Goal: Information Seeking & Learning: Understand process/instructions

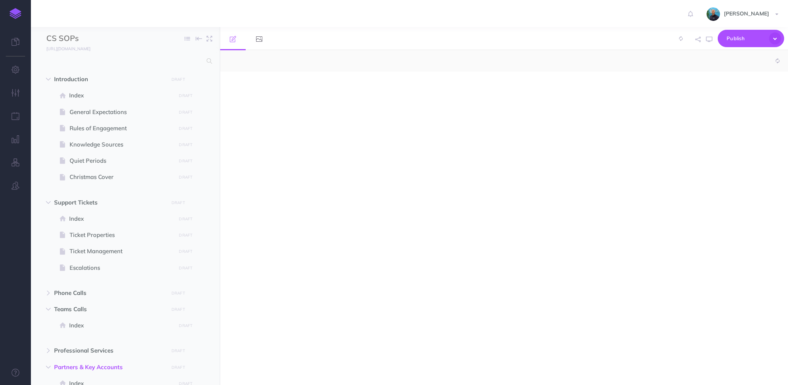
select select "null"
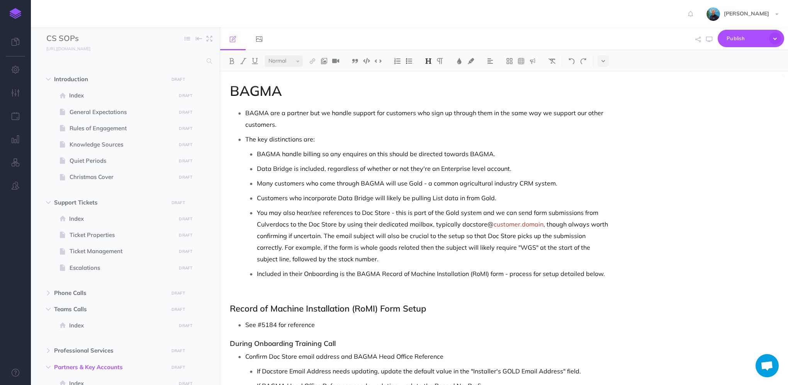
scroll to position [484, 0]
click at [25, 13] on link at bounding box center [15, 13] width 31 height 27
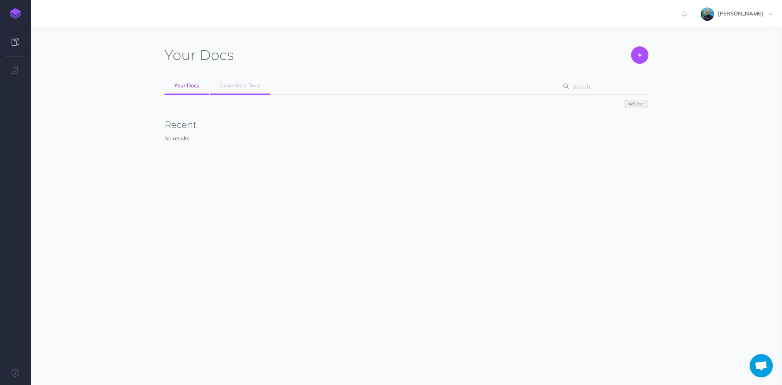
scroll to position [484, 0]
click at [247, 77] on link "Culverdocs Docs" at bounding box center [240, 85] width 61 height 17
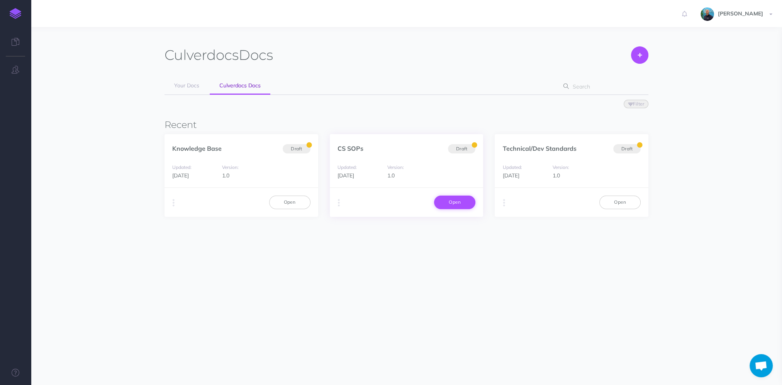
click at [453, 202] on link "Open" at bounding box center [454, 201] width 41 height 13
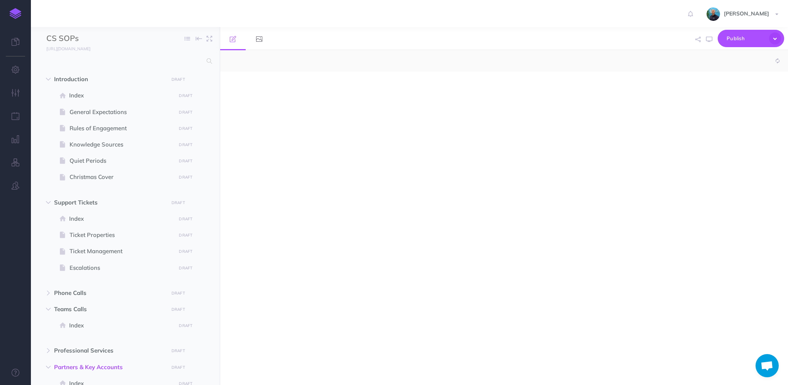
select select "null"
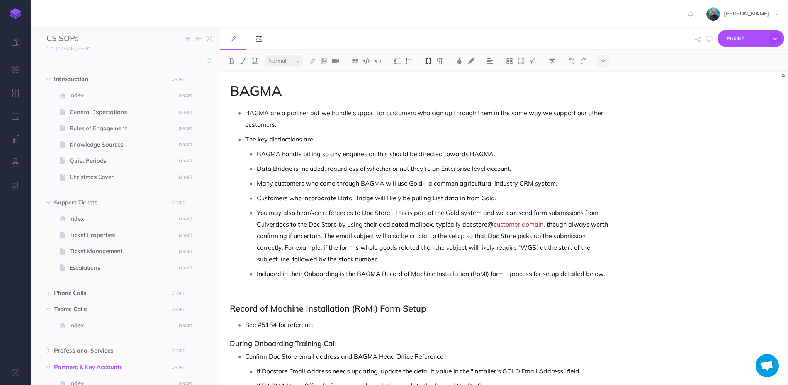
scroll to position [484, 0]
click at [87, 78] on span "Introduction" at bounding box center [109, 79] width 110 height 9
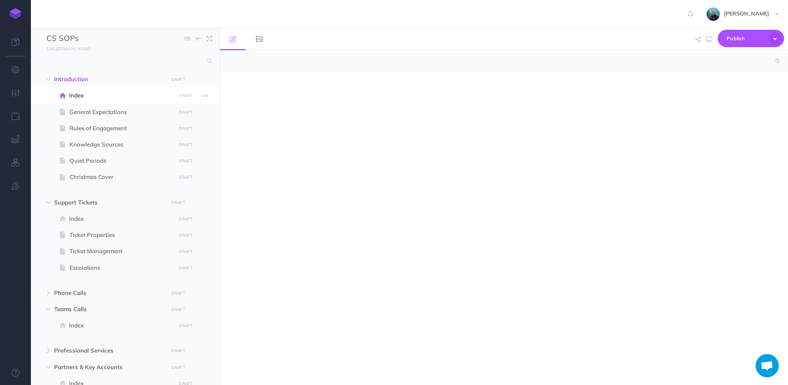
select select "null"
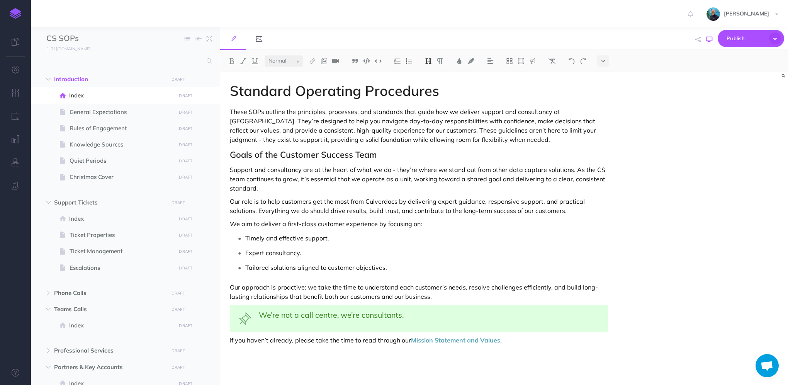
click at [711, 41] on icon "button" at bounding box center [709, 39] width 6 height 6
click at [706, 40] on icon "button" at bounding box center [709, 39] width 6 height 6
click at [82, 108] on span "General Expectations" at bounding box center [122, 111] width 104 height 9
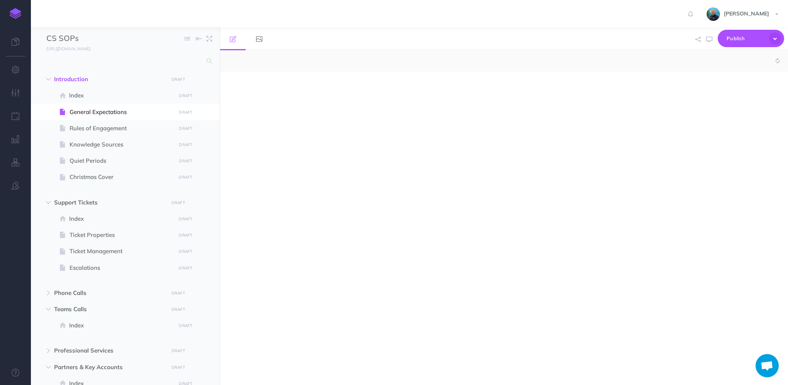
select select "null"
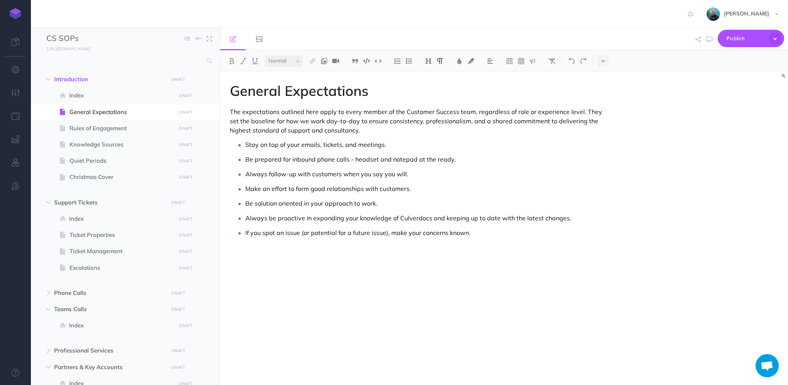
click at [343, 145] on p "Stay on top of your emails, tickets, and meetings." at bounding box center [426, 145] width 363 height 12
click at [709, 42] on icon "button" at bounding box center [709, 39] width 6 height 6
click at [114, 134] on span at bounding box center [125, 128] width 189 height 16
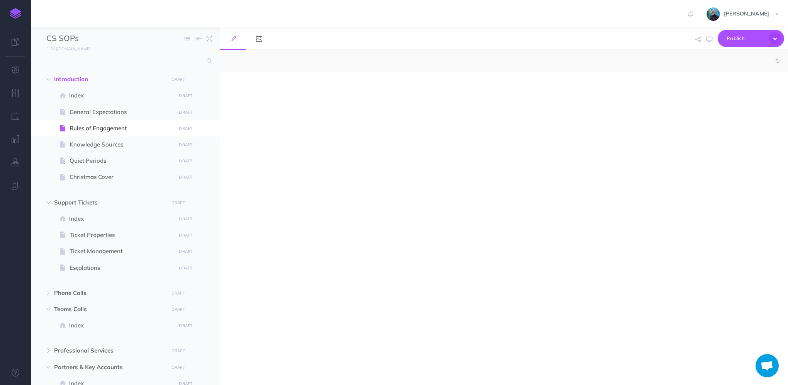
select select "null"
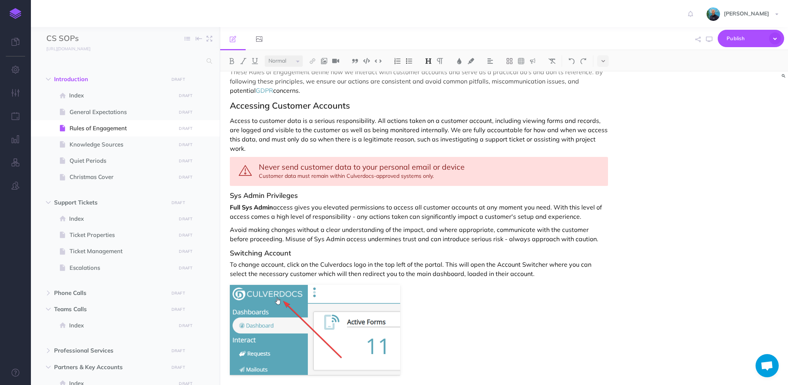
scroll to position [39, 0]
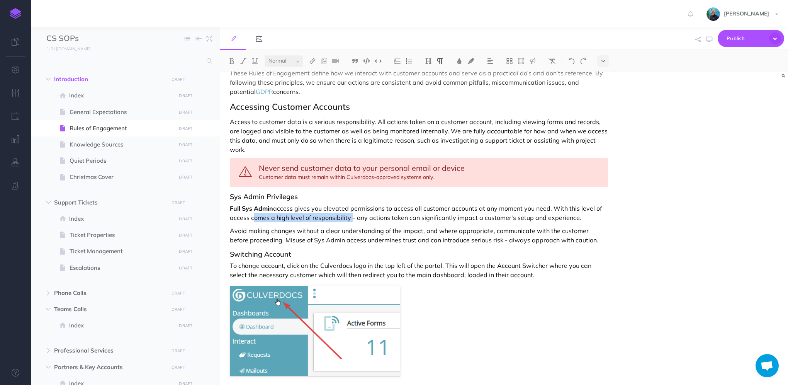
drag, startPoint x: 350, startPoint y: 208, endPoint x: 250, endPoint y: 212, distance: 99.7
click at [250, 212] on p "Full Sys Admin access gives you elevated permissions to access all customer acc…" at bounding box center [419, 213] width 378 height 19
click at [709, 40] on icon "button" at bounding box center [709, 39] width 6 height 6
click at [80, 85] on span "Introduction DRAFT Publish these changes Nevermind Publish New folder Add a new…" at bounding box center [134, 79] width 160 height 16
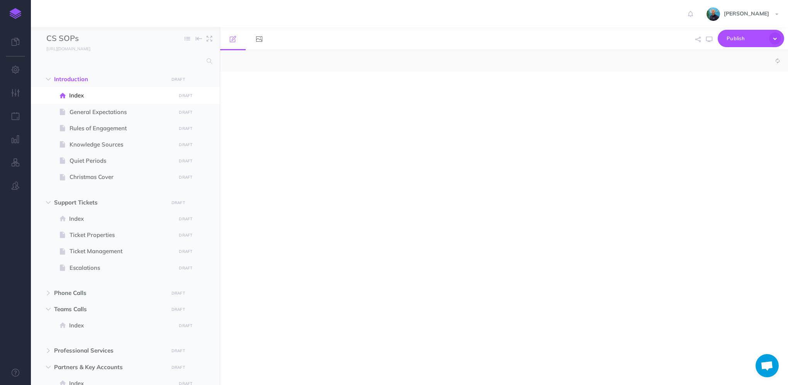
select select "null"
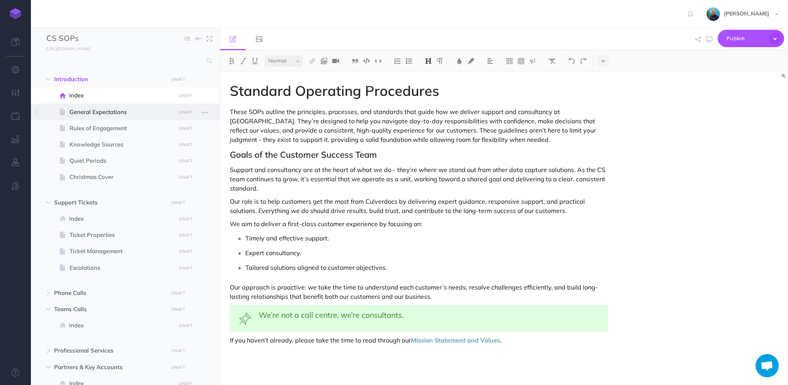
click at [100, 114] on span "General Expectations" at bounding box center [122, 111] width 104 height 9
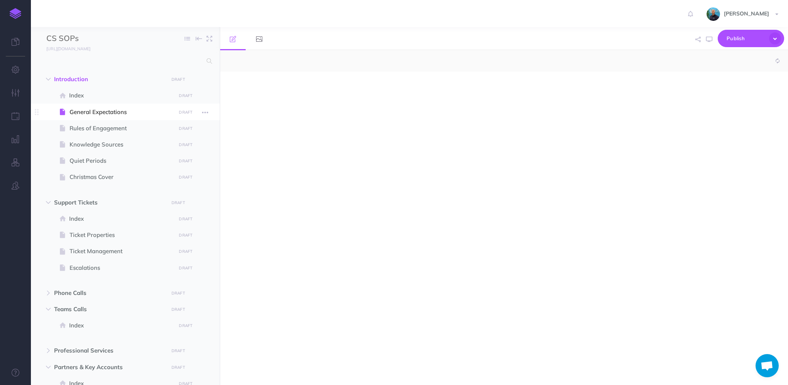
select select "null"
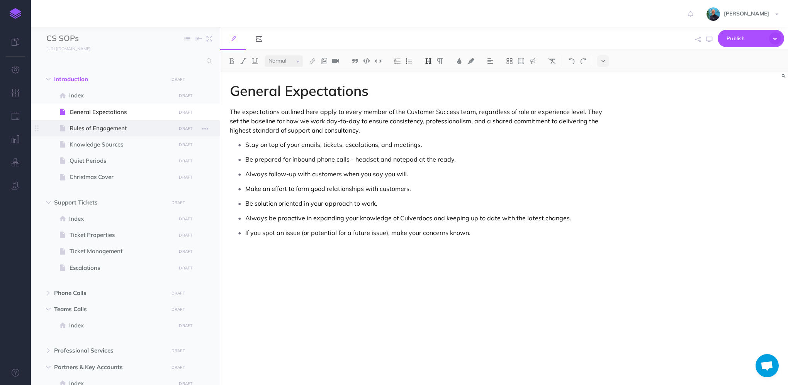
click at [119, 122] on span at bounding box center [125, 128] width 189 height 16
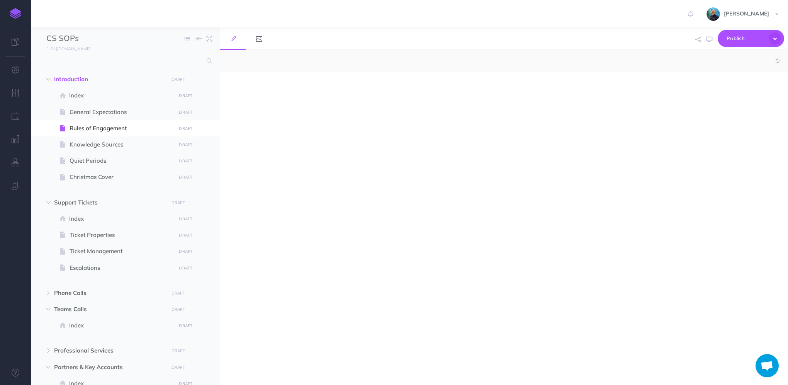
select select "null"
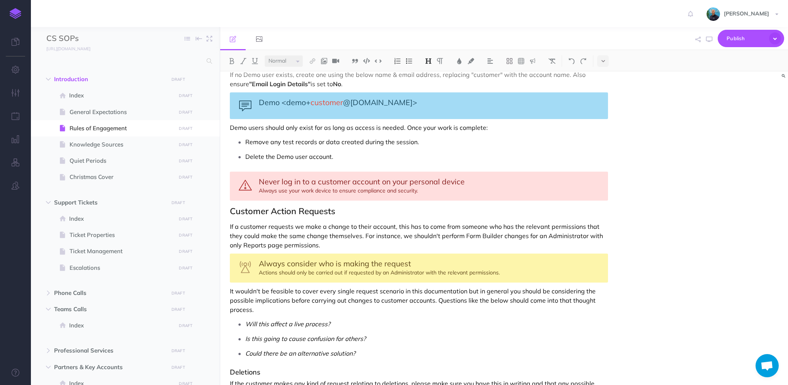
scroll to position [734, 0]
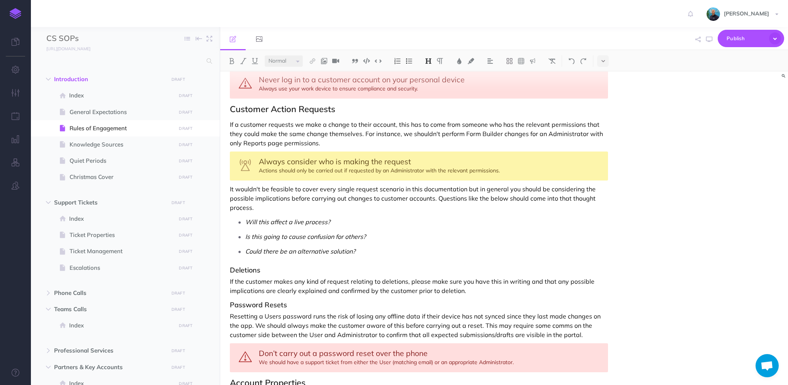
click at [285, 201] on div "Rules of Engagement These Rules of Engagement define how we interact with custo…" at bounding box center [418, 16] width 397 height 1356
click at [269, 195] on p "It wouldn't be feasible to cover every single request scenario in this document…" at bounding box center [419, 198] width 378 height 28
click at [707, 41] on icon "button" at bounding box center [709, 39] width 6 height 6
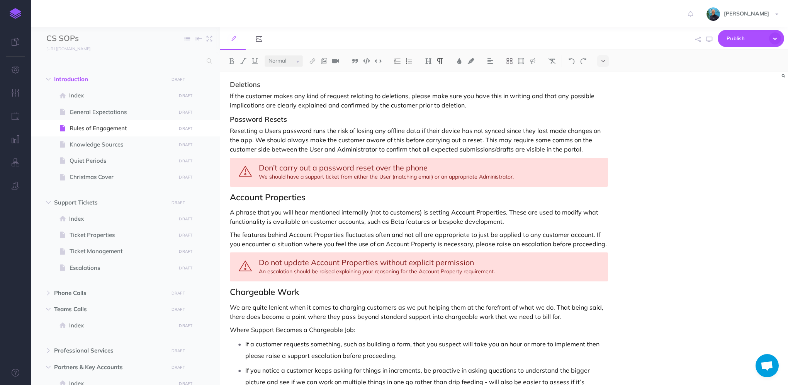
scroll to position [1018, 0]
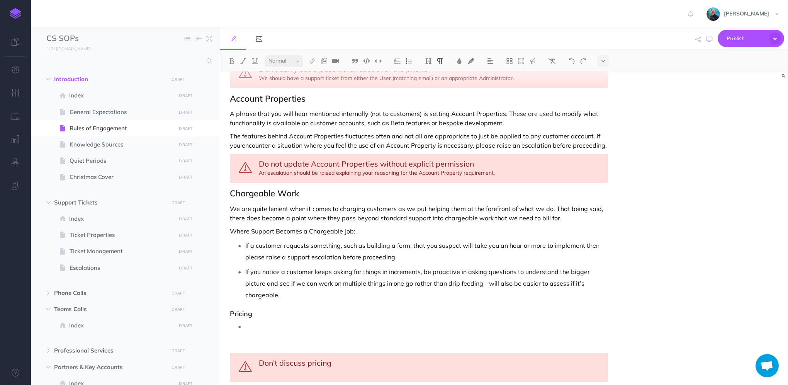
click at [410, 239] on p "If a customer requests something, such as building a form, that you suspect wil…" at bounding box center [426, 250] width 363 height 23
click at [403, 246] on p "If a customer requests something, such as building a brand new form for them, o…" at bounding box center [426, 250] width 363 height 23
click at [504, 241] on p "If a customer requests something, such as building a brand new form for them, o…" at bounding box center [426, 250] width 363 height 23
click at [546, 239] on p "If a customer requests something, such as building a brand new form for them, o…" at bounding box center [426, 250] width 363 height 23
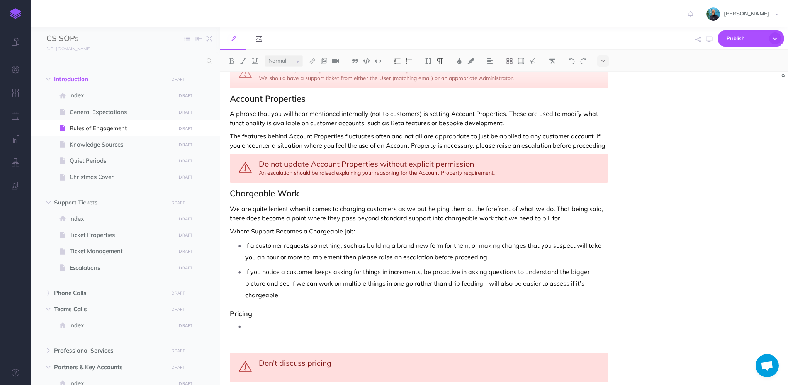
click at [268, 320] on p at bounding box center [426, 331] width 363 height 23
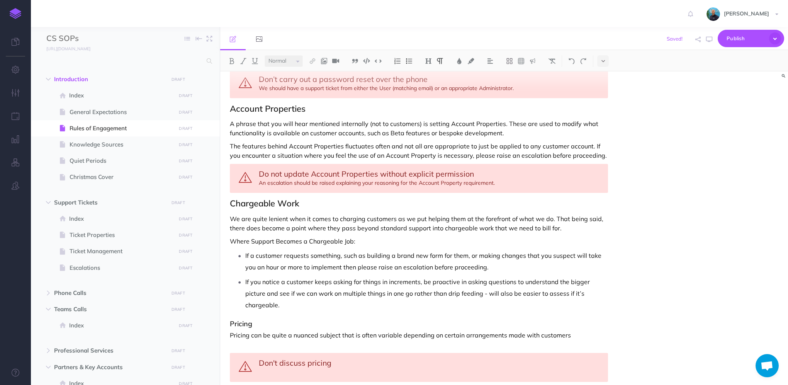
click at [481, 330] on p "Pricing can be quite a nuanced subject that is often variable depending on cert…" at bounding box center [419, 339] width 378 height 19
click at [560, 330] on p "Pricing can be quite a nuanced subject that is often variable depending on agre…" at bounding box center [419, 339] width 378 height 19
click at [360, 353] on div "Don't discuss pricing" at bounding box center [419, 367] width 378 height 29
click at [361, 353] on div "Don't discuss pricing" at bounding box center [419, 367] width 378 height 29
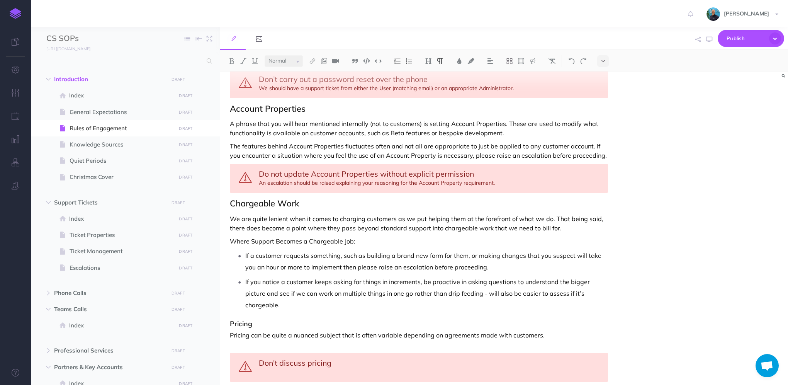
click at [566, 330] on p "Pricing can be quite a nuanced subject that is often variable depending on agre…" at bounding box center [419, 339] width 378 height 19
click at [262, 330] on p "Pricing can be quite a nuanced subject that is often variable depending on agre…" at bounding box center [419, 339] width 378 height 19
click at [571, 330] on p "Pricing can be quite a nuanced subject that is often variable depending on agre…" at bounding box center [419, 339] width 378 height 19
click at [577, 330] on p "Pricing can be quite a nuanced subject that is often variable depending on agre…" at bounding box center [419, 339] width 378 height 19
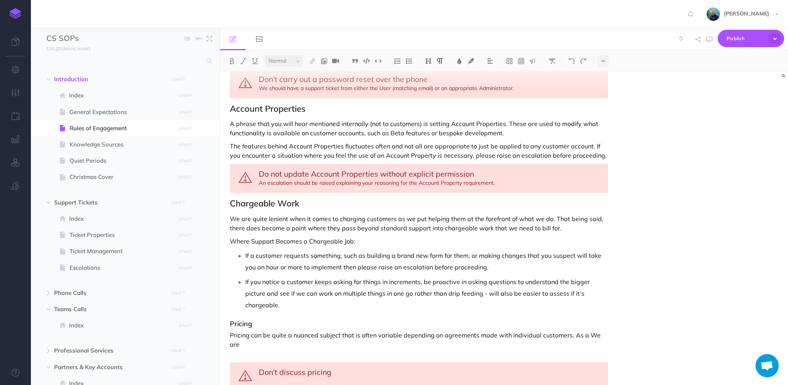
scroll to position [1017, 0]
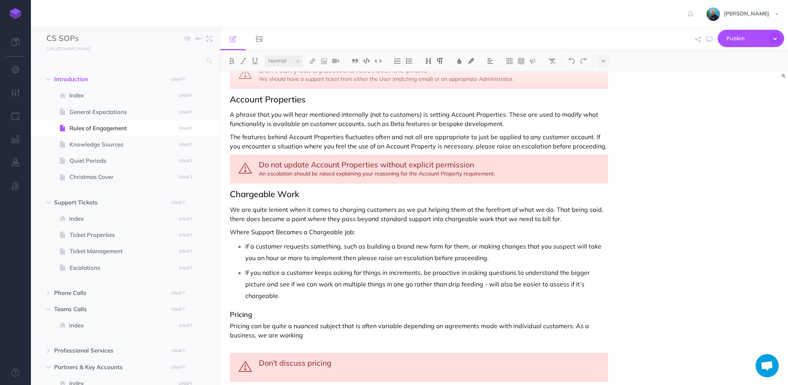
click at [287, 321] on p "Pricing can be quite a nuanced subject that is often variable depending on agre…" at bounding box center [419, 335] width 378 height 28
drag, startPoint x: 325, startPoint y: 309, endPoint x: 521, endPoint y: 309, distance: 195.8
click at [521, 321] on p "Pricing can be quite a nuanced subject that is often variable depending on agre…" at bounding box center [419, 335] width 378 height 28
click at [375, 321] on p "Pricing can be quite a nuanced subject that is often variable depending on agre…" at bounding box center [419, 335] width 378 height 28
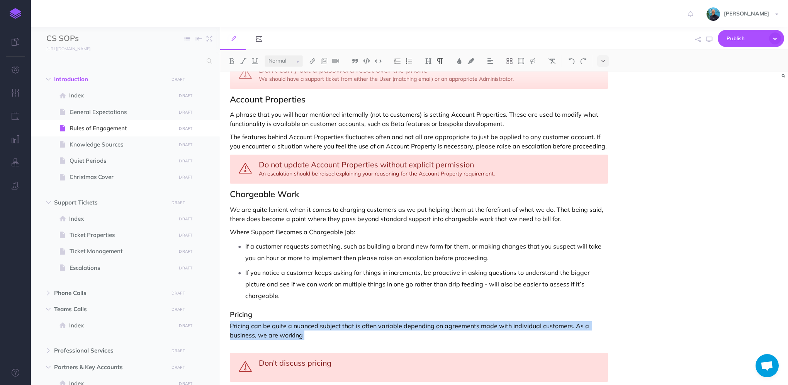
click at [386, 321] on p "Pricing can be quite a nuanced subject that is often variable depending on agre…" at bounding box center [419, 335] width 378 height 28
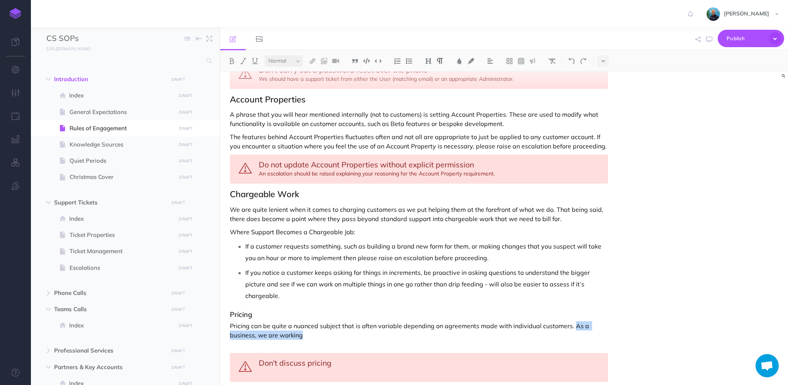
drag, startPoint x: 559, startPoint y: 309, endPoint x: 572, endPoint y: 300, distance: 15.5
click at [572, 321] on p "Pricing can be quite a nuanced subject that is often variable depending on agre…" at bounding box center [419, 335] width 378 height 28
click at [333, 321] on p "Pricing can be quite a nuanced subject that is often variable depending on agre…" at bounding box center [419, 335] width 378 height 28
drag, startPoint x: 588, startPoint y: 307, endPoint x: 570, endPoint y: 301, distance: 19.1
click at [570, 321] on p "Pricing can be quite a nuanced subject that is often variable depending on agre…" at bounding box center [419, 335] width 378 height 28
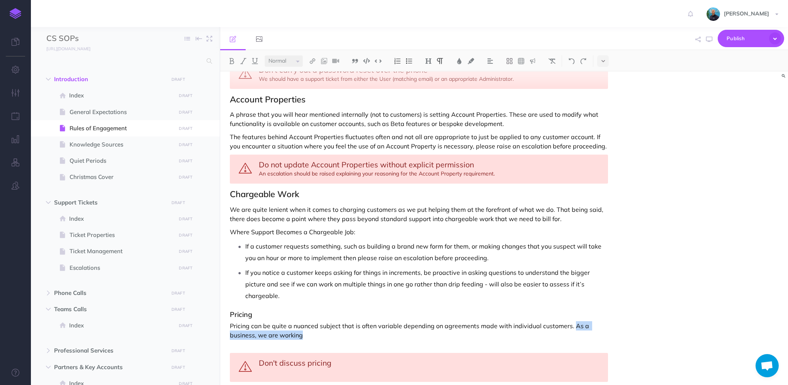
click at [389, 321] on p "Pricing can be quite a nuanced subject that is often variable depending on agre…" at bounding box center [419, 335] width 378 height 28
drag, startPoint x: 499, startPoint y: 313, endPoint x: 573, endPoint y: 300, distance: 75.0
click at [573, 321] on p "Pricing can be quite a nuanced subject that is often variable depending on agre…" at bounding box center [419, 335] width 378 height 28
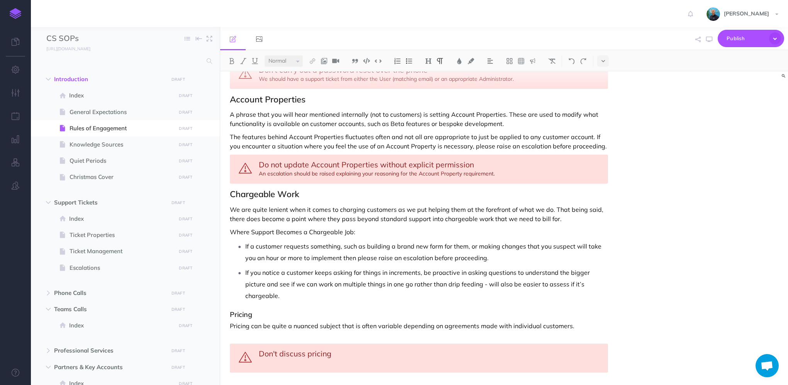
scroll to position [1008, 0]
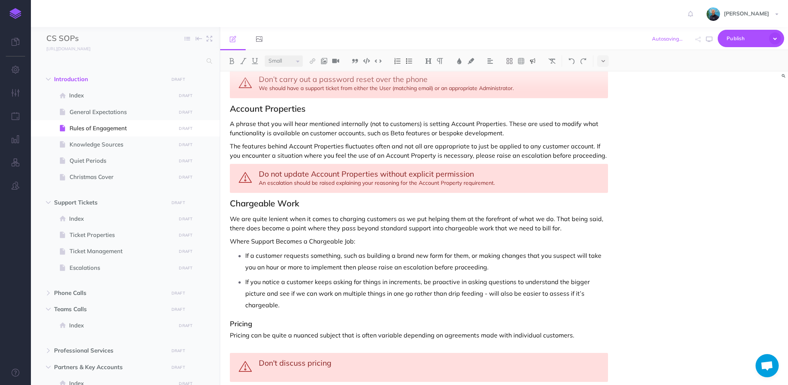
click at [306, 353] on div "Don't discuss pricing" at bounding box center [419, 367] width 378 height 29
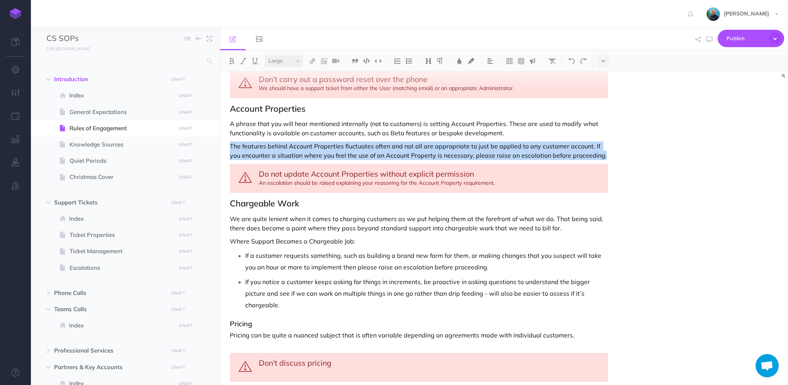
click at [282, 171] on div "Do not update Account Properties without explicit permission An escalation shou…" at bounding box center [419, 178] width 378 height 29
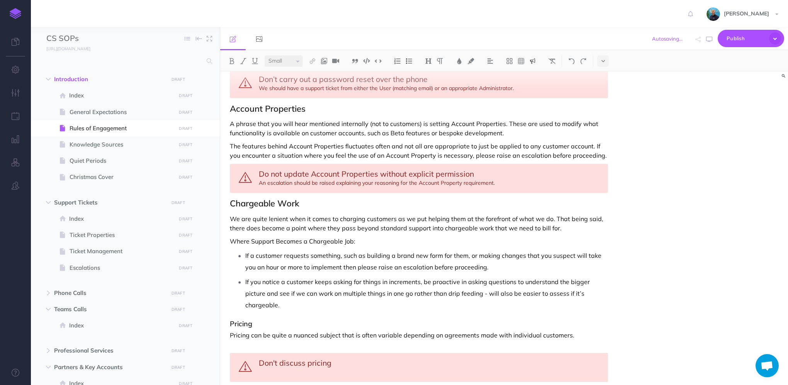
click at [260, 169] on div "Do not update Account Properties without explicit permission An escalation shou…" at bounding box center [419, 178] width 378 height 29
drag, startPoint x: 259, startPoint y: 171, endPoint x: 497, endPoint y: 168, distance: 238.3
click at [497, 168] on div "Do not update Account Properties without explicit permission An escalation shou…" at bounding box center [419, 178] width 378 height 29
copy div "An escalation should be raised explaining your reasoning for the Account Proper…"
click at [275, 353] on div "Don't discuss pricing" at bounding box center [419, 367] width 378 height 29
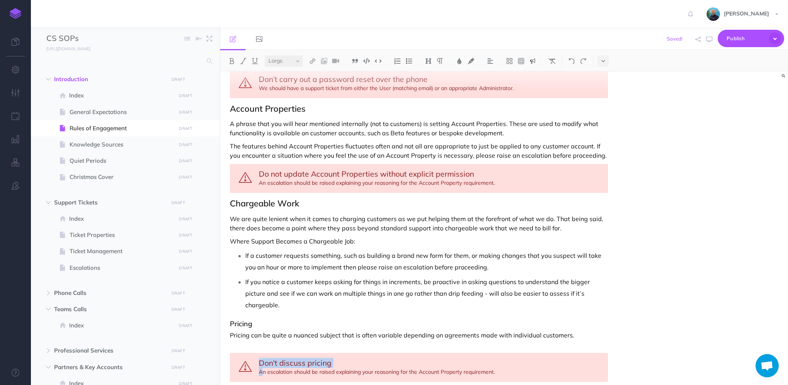
select select "null"
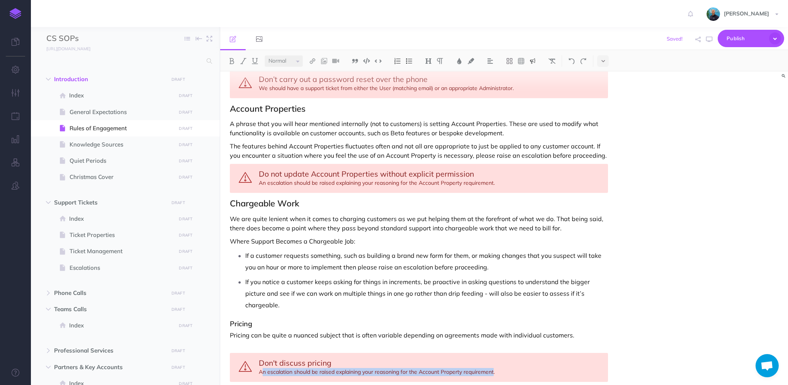
drag, startPoint x: 262, startPoint y: 348, endPoint x: 495, endPoint y: 343, distance: 232.5
click at [494, 353] on div "Don't discuss pricing An escalation should be raised explaining your reasoning …" at bounding box center [419, 367] width 378 height 29
drag, startPoint x: 335, startPoint y: 347, endPoint x: 365, endPoint y: 345, distance: 30.2
click at [365, 353] on div "Don't discuss pricing Only pricing mentioned on the pricing page of our website…" at bounding box center [419, 367] width 378 height 29
click at [338, 353] on div "Don't discuss pricing Only pricing mentioned on the pricing page of our website…" at bounding box center [419, 367] width 378 height 29
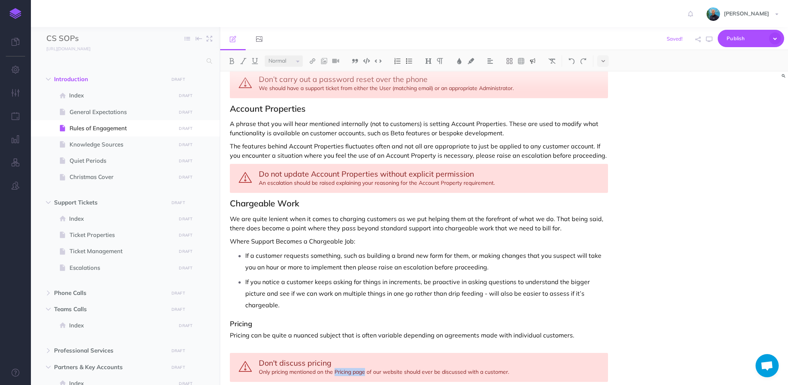
drag, startPoint x: 365, startPoint y: 347, endPoint x: 334, endPoint y: 346, distance: 30.9
click at [334, 353] on div "Don't discuss pricing Only pricing mentioned on the Pricing page of our website…" at bounding box center [419, 367] width 378 height 29
click at [314, 60] on img at bounding box center [312, 61] width 7 height 6
click at [311, 74] on icon at bounding box center [312, 74] width 6 height 5
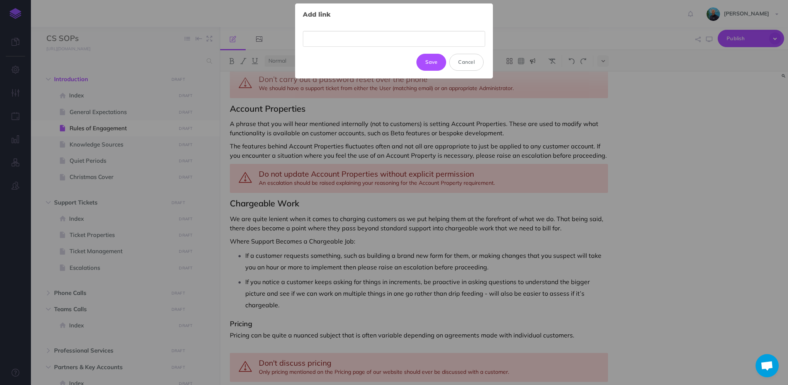
click at [346, 33] on input "text" at bounding box center [394, 39] width 182 height 16
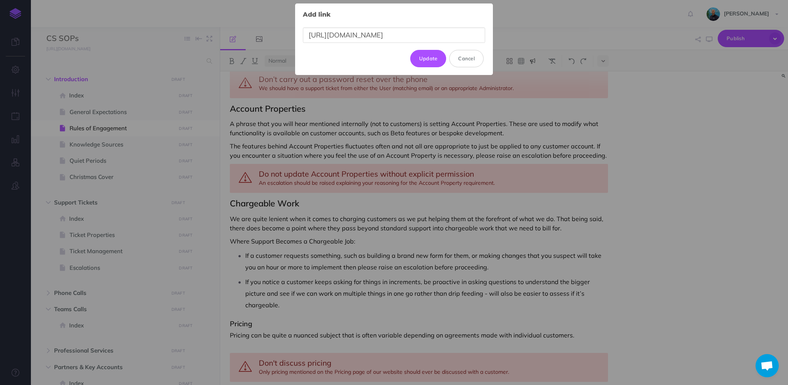
drag, startPoint x: 450, startPoint y: 35, endPoint x: 283, endPoint y: 34, distance: 167.2
click at [283, 34] on div "Add link × https://www.culverdocs.co.uk/pricing Update Cancel" at bounding box center [394, 192] width 788 height 385
click at [462, 34] on input "[URL][DOMAIN_NAME]" at bounding box center [394, 35] width 182 height 16
click at [461, 35] on input "[URL][DOMAIN_NAME]" at bounding box center [394, 35] width 182 height 16
type input "[URL][DOMAIN_NAME]"
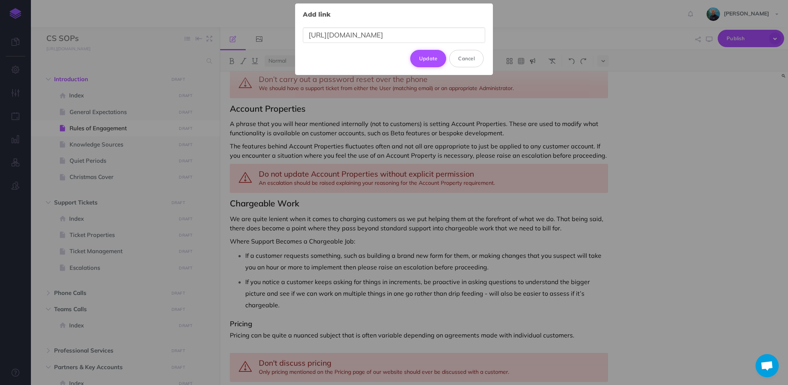
click at [436, 60] on button "Update" at bounding box center [428, 58] width 36 height 17
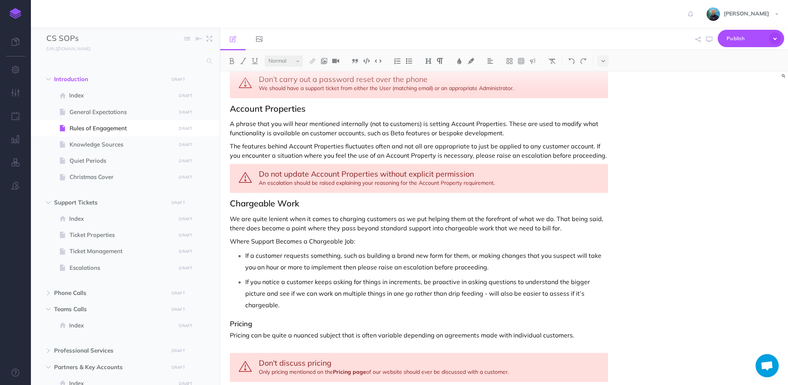
click at [582, 330] on p "Pricing can be quite a nuanced subject that is often variable depending on agre…" at bounding box center [419, 339] width 378 height 19
click at [707, 37] on icon "button" at bounding box center [709, 39] width 6 height 6
drag, startPoint x: 368, startPoint y: 347, endPoint x: 405, endPoint y: 346, distance: 36.7
click at [405, 353] on div "Don't discuss pricing Only pricing mentioned on the Pricing page of our website…" at bounding box center [419, 367] width 378 height 29
click at [712, 39] on icon "button" at bounding box center [709, 39] width 6 height 6
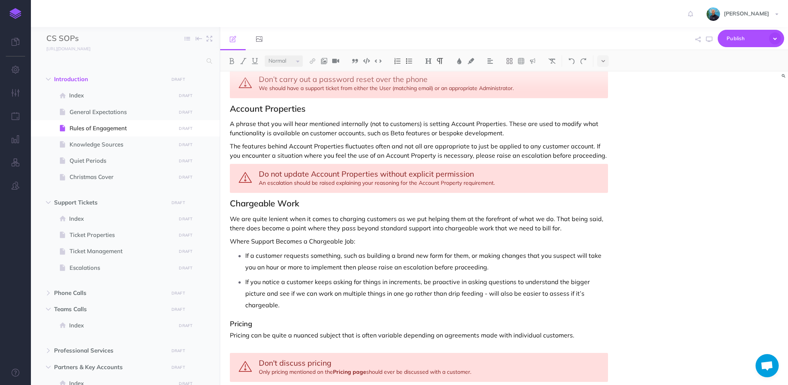
click at [467, 281] on p "If you notice a customer keeps asking for things in increments, be proactive in…" at bounding box center [426, 293] width 363 height 35
click at [583, 330] on p "Pricing can be quite a nuanced subject that is often variable depending on agre…" at bounding box center [419, 339] width 378 height 19
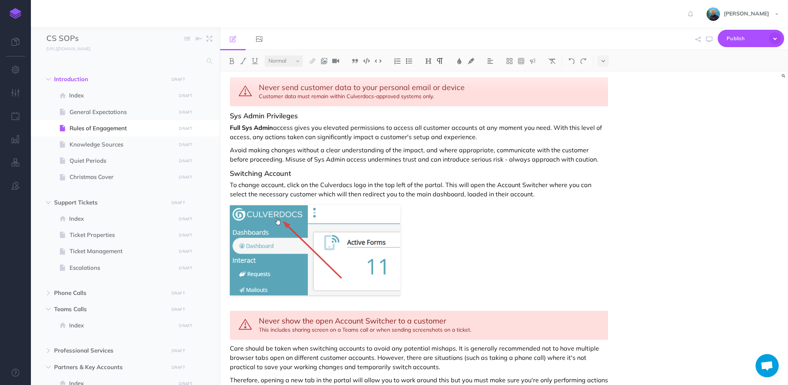
scroll to position [0, 0]
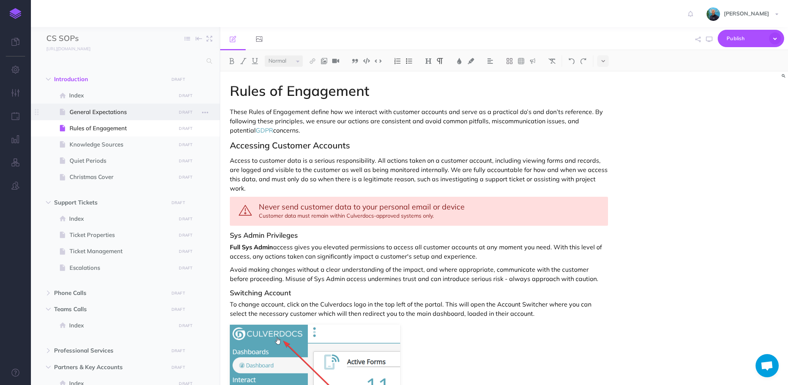
click at [101, 112] on span "General Expectations" at bounding box center [122, 111] width 104 height 9
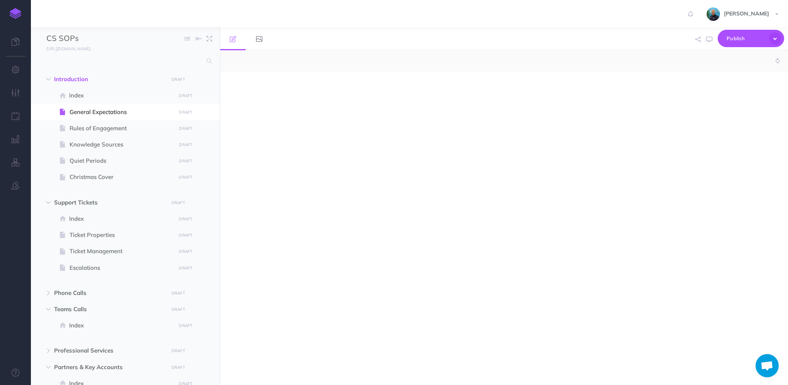
select select "null"
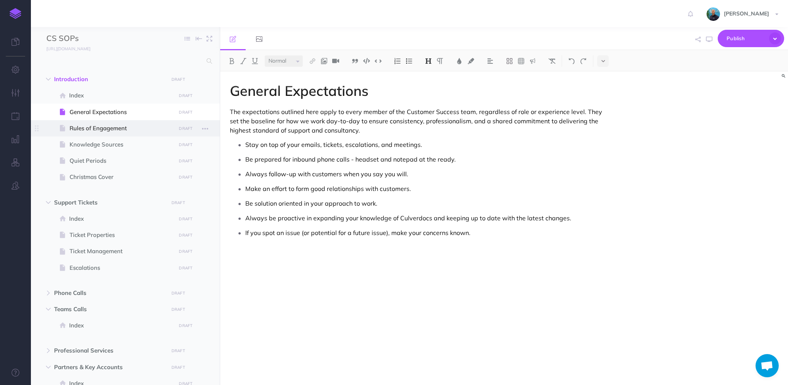
click at [93, 127] on span "Rules of Engagement" at bounding box center [122, 128] width 104 height 9
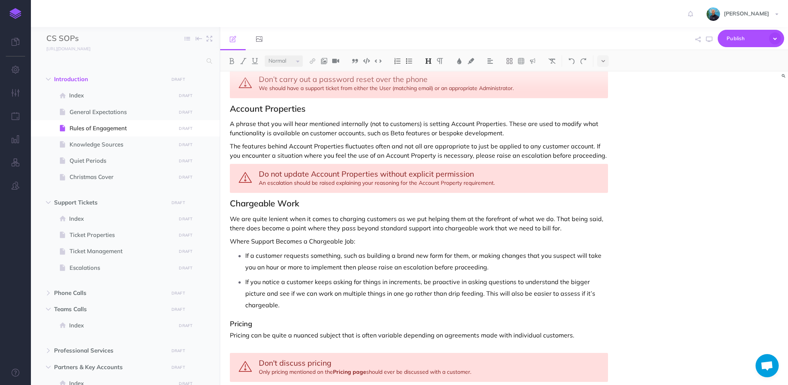
scroll to position [815, 0]
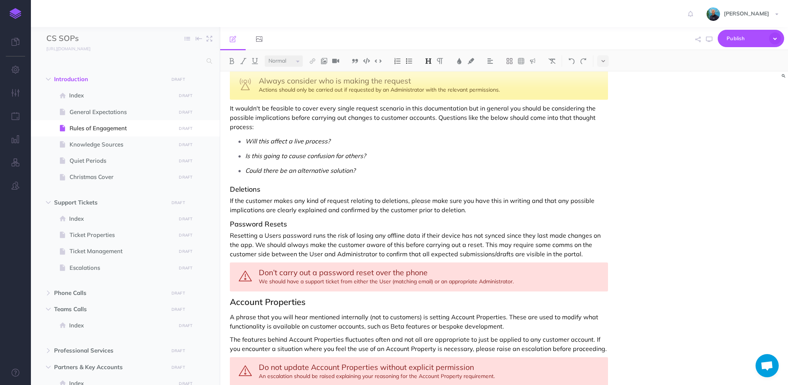
select select "large"
drag, startPoint x: 277, startPoint y: 261, endPoint x: 269, endPoint y: 259, distance: 8.2
click at [269, 267] on span "Don’t carry out a password reset over the phone" at bounding box center [343, 272] width 169 height 10
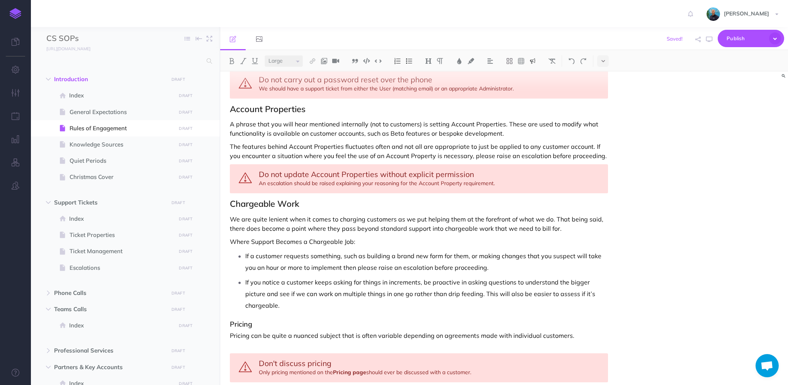
scroll to position [1008, 0]
click at [277, 358] on span "Don't discuss pricing" at bounding box center [295, 363] width 73 height 10
click at [577, 330] on p "Pricing can be quite a nuanced subject that is often variable depending on agre…" at bounding box center [419, 339] width 378 height 19
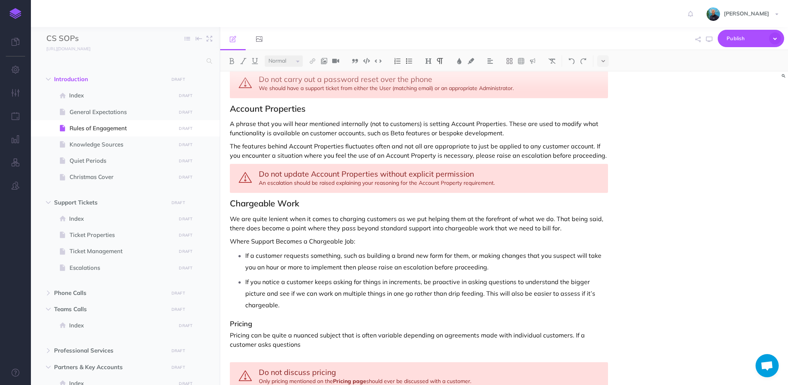
scroll to position [1017, 0]
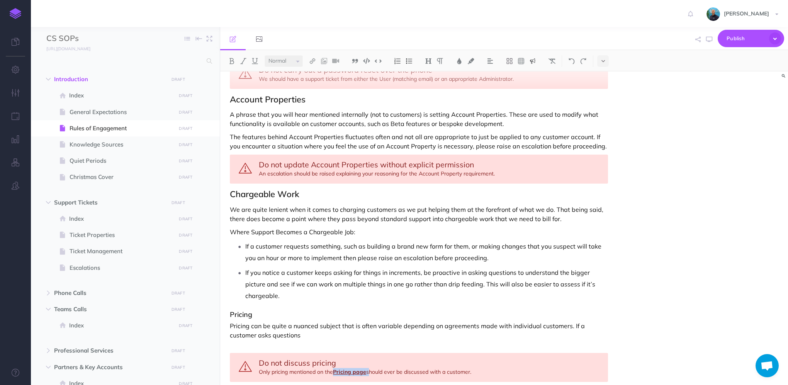
drag, startPoint x: 368, startPoint y: 347, endPoint x: 335, endPoint y: 349, distance: 32.9
click at [335, 353] on div "Do not discuss pricing Only pricing mentioned on the Pricing page should ever b…" at bounding box center [419, 367] width 378 height 29
copy div "Pricing page"
click at [307, 321] on p "Pricing can be quite a nuanced subject that is often variable depending on agre…" at bounding box center [419, 335] width 378 height 28
click at [308, 321] on p "Pricing can be quite a nuanced subject that is often variable depending on agre…" at bounding box center [419, 335] width 378 height 28
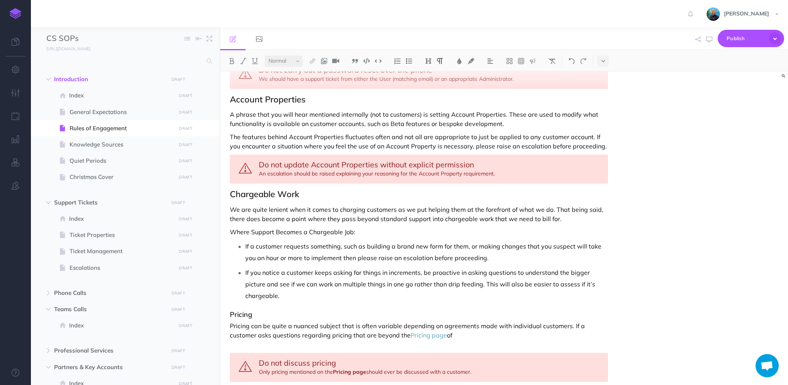
click at [444, 321] on p "Pricing can be quite a nuanced subject that is often variable depending on agre…" at bounding box center [419, 335] width 378 height 28
click at [428, 321] on p "Pricing can be quite a nuanced subject that is often variable depending on agre…" at bounding box center [419, 335] width 378 height 28
click at [471, 321] on p "Pricing can be quite a nuanced subject that is often variable depending on agre…" at bounding box center [419, 335] width 378 height 28
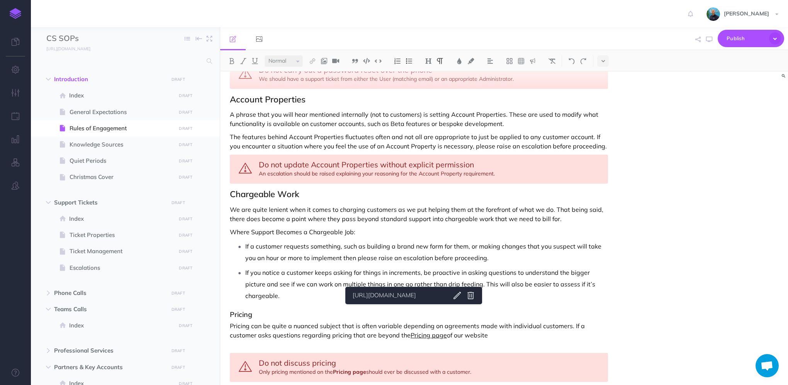
click at [413, 331] on link "Pricing page" at bounding box center [429, 335] width 36 height 8
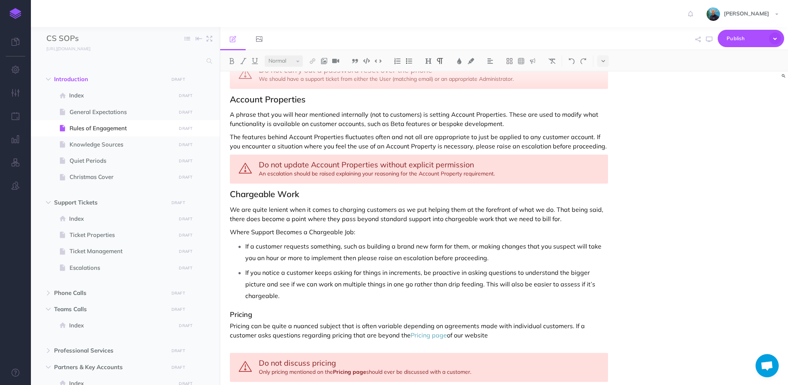
click at [498, 321] on p "Pricing can be quite a nuanced subject that is often variable depending on agre…" at bounding box center [419, 335] width 378 height 28
click at [488, 321] on p "Pricing can be quite a nuanced subject that is often variable depending on agre…" at bounding box center [419, 335] width 378 height 28
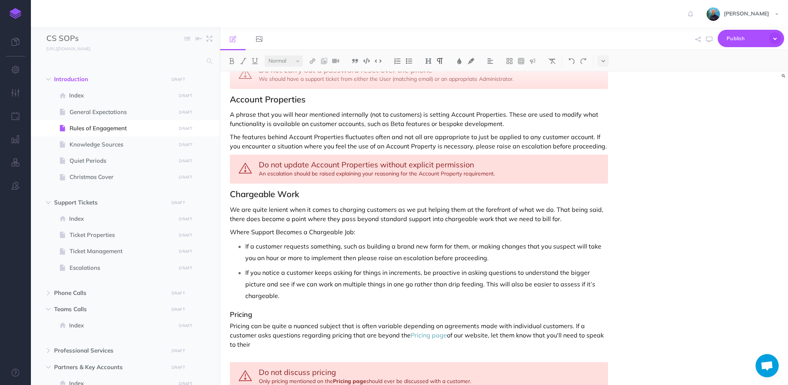
drag, startPoint x: 597, startPoint y: 310, endPoint x: 580, endPoint y: 314, distance: 17.9
click at [580, 321] on p "Pricing can be quite a nuanced subject that is often variable depending on agre…" at bounding box center [419, 339] width 378 height 37
click at [706, 42] on icon "button" at bounding box center [709, 39] width 6 height 6
click at [464, 322] on p "Pricing can be quite a nuanced subject that is often variable depending on agre…" at bounding box center [419, 339] width 378 height 37
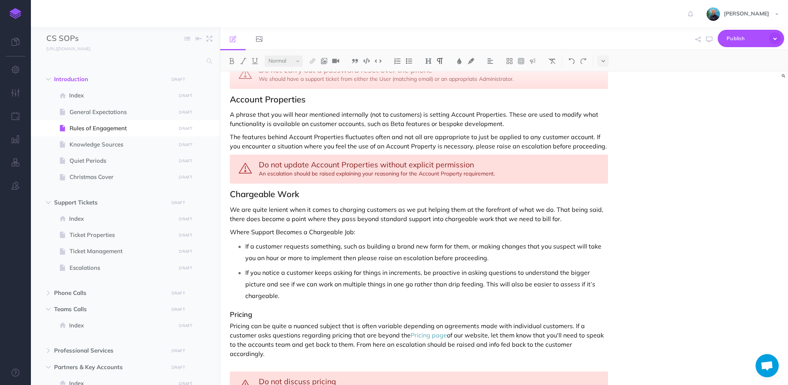
click at [707, 43] on button "button" at bounding box center [709, 39] width 10 height 22
click at [568, 321] on p "Pricing can be quite a nuanced subject that is often variable depending on agre…" at bounding box center [419, 344] width 378 height 46
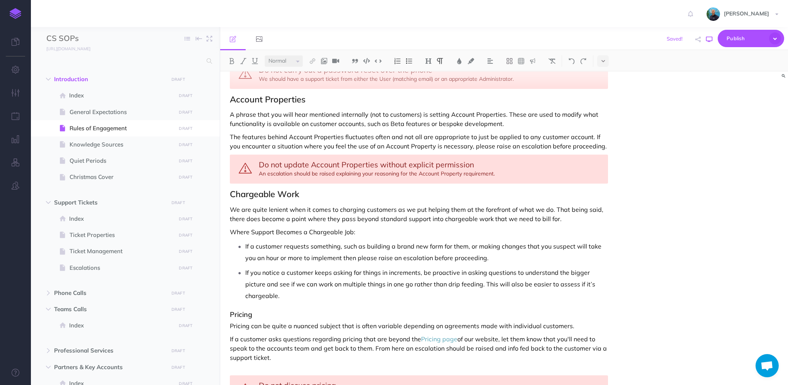
click at [708, 41] on icon "button" at bounding box center [709, 39] width 6 height 6
click at [573, 321] on p "Pricing can be quite a nuanced subject that is often variable depending on agre…" at bounding box center [419, 325] width 378 height 9
click at [577, 321] on p "Pricing can be quite a nuanced subject that is often variable depending on agre…" at bounding box center [419, 325] width 378 height 9
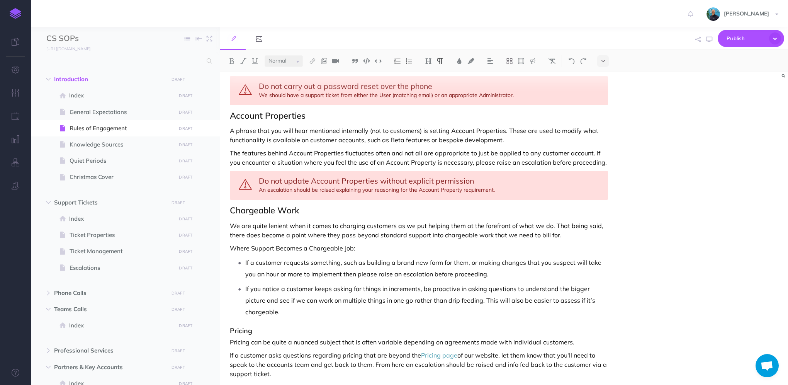
scroll to position [1039, 0]
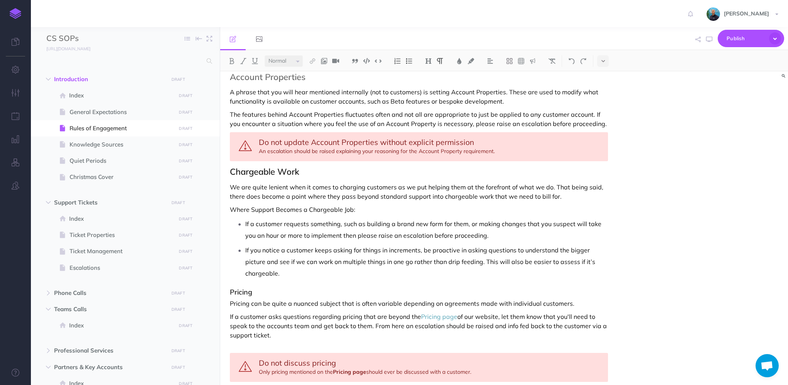
click at [578, 299] on p "Pricing can be quite a nuanced subject that is often variable depending on agre…" at bounding box center [419, 303] width 378 height 9
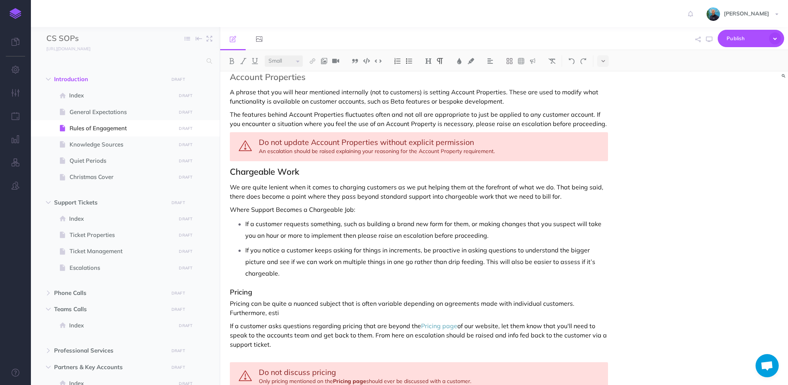
click at [353, 362] on div "Do not discuss pricing Only pricing mentioned on the Pricing page should ever b…" at bounding box center [419, 376] width 378 height 29
click at [486, 362] on div "Do not discuss pricing or give time estimates Only pricing mentioned on the Pri…" at bounding box center [419, 376] width 378 height 29
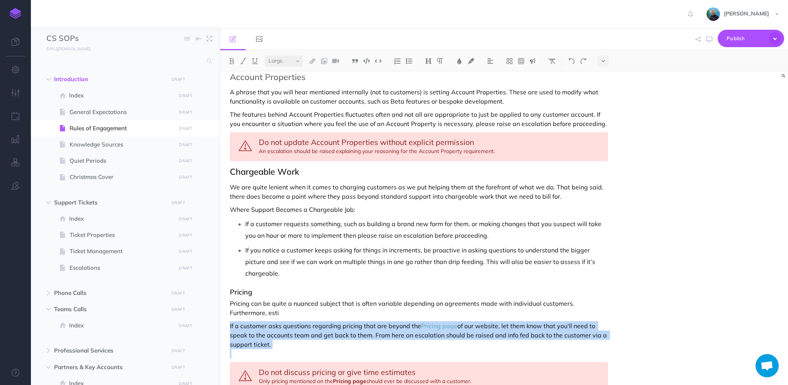
click at [409, 367] on span "Do not discuss pricing or give time estimates" at bounding box center [337, 372] width 157 height 10
click at [373, 367] on span "Do not discuss pricing or give time estimates" at bounding box center [337, 372] width 157 height 10
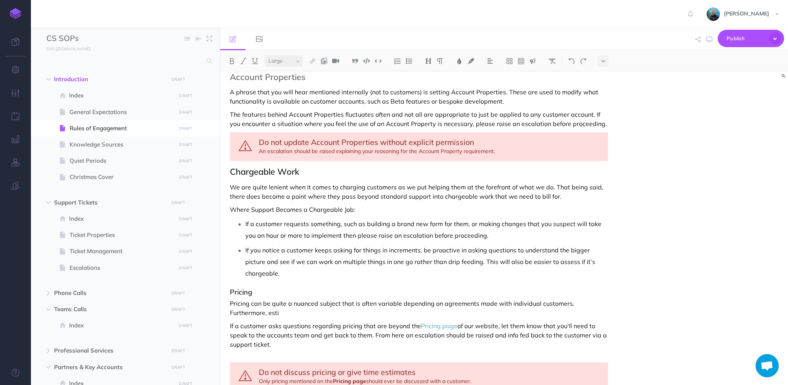
click at [338, 367] on span "Do not discuss pricing or give time estimates" at bounding box center [337, 372] width 157 height 10
click at [305, 322] on p "If a customer asks questions regarding pricing that are beyond the Pricing page…" at bounding box center [419, 339] width 378 height 37
click at [364, 362] on div "Do not discuss pricing Only pricing mentioned on the Pricing page should ever b…" at bounding box center [419, 376] width 378 height 29
click at [356, 322] on p "If a customer asks questions regarding pricing that are beyond the Pricing page…" at bounding box center [419, 339] width 378 height 37
click at [292, 299] on p "Pricing can be quite a nuanced subject that is often variable depending on agre…" at bounding box center [419, 308] width 378 height 19
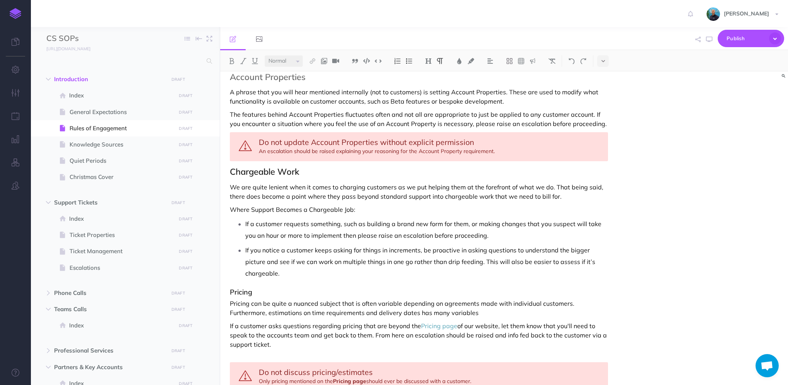
click at [273, 299] on p "Pricing can be quite a nuanced subject that is often variable depending on agre…" at bounding box center [419, 308] width 378 height 19
click at [511, 222] on p "If a customer requests something, such as building a brand new form for them, o…" at bounding box center [426, 229] width 363 height 23
click at [572, 182] on p "We are quite lenient when it comes to charging customers as we put helping them…" at bounding box center [419, 191] width 378 height 19
click at [571, 182] on p "We are quite lenient when it comes to charging customers as we put helping them…" at bounding box center [419, 191] width 378 height 19
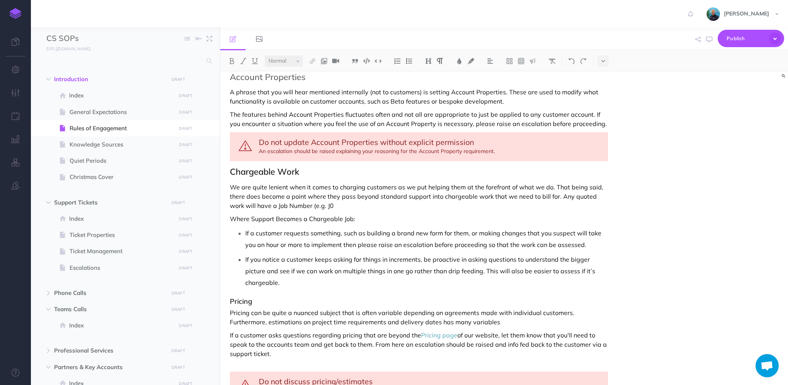
click at [326, 193] on p "We are quite lenient when it comes to charging customers as we put helping them…" at bounding box center [419, 196] width 378 height 28
drag, startPoint x: 332, startPoint y: 246, endPoint x: 380, endPoint y: 244, distance: 47.6
click at [380, 253] on p "If you notice a customer keeps asking for things in increments, be proactive in…" at bounding box center [426, 270] width 363 height 35
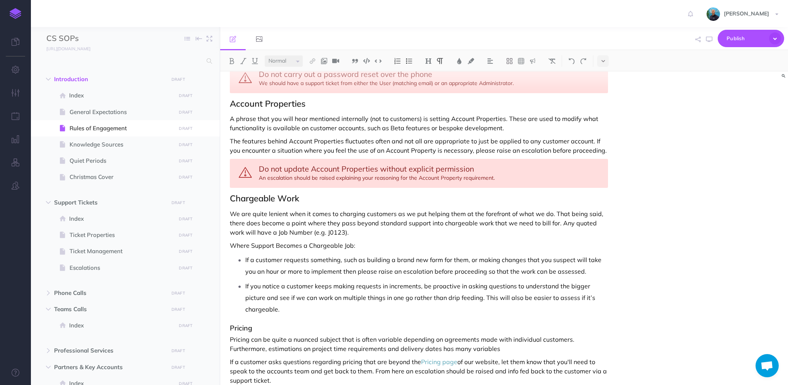
scroll to position [1058, 0]
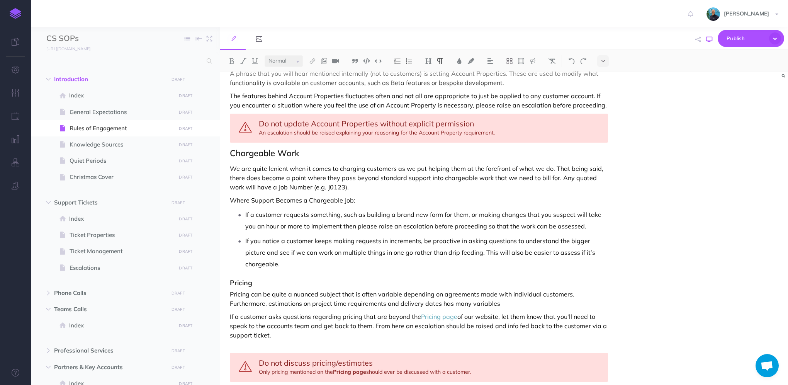
click at [711, 41] on icon "button" at bounding box center [709, 39] width 6 height 6
click at [462, 289] on p "Pricing can be quite a nuanced subject that is often variable depending on agre…" at bounding box center [419, 298] width 378 height 19
click at [709, 39] on icon "button" at bounding box center [709, 39] width 6 height 6
click at [500, 312] on p "If a customer asks questions regarding pricing that are beyond the Pricing page…" at bounding box center [419, 330] width 378 height 37
click at [708, 42] on icon "button" at bounding box center [709, 39] width 6 height 6
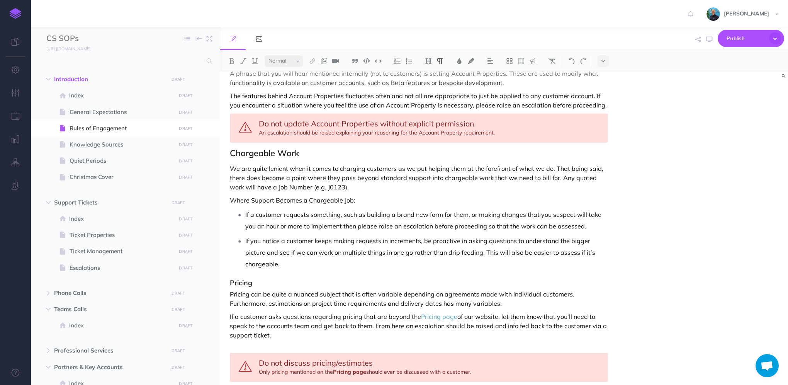
click at [497, 312] on p "If a customer asks questions regarding pricing that are beyond the Pricing page…" at bounding box center [419, 330] width 378 height 37
click at [706, 40] on icon "button" at bounding box center [709, 39] width 6 height 6
click at [644, 34] on div "Publish This page Publish the currently selected page draft. Publish Publish al…" at bounding box center [596, 39] width 375 height 24
click at [468, 209] on p "If a customer requests something, such as building a brand new form for them, o…" at bounding box center [426, 220] width 363 height 23
drag, startPoint x: 339, startPoint y: 212, endPoint x: 363, endPoint y: 212, distance: 24.7
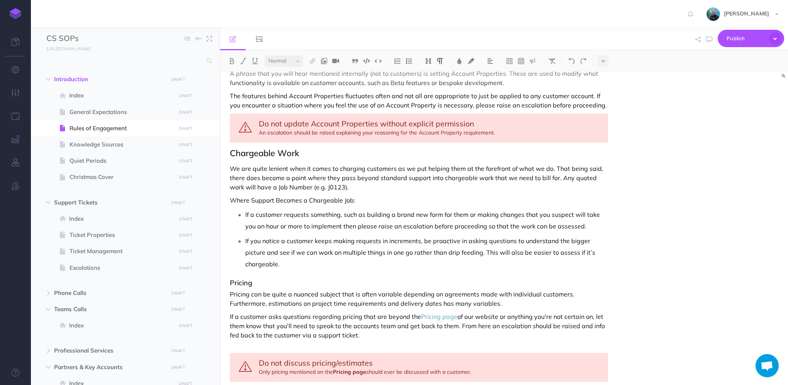
click at [339, 212] on p "If a customer requests something, such as building a brand new form for them or…" at bounding box center [426, 220] width 363 height 23
drag, startPoint x: 257, startPoint y: 213, endPoint x: 301, endPoint y: 212, distance: 44.1
click at [301, 212] on p "If a customer requests something, such as building a brand new form for them or…" at bounding box center [426, 220] width 363 height 23
click at [618, 212] on div "Rules of Engagement These Rules of Engagement define how we interact with custo…" at bounding box center [504, 227] width 568 height 313
click at [706, 40] on icon "button" at bounding box center [709, 39] width 6 height 6
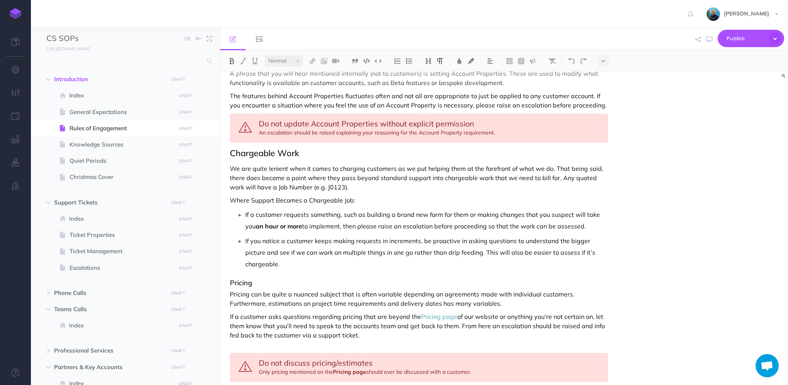
click at [255, 195] on p "Where Support Becomes a Chargeable Job:" at bounding box center [419, 199] width 378 height 9
click at [713, 41] on button "button" at bounding box center [709, 39] width 10 height 22
drag, startPoint x: 463, startPoint y: 241, endPoint x: 516, endPoint y: 234, distance: 52.9
click at [465, 241] on p "If you notice a customer keeps making requests in increments, be proactive in a…" at bounding box center [426, 252] width 363 height 35
drag, startPoint x: 429, startPoint y: 270, endPoint x: 378, endPoint y: 272, distance: 51.8
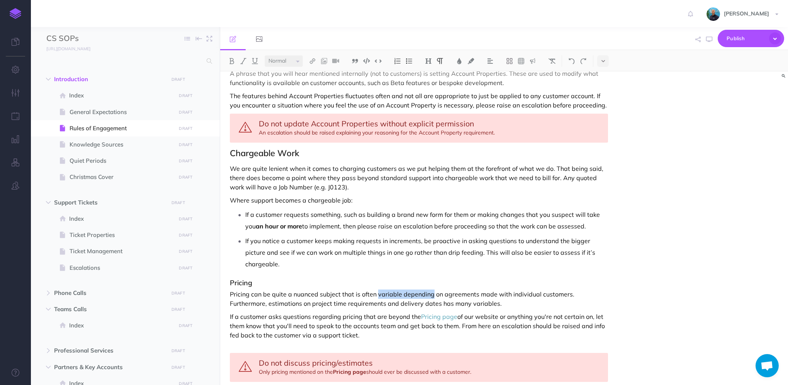
click at [378, 289] on p "Pricing can be quite a nuanced subject that is often variable depending on agre…" at bounding box center [419, 298] width 378 height 19
click at [706, 40] on button "button" at bounding box center [709, 39] width 10 height 22
click at [535, 312] on p "If a customer asks questions regarding pricing that are beyond the Pricing page…" at bounding box center [419, 330] width 378 height 37
click at [711, 38] on icon "button" at bounding box center [709, 39] width 6 height 6
drag, startPoint x: 501, startPoint y: 292, endPoint x: 606, endPoint y: 293, distance: 105.1
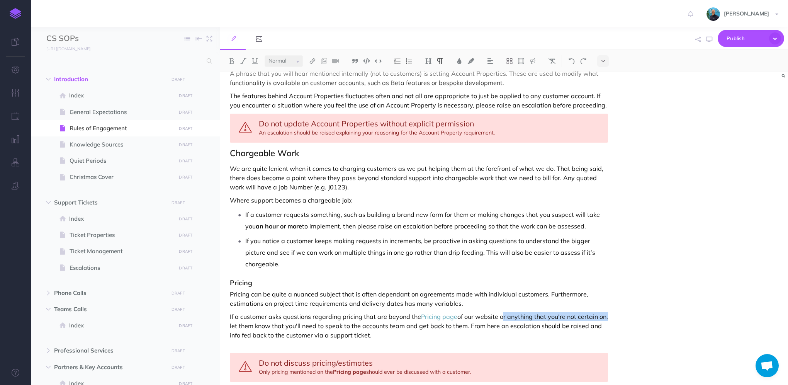
click at [606, 312] on p "If a customer asks questions regarding pricing that are beyond the Pricing page…" at bounding box center [419, 330] width 378 height 37
click at [711, 40] on icon "button" at bounding box center [709, 39] width 6 height 6
drag, startPoint x: 476, startPoint y: 239, endPoint x: 480, endPoint y: 239, distance: 4.3
click at [476, 239] on p "If you notice a customer keeps making requests in increments, be proactive in a…" at bounding box center [426, 252] width 363 height 35
drag, startPoint x: 305, startPoint y: 251, endPoint x: 298, endPoint y: 251, distance: 7.3
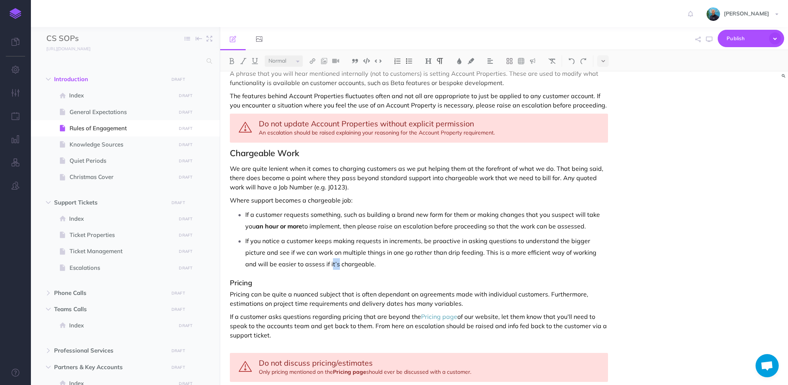
click at [298, 251] on p "If you notice a customer keeps making requests in increments, be proactive in a…" at bounding box center [426, 252] width 363 height 35
click at [708, 40] on icon "button" at bounding box center [709, 39] width 6 height 6
select select "large"
click at [337, 358] on span "Do not discuss pricing/estimates" at bounding box center [316, 363] width 114 height 10
click at [338, 358] on span "Do not discuss pricing/time estimates" at bounding box center [325, 363] width 132 height 10
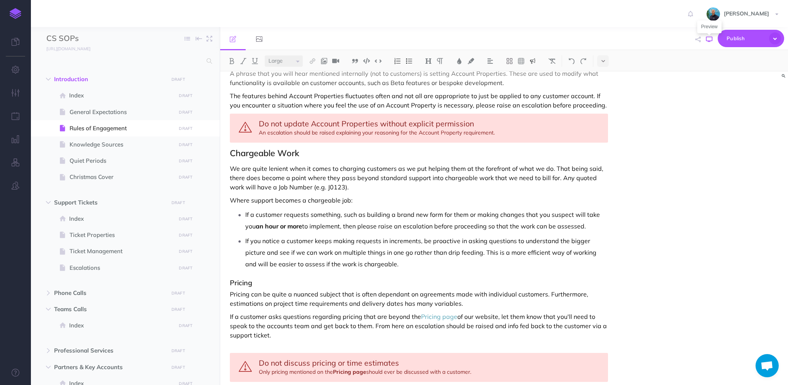
click at [708, 41] on icon "button" at bounding box center [709, 39] width 6 height 6
click at [95, 110] on span "General Expectations" at bounding box center [122, 111] width 104 height 9
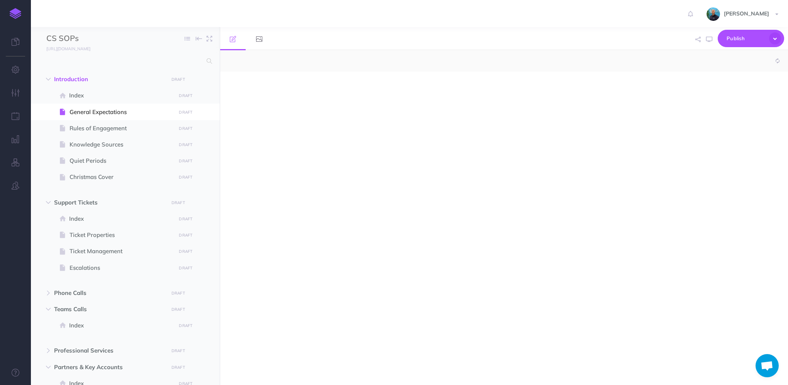
select select "null"
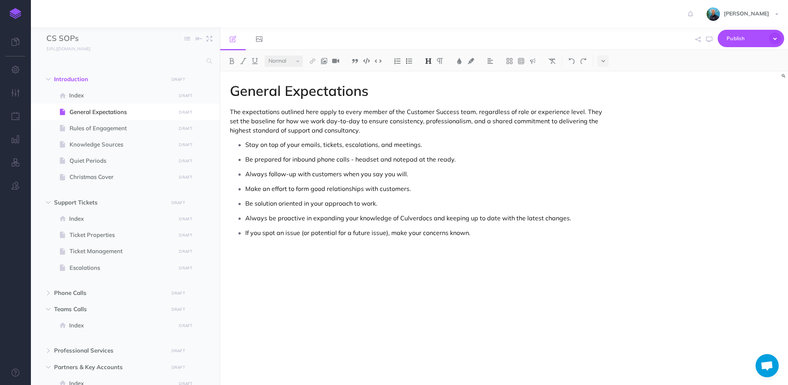
click at [325, 250] on p at bounding box center [419, 252] width 378 height 9
click at [533, 61] on img at bounding box center [532, 61] width 7 height 6
click at [534, 87] on img at bounding box center [532, 86] width 7 height 6
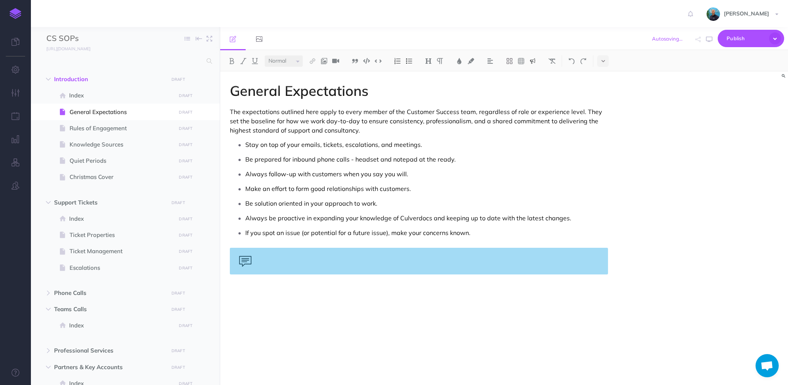
click at [533, 63] on img at bounding box center [532, 61] width 7 height 6
click at [535, 75] on img at bounding box center [532, 74] width 7 height 6
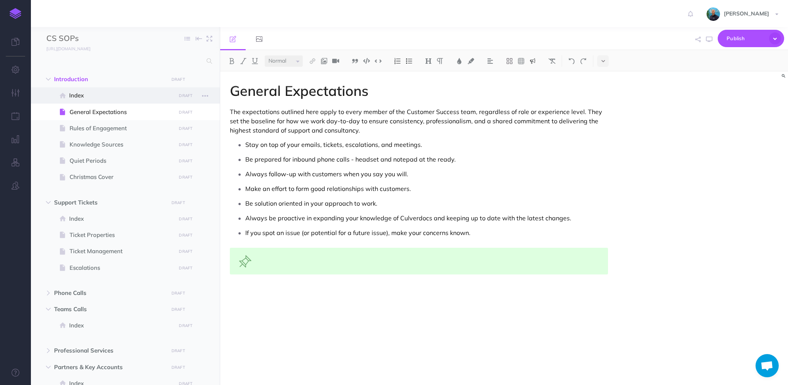
click at [90, 95] on span "Index" at bounding box center [121, 95] width 104 height 9
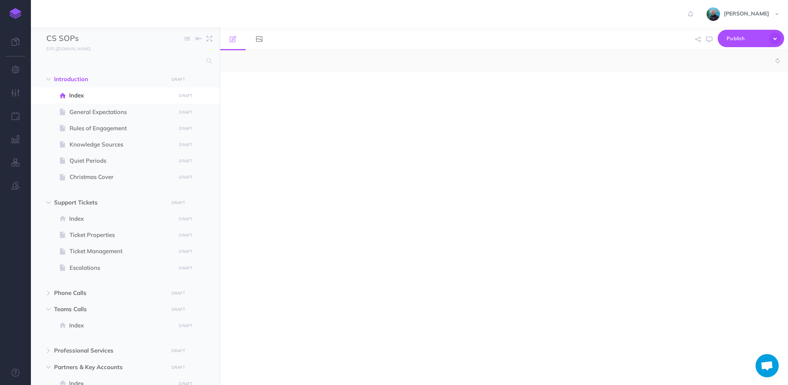
select select "null"
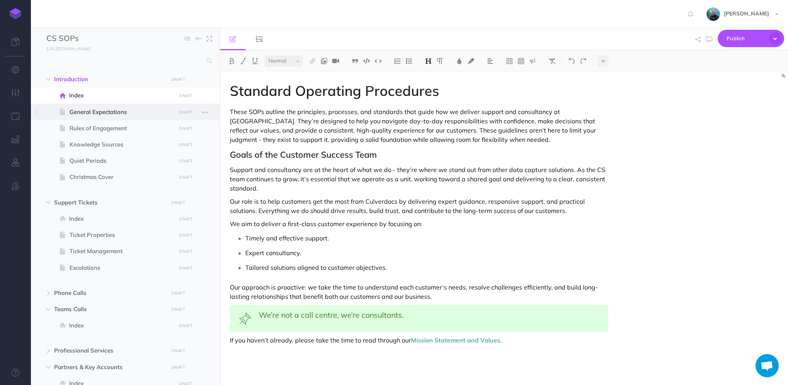
click at [95, 114] on span "General Expectations" at bounding box center [122, 111] width 104 height 9
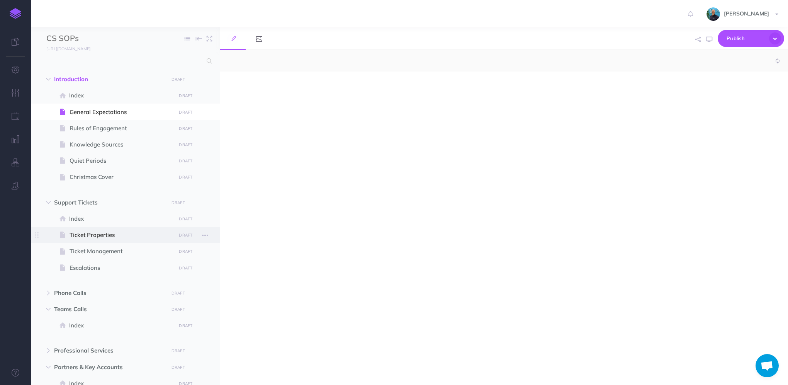
select select "null"
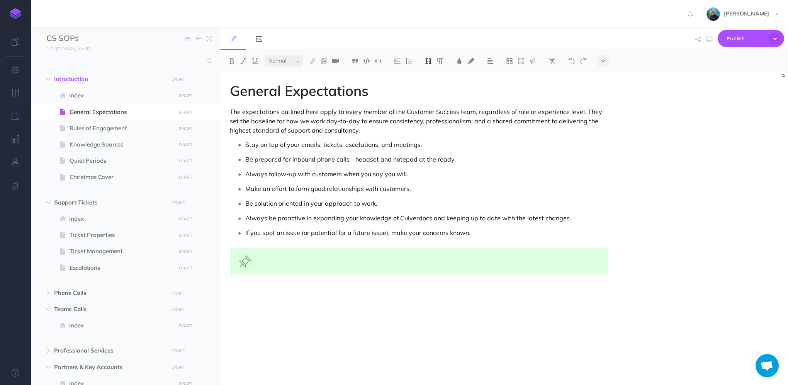
click at [281, 260] on div at bounding box center [419, 261] width 378 height 27
click at [92, 97] on span "Index" at bounding box center [121, 95] width 104 height 9
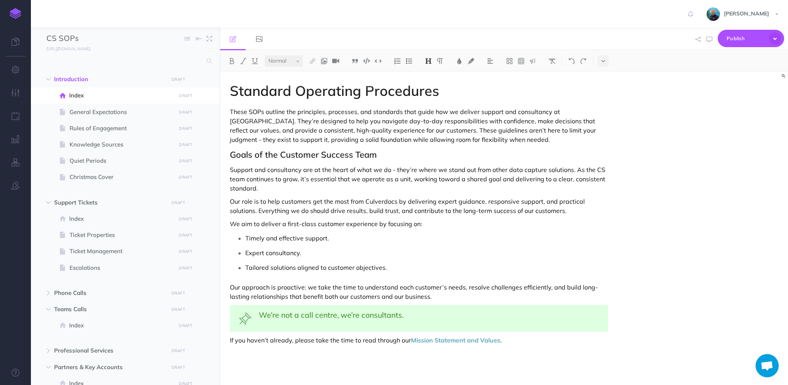
select select "large"
click at [301, 316] on span "We’re not a call centre, we’re consultants." at bounding box center [331, 315] width 145 height 10
copy span "We’re not a call centre, we’re consultants."
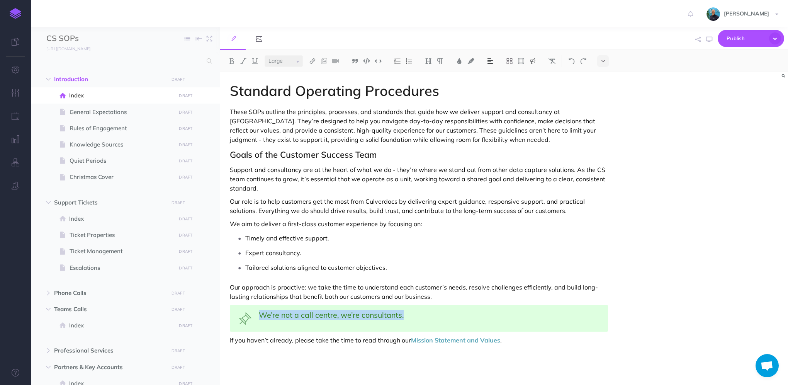
click at [300, 314] on span "We’re not a call centre, we’re consultants." at bounding box center [331, 315] width 145 height 10
click at [124, 113] on span "General Expectations" at bounding box center [122, 111] width 104 height 9
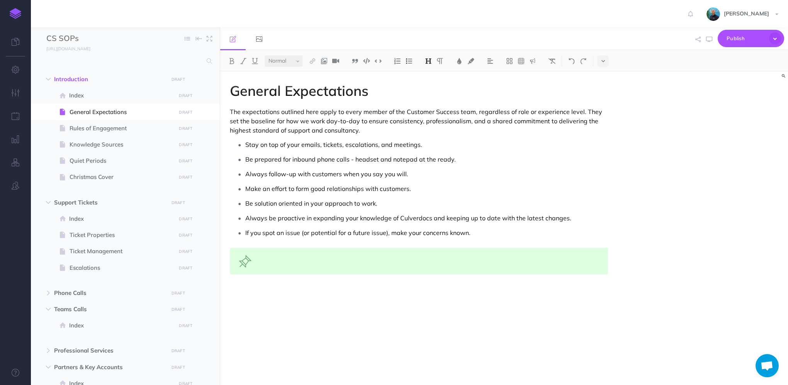
click at [280, 258] on div at bounding box center [419, 261] width 378 height 27
select select "small"
click at [108, 132] on span "Rules of Engagement" at bounding box center [122, 128] width 104 height 9
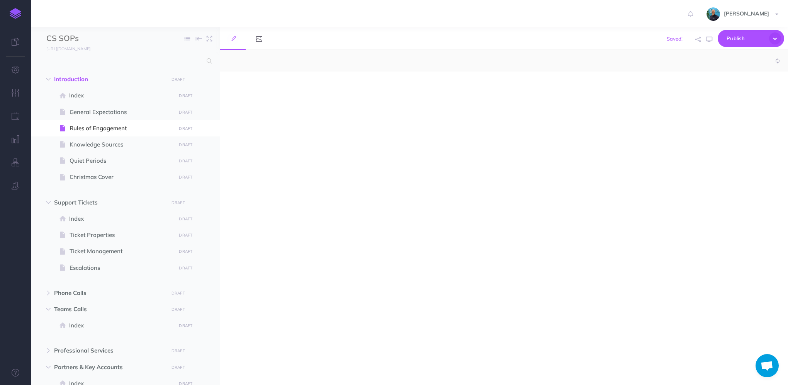
select select "null"
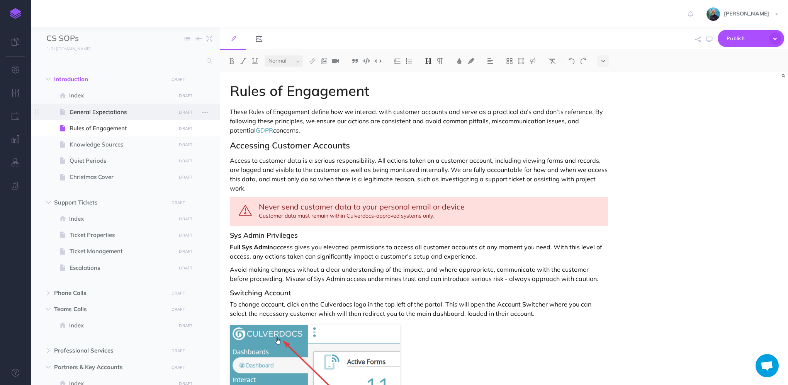
click at [89, 110] on span "General Expectations" at bounding box center [122, 111] width 104 height 9
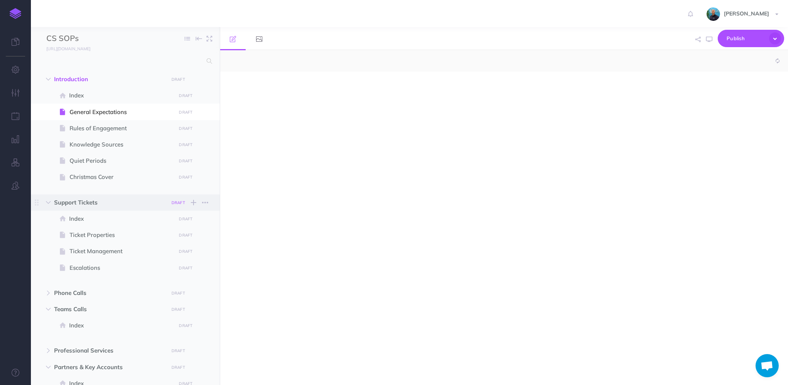
select select "null"
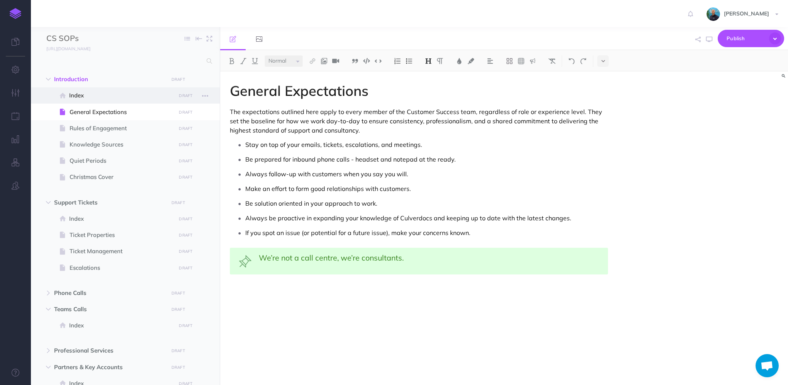
click at [117, 95] on span "Index" at bounding box center [121, 95] width 104 height 9
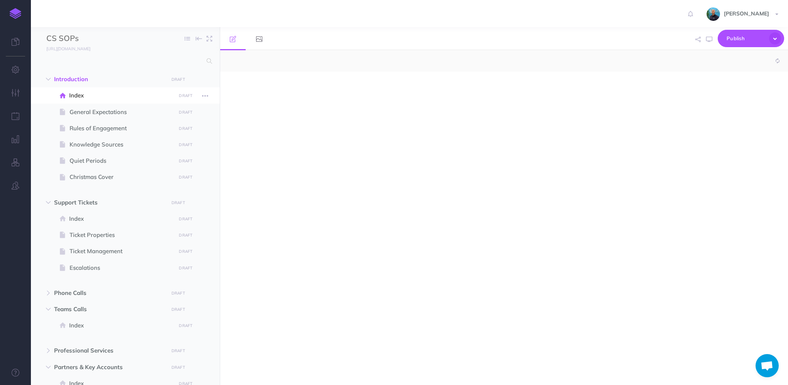
select select "null"
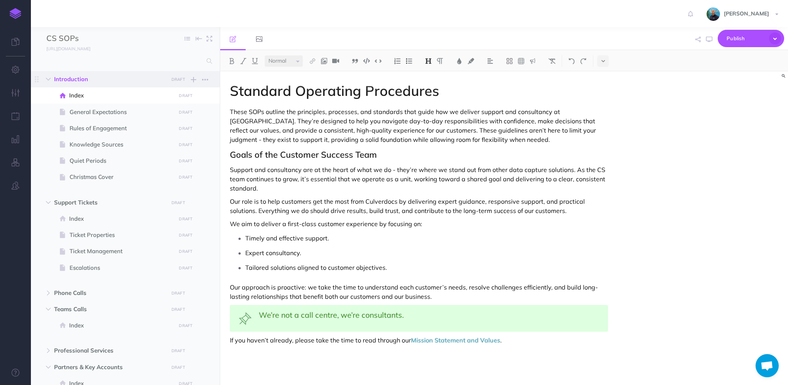
click at [81, 83] on span "Introduction" at bounding box center [109, 79] width 110 height 9
click at [78, 98] on span "Index" at bounding box center [121, 95] width 104 height 9
click at [83, 75] on span "Introduction" at bounding box center [109, 79] width 110 height 9
click at [83, 114] on span "General Expectations" at bounding box center [122, 111] width 104 height 9
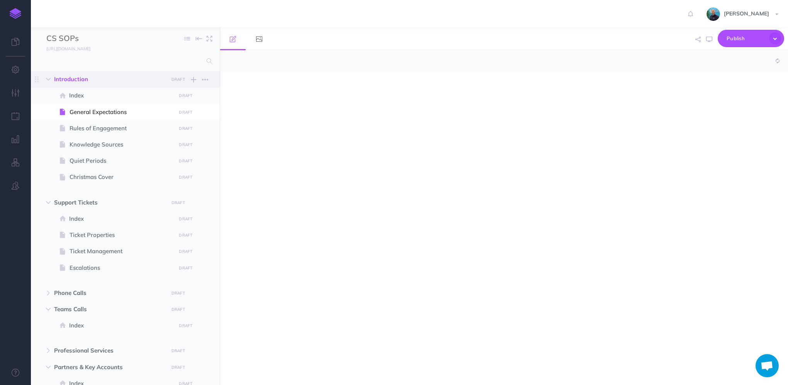
select select "null"
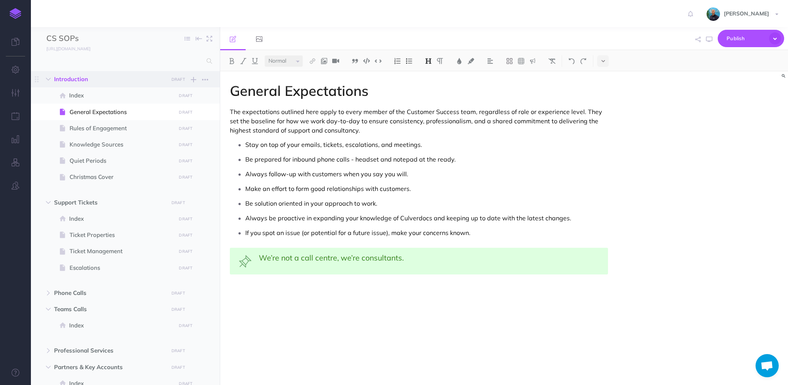
click at [86, 79] on span "Introduction" at bounding box center [109, 79] width 110 height 9
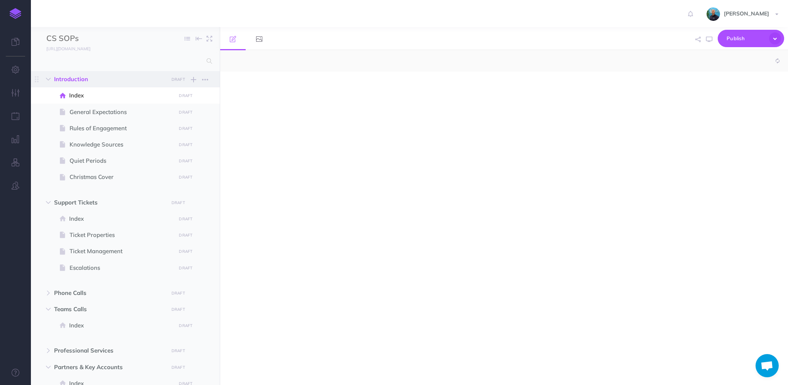
select select "null"
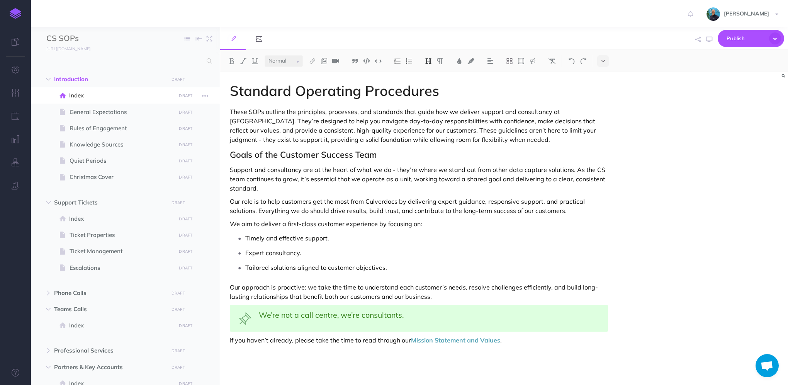
click at [82, 97] on span "Index" at bounding box center [121, 95] width 104 height 9
click at [81, 116] on span "General Expectations" at bounding box center [122, 111] width 104 height 9
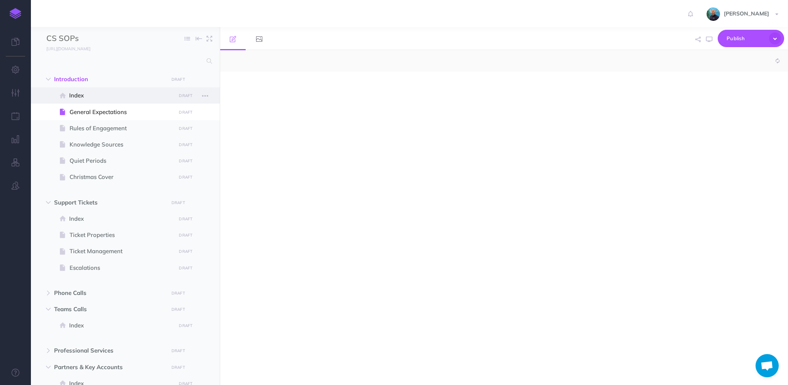
click at [84, 95] on span "Index" at bounding box center [121, 95] width 104 height 9
select select "null"
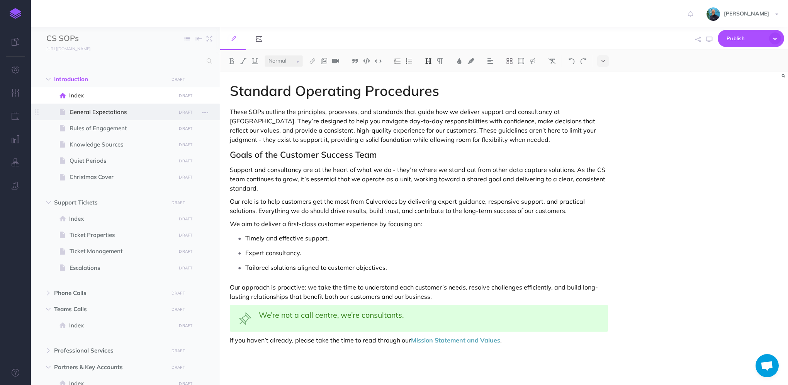
click at [124, 113] on span "General Expectations" at bounding box center [122, 111] width 104 height 9
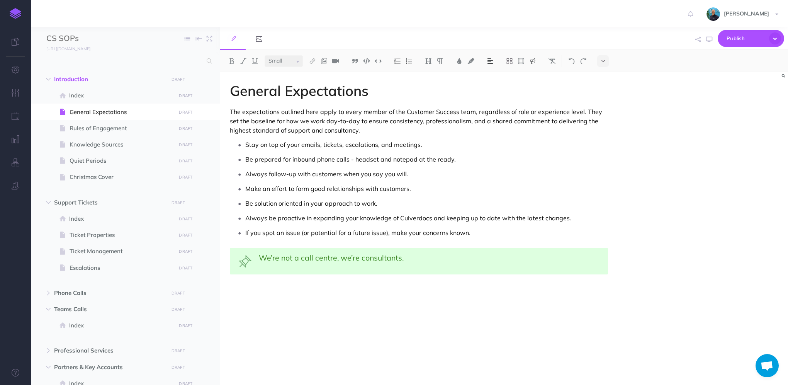
click at [256, 258] on div "We’re not a call centre, we’re consultants." at bounding box center [419, 261] width 378 height 27
drag, startPoint x: 307, startPoint y: 294, endPoint x: 232, endPoint y: 254, distance: 85.0
click at [232, 254] on div "General Expectations The expectations outlined here apply to every member of th…" at bounding box center [418, 223] width 397 height 305
select select "null"
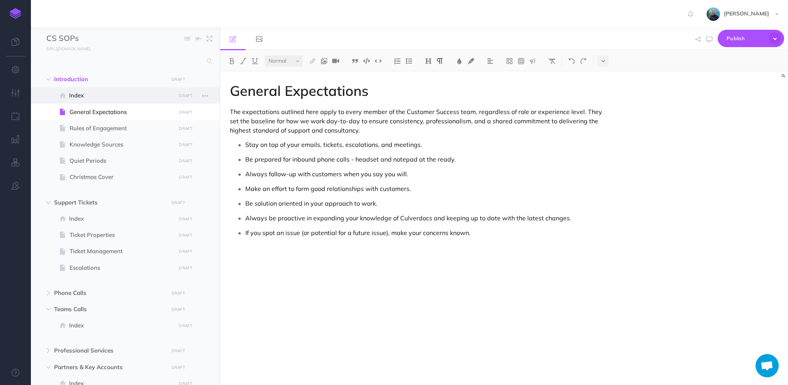
click at [124, 95] on span "Index" at bounding box center [121, 95] width 104 height 9
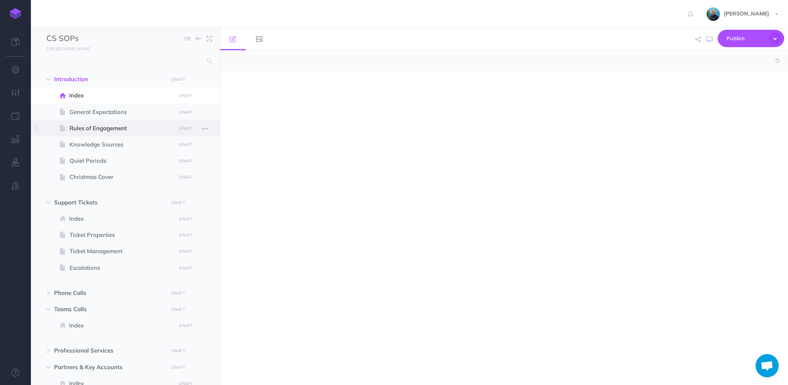
select select "null"
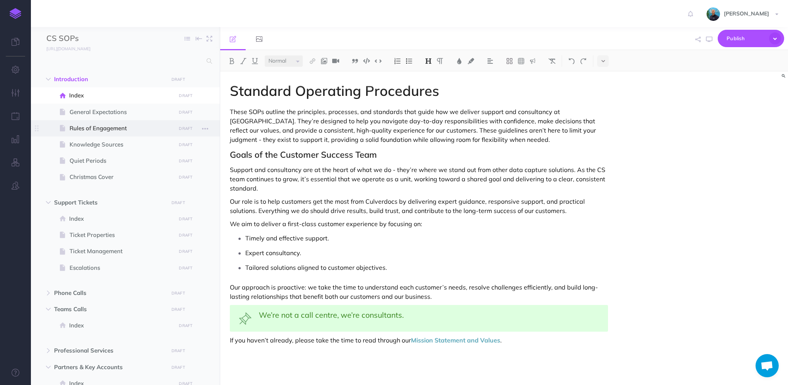
click at [120, 136] on span at bounding box center [125, 128] width 189 height 16
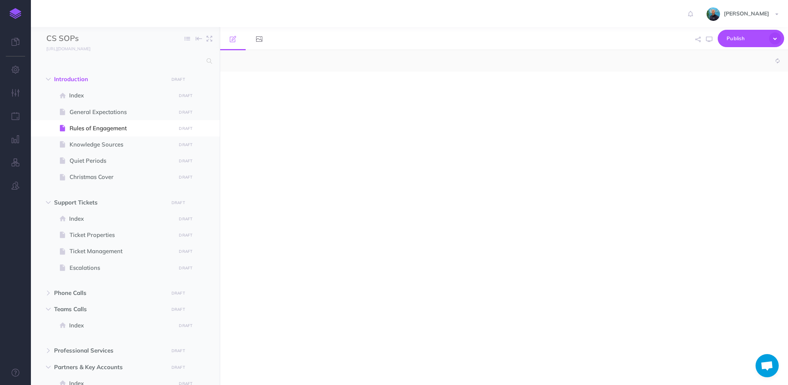
select select "null"
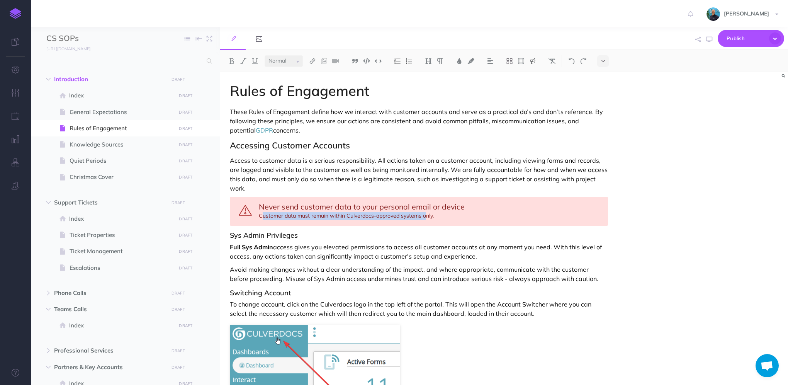
drag, startPoint x: 261, startPoint y: 206, endPoint x: 426, endPoint y: 209, distance: 164.6
click at [426, 209] on div "Never send customer data to your personal email or device Customer data must re…" at bounding box center [419, 211] width 378 height 29
copy div "ustomer data must remain within Culverdocs-approved systems o"
click at [81, 98] on span "Index" at bounding box center [121, 95] width 104 height 9
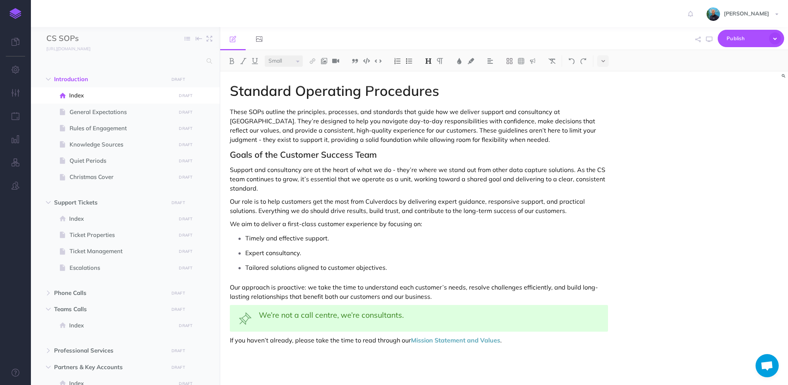
click at [437, 314] on span "We’re not a call centre, we’re consultants." at bounding box center [429, 315] width 341 height 9
select select "small"
drag, startPoint x: 259, startPoint y: 324, endPoint x: 423, endPoint y: 321, distance: 163.8
click at [423, 321] on span "We’re not a call centre, we’re consultants. ustomer data must remain within Cul…" at bounding box center [429, 319] width 341 height 17
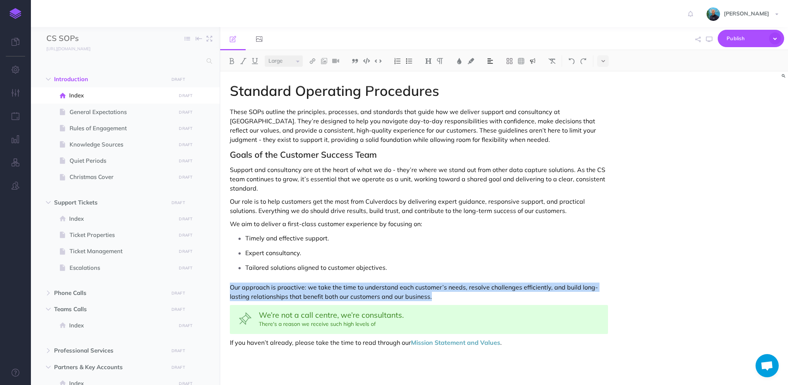
click at [389, 321] on span "We’re not a call centre, we’re consultants. There's a reason we receive such hi…" at bounding box center [429, 319] width 341 height 17
click at [352, 324] on span "We’re not a call centre, we’re consultants. There's a reason we receive such hi…" at bounding box center [429, 319] width 341 height 17
select select "null"
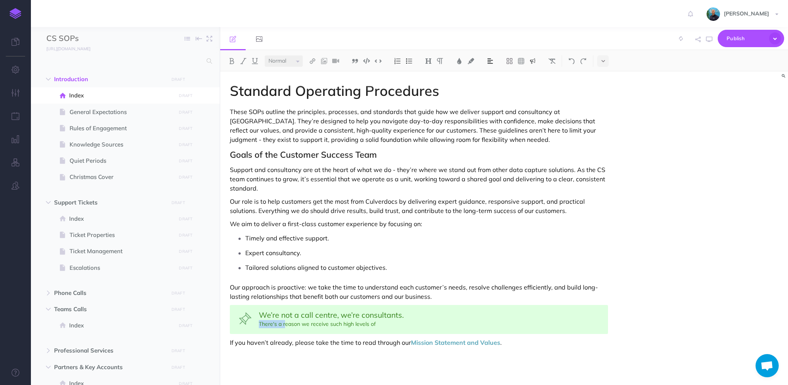
drag, startPoint x: 284, startPoint y: 324, endPoint x: 275, endPoint y: 322, distance: 9.4
click at [260, 322] on span "We’re not a call centre, we’re consultants. There's a reason we receive such hi…" at bounding box center [429, 319] width 341 height 17
click at [309, 323] on span "We’re not a call centre, we’re consultants. There's a reason we receive such hi…" at bounding box center [429, 319] width 341 height 17
drag, startPoint x: 302, startPoint y: 324, endPoint x: 262, endPoint y: 323, distance: 40.6
click at [262, 323] on span "We’re not a call centre, we’re consultants. There's a reason we receive such hi…" at bounding box center [429, 319] width 341 height 17
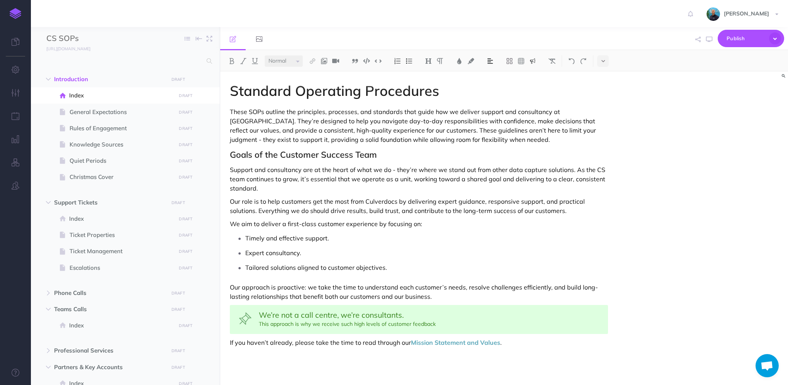
click at [462, 324] on span "We’re not a call centre, we’re consultants. This approach is why we receive suc…" at bounding box center [429, 319] width 341 height 17
click at [311, 61] on img at bounding box center [312, 61] width 7 height 6
click at [311, 77] on icon at bounding box center [312, 74] width 6 height 5
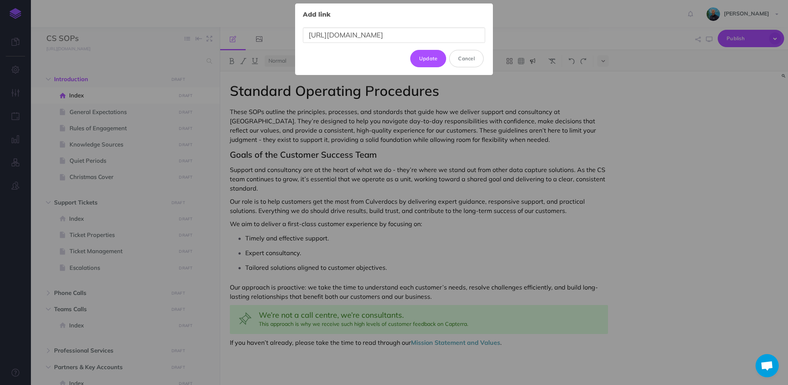
scroll to position [0, 37]
type input "[URL][DOMAIN_NAME]"
click at [414, 59] on button "Update" at bounding box center [428, 58] width 36 height 17
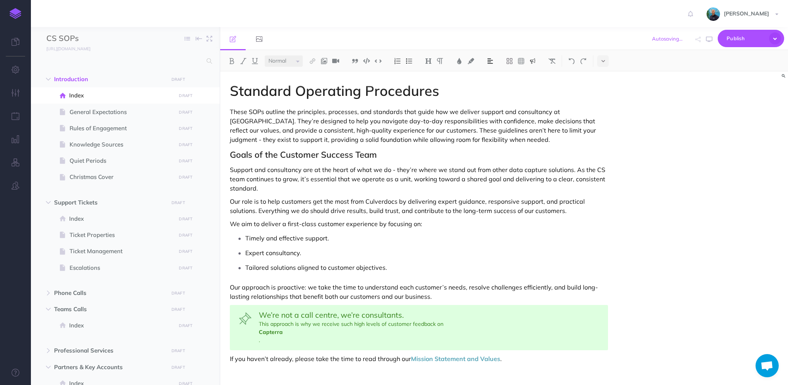
click at [334, 336] on span "." at bounding box center [429, 340] width 341 height 8
click at [334, 334] on span "Capterra" at bounding box center [429, 332] width 341 height 8
click at [258, 333] on div "We’re not a call centre, we’re consultants. This approach is why we receive suc…" at bounding box center [419, 327] width 378 height 45
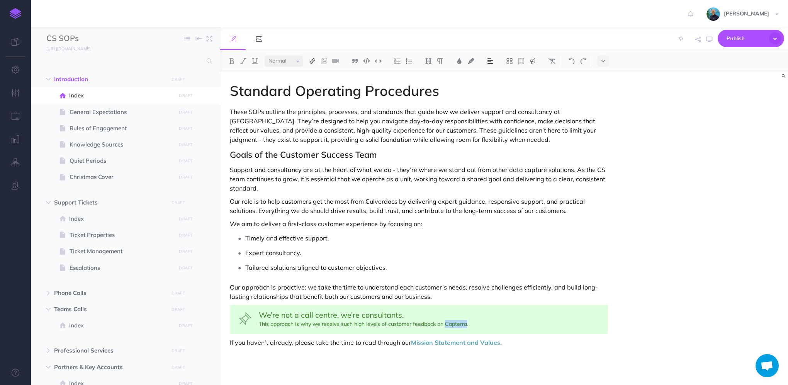
click at [316, 60] on img at bounding box center [312, 61] width 7 height 6
click at [311, 73] on icon at bounding box center [312, 74] width 6 height 5
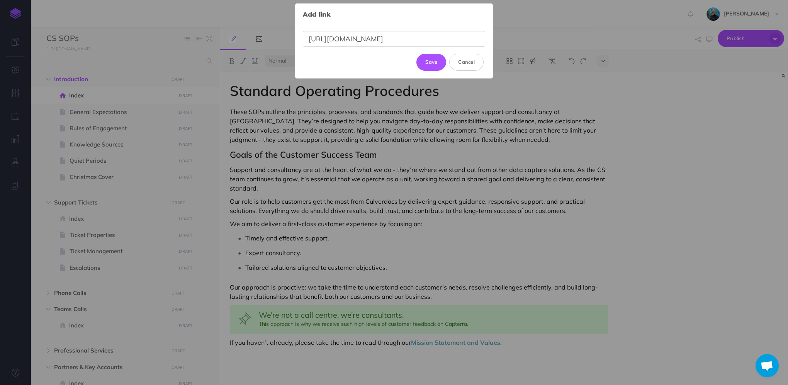
scroll to position [0, 37]
type input "[URL][DOMAIN_NAME]"
click at [429, 55] on button "Update" at bounding box center [428, 58] width 36 height 17
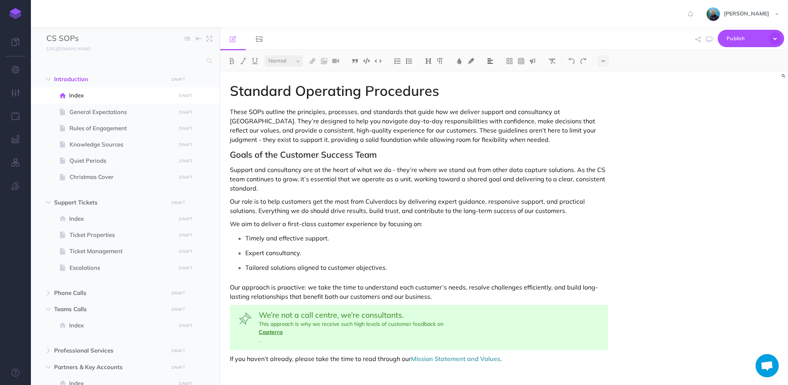
click at [295, 334] on span "Capterra" at bounding box center [429, 332] width 341 height 8
click at [328, 333] on span "Capterra" at bounding box center [429, 332] width 341 height 8
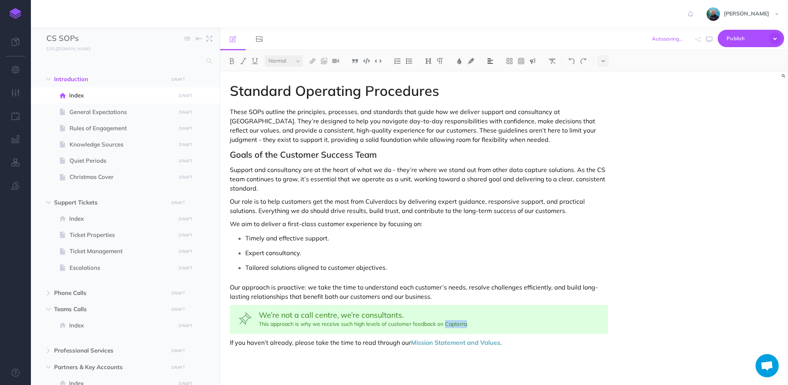
click at [452, 326] on span "We’re not a call centre, we’re consultants. This approach is why we receive suc…" at bounding box center [429, 319] width 341 height 17
click at [443, 324] on span "We’re not a call centre, we’re consultants. This approach is why we receive suc…" at bounding box center [429, 319] width 341 height 17
click at [441, 320] on span "We’re not a call centre, we’re consultants. This approach is why we receive suc…" at bounding box center [429, 319] width 341 height 17
click at [444, 324] on span "We’re not a call centre, we’re consultants. This approach is why we receive suc…" at bounding box center [429, 319] width 341 height 17
click at [472, 328] on div "We’re not a call centre, we’re consultants. This approach is why we receive suc…" at bounding box center [419, 319] width 378 height 29
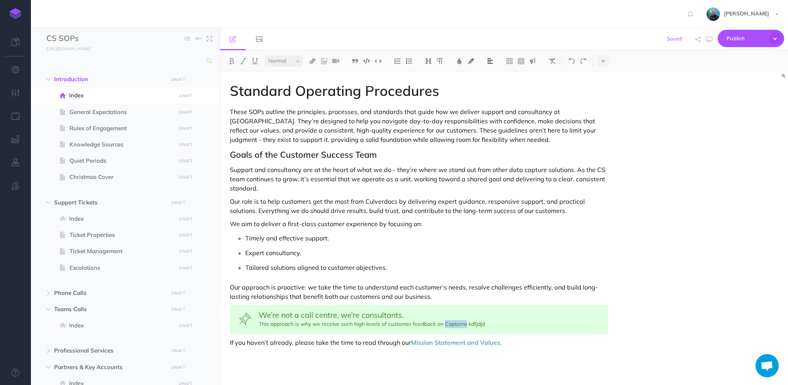
click at [314, 61] on img at bounding box center [312, 61] width 7 height 6
click at [314, 75] on icon at bounding box center [312, 74] width 6 height 5
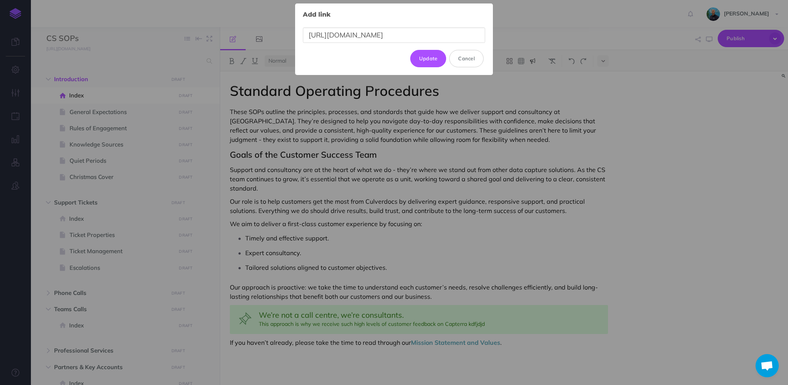
scroll to position [0, 37]
type input "[URL][DOMAIN_NAME]"
click at [432, 53] on button "Update" at bounding box center [428, 58] width 36 height 17
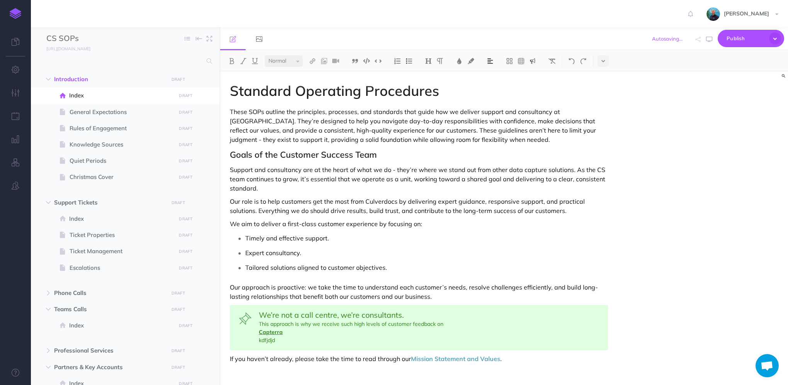
click at [308, 328] on span "Capterra" at bounding box center [429, 332] width 341 height 8
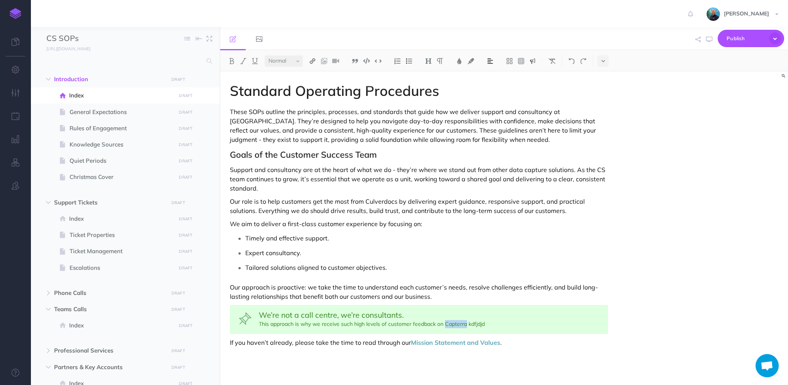
click at [312, 59] on img at bounding box center [312, 61] width 7 height 6
click at [312, 74] on icon at bounding box center [312, 74] width 6 height 5
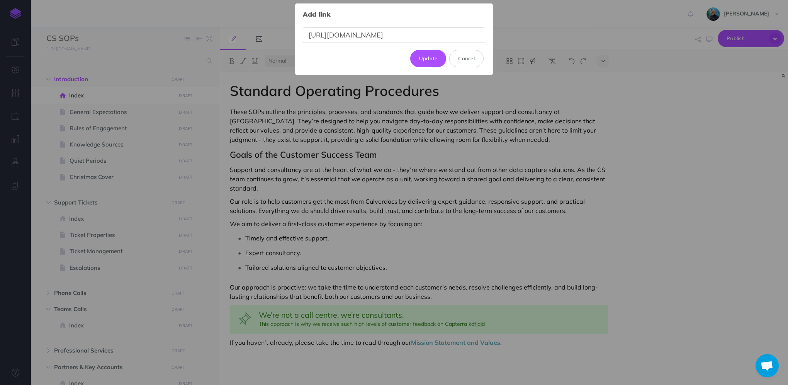
scroll to position [0, 8]
type input "https://www.capterra.co.uk/software/204575/culverdocs"
click at [441, 59] on button "Update" at bounding box center [428, 58] width 36 height 17
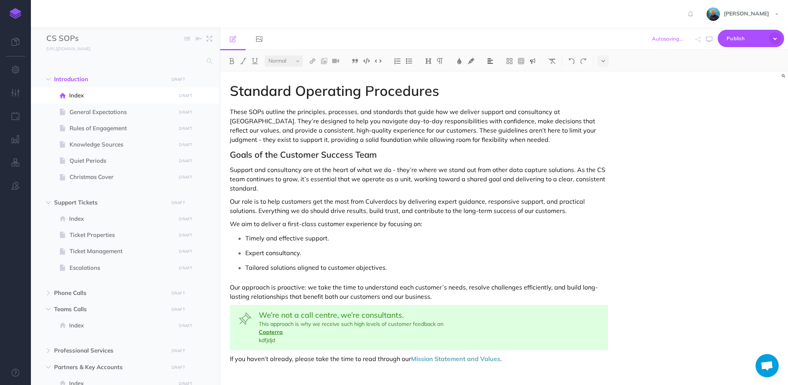
click at [354, 329] on span "Capterra" at bounding box center [429, 332] width 341 height 8
click at [262, 340] on span "kdfjdjd" at bounding box center [429, 340] width 341 height 8
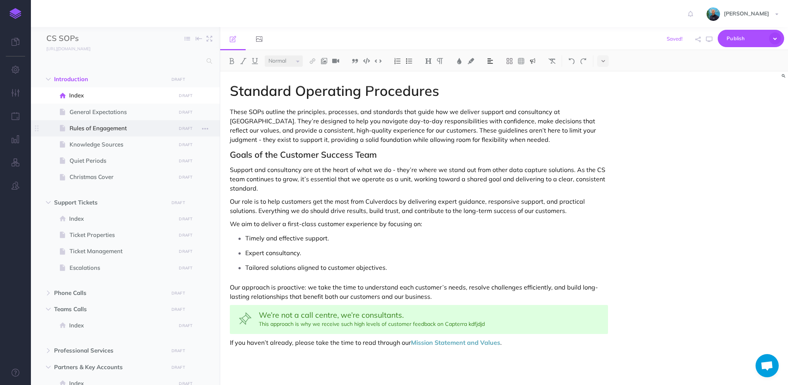
click at [96, 126] on span "Rules of Engagement" at bounding box center [122, 128] width 104 height 9
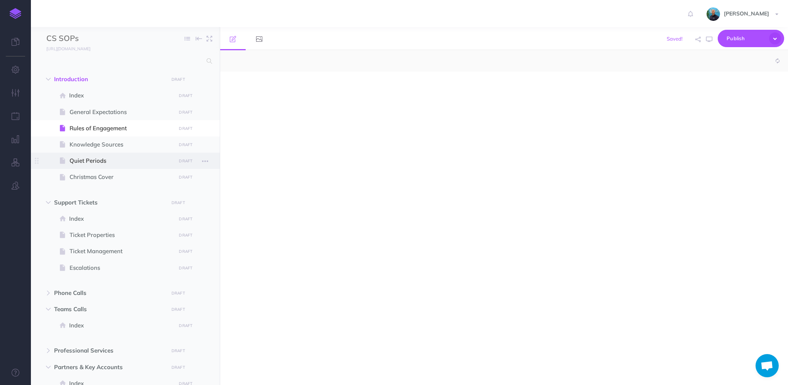
select select "null"
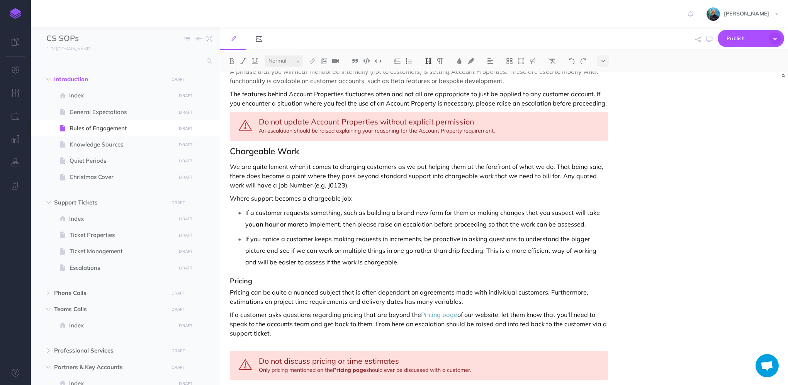
scroll to position [1069, 0]
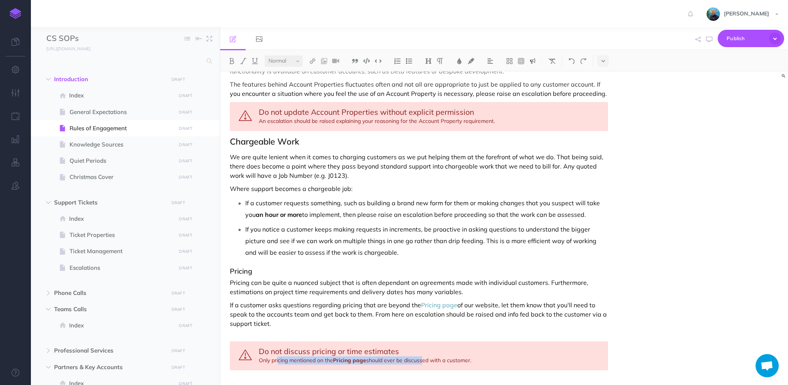
drag, startPoint x: 278, startPoint y: 348, endPoint x: 422, endPoint y: 348, distance: 143.7
click at [422, 348] on div "Do not discuss pricing or time estimates Only pricing mentioned on the Pricing …" at bounding box center [419, 355] width 378 height 29
copy div "cing mentioned on the Pricing page should ever be discus"
click at [80, 96] on span "Index" at bounding box center [121, 95] width 104 height 9
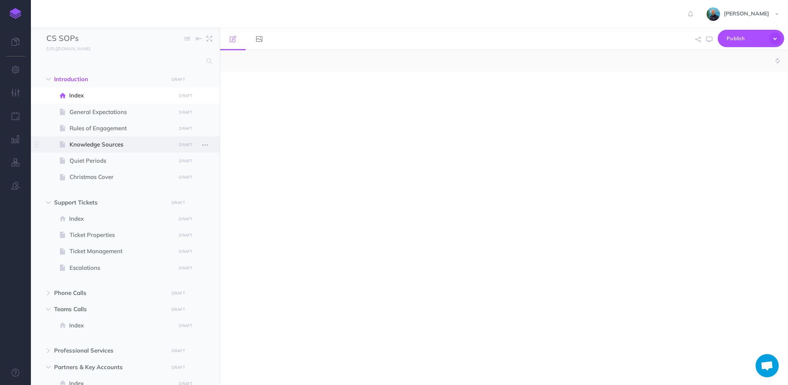
select select "null"
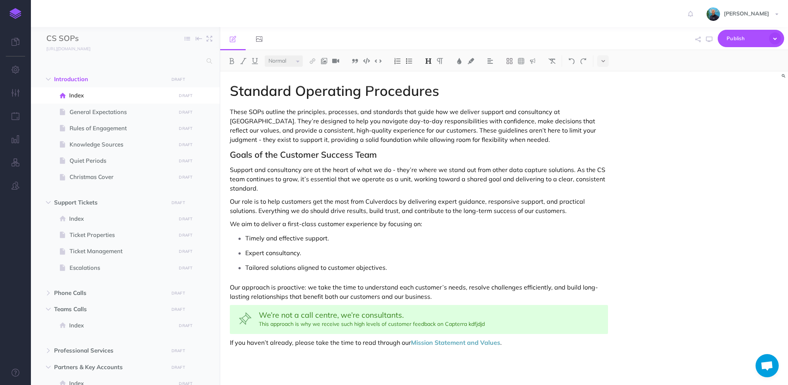
click at [486, 326] on span "We’re not a call centre, we’re consultants. This approach is why we receive suc…" at bounding box center [429, 319] width 341 height 17
click at [478, 324] on span "We’re not a call centre, we’re consultants. This approach is why we receive suc…" at bounding box center [429, 319] width 341 height 17
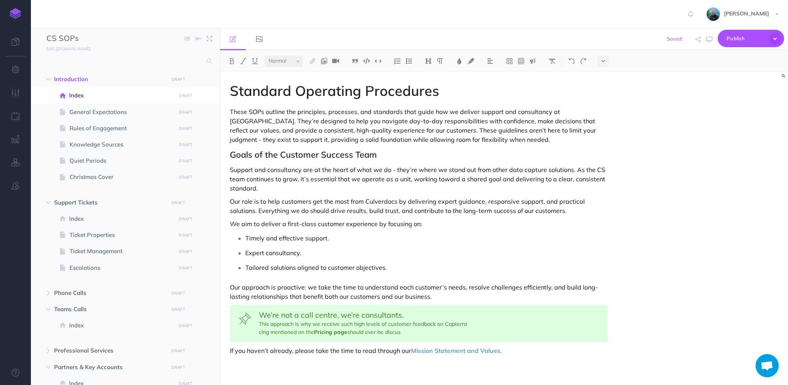
click at [260, 333] on div "We’re not a call centre, we’re consultants. This approach is why we receive suc…" at bounding box center [419, 323] width 378 height 37
click at [346, 331] on link "Pricing page" at bounding box center [330, 331] width 33 height 7
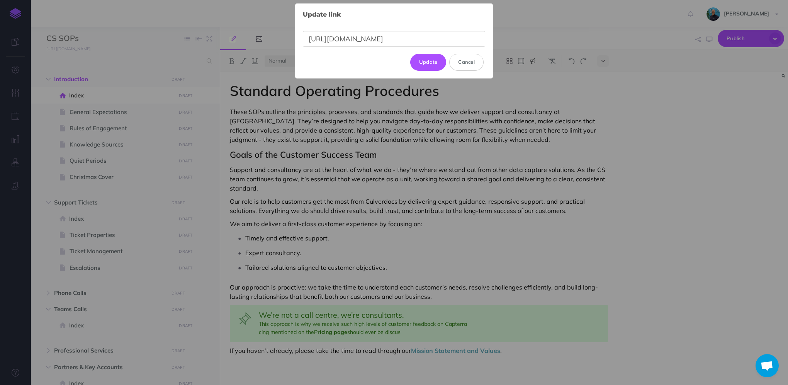
click at [392, 316] on body "Toggle Navigation [PERSON_NAME] Settings Account Settings Teams Create Team Cul…" at bounding box center [394, 192] width 788 height 385
drag, startPoint x: 436, startPoint y: 37, endPoint x: 222, endPoint y: 37, distance: 213.6
click at [222, 37] on div "Update link × https://www.culverdocs.co.uk/pricing Update Cancel" at bounding box center [394, 192] width 788 height 385
type input "[URL][DOMAIN_NAME]"
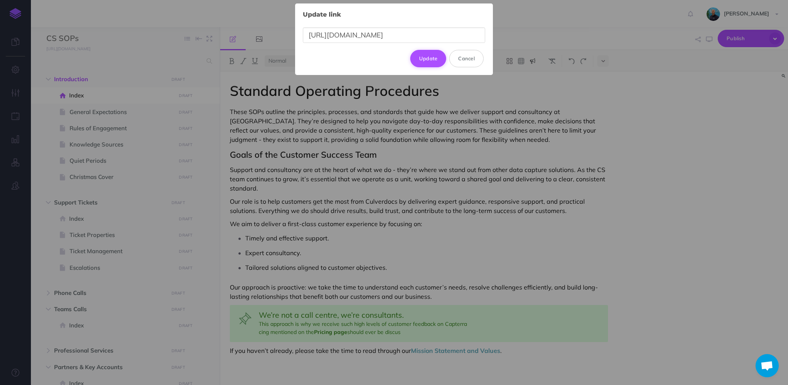
click at [437, 56] on button "Update" at bounding box center [428, 58] width 36 height 17
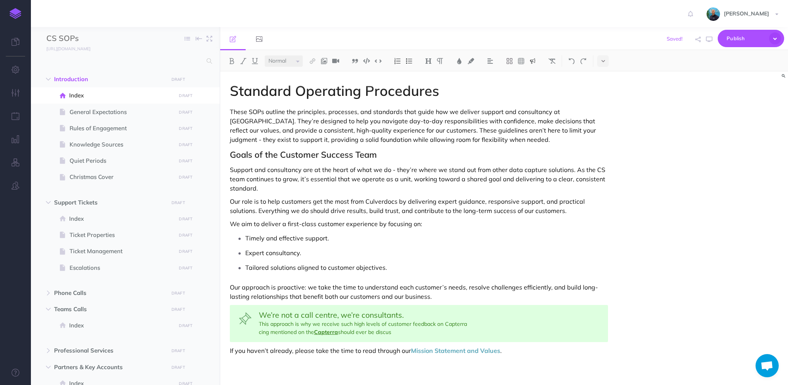
click at [328, 333] on link "Capterra" at bounding box center [326, 331] width 24 height 7
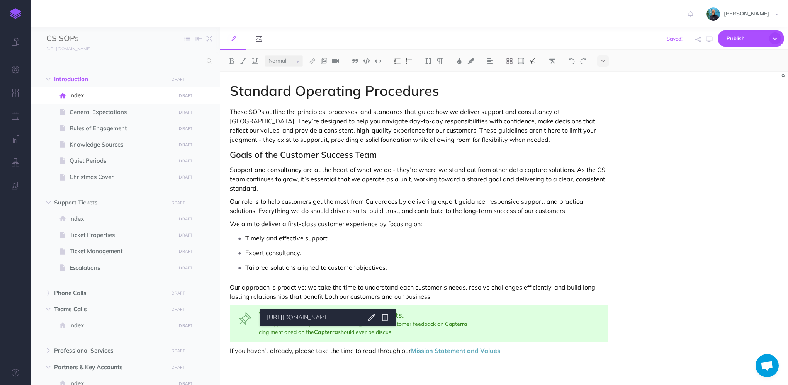
click at [394, 337] on div "We’re not a call centre, we’re consultants. This approach is why we receive suc…" at bounding box center [419, 323] width 378 height 37
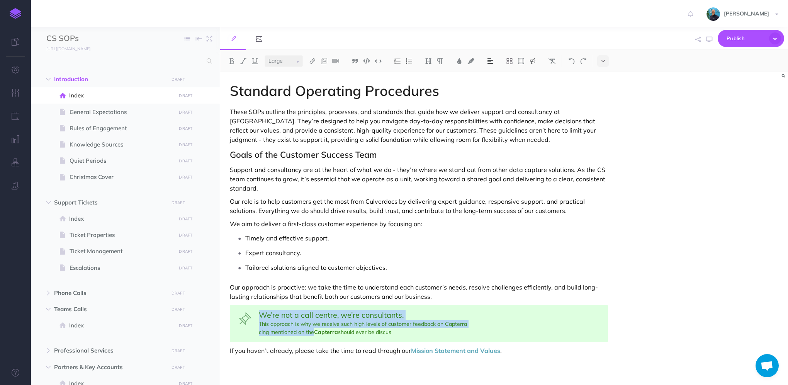
select select "null"
drag, startPoint x: 314, startPoint y: 331, endPoint x: 445, endPoint y: 322, distance: 132.0
click at [445, 322] on div "We’re not a call centre, we’re consultants. This approach is why we receive suc…" at bounding box center [419, 323] width 378 height 37
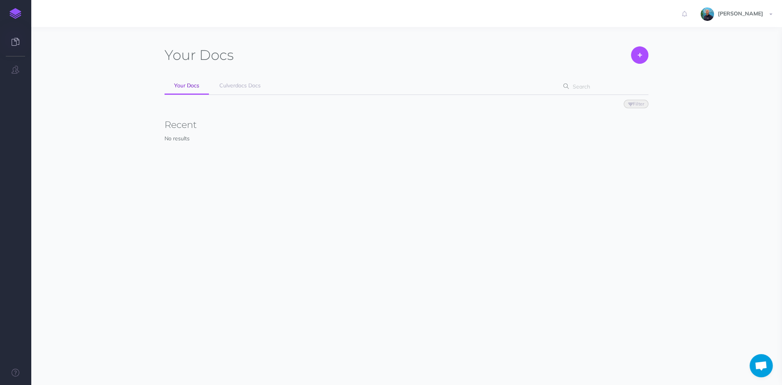
scroll to position [484, 0]
click at [242, 87] on span "Culverdocs Docs" at bounding box center [239, 85] width 41 height 7
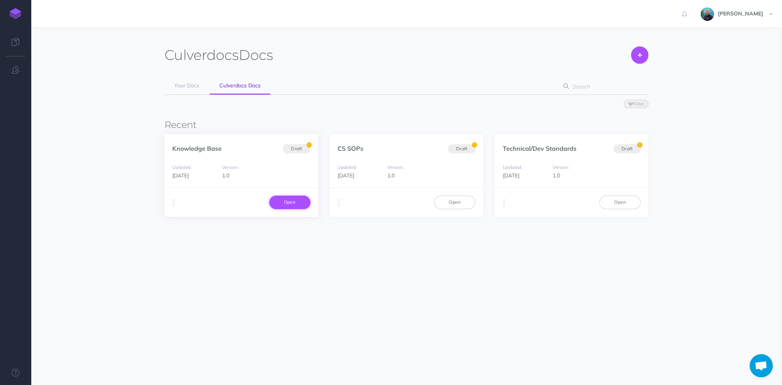
scroll to position [484, 0]
click at [443, 194] on div "Duplicate Export PDF Beta Markdown Beta Advanced Archive Open" at bounding box center [407, 201] width 154 height 29
click at [442, 196] on link "Open" at bounding box center [454, 201] width 41 height 13
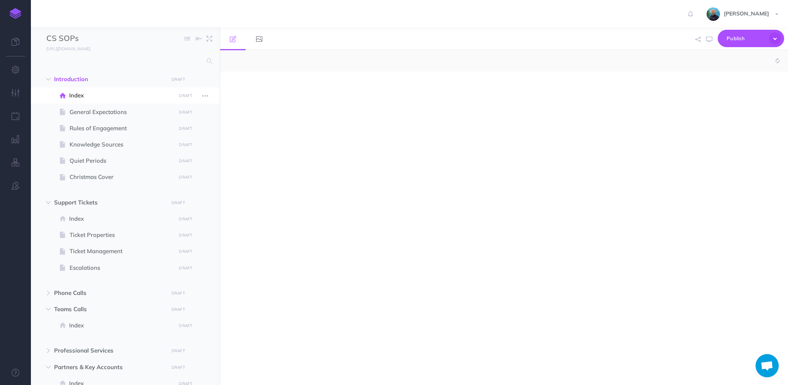
scroll to position [484, 0]
select select "null"
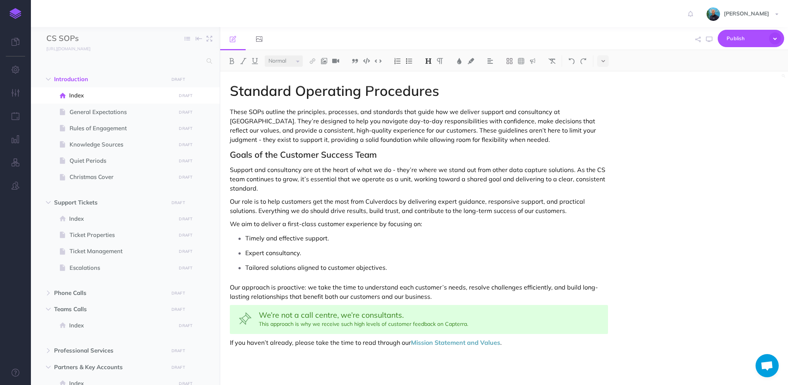
scroll to position [484, 0]
click at [486, 323] on span "We’re not a call centre, we’re consultants. This approach is why we receive suc…" at bounding box center [429, 319] width 341 height 17
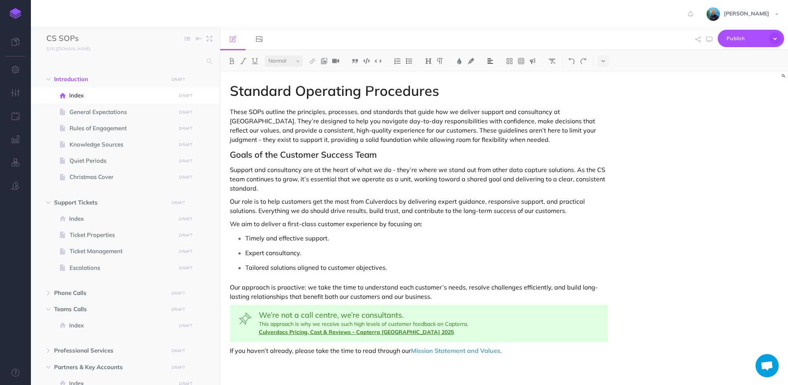
click at [259, 334] on link "Culverdocs Pricing, Cost & Reviews - Capterra [GEOGRAPHIC_DATA] 2025" at bounding box center [356, 331] width 195 height 7
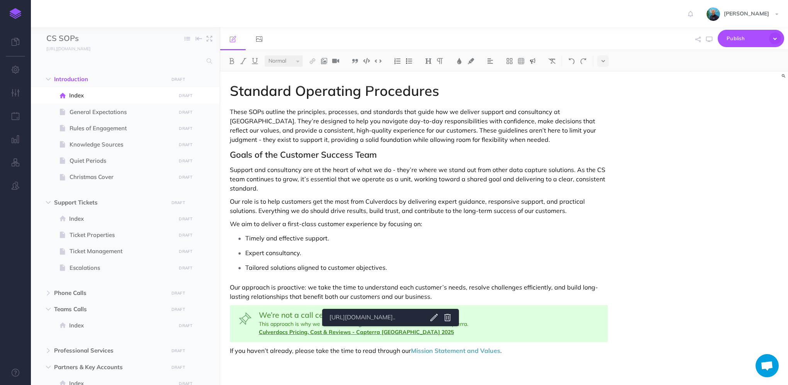
click at [389, 330] on link "Culverdocs Pricing, Cost & Reviews - Capterra [GEOGRAPHIC_DATA] 2025" at bounding box center [356, 331] width 195 height 7
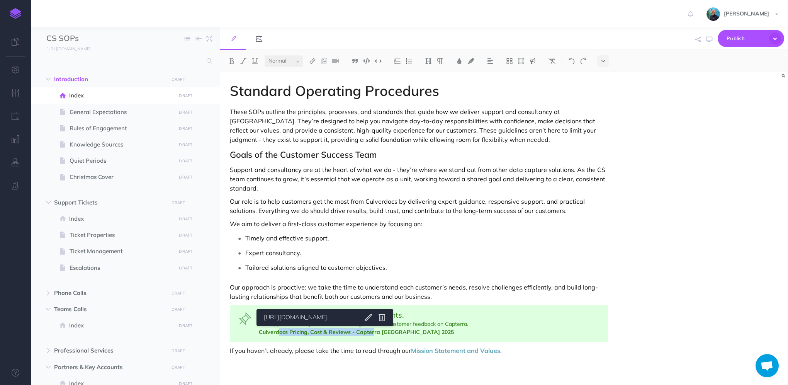
drag, startPoint x: 371, startPoint y: 334, endPoint x: 279, endPoint y: 335, distance: 91.5
click at [279, 335] on div "We’re not a call centre, we’re consultants. This approach is why we receive suc…" at bounding box center [419, 323] width 378 height 37
click at [354, 332] on link "Culverdocs Pricing, Cost & Reviews - Capterra [GEOGRAPHIC_DATA] 2025" at bounding box center [356, 331] width 195 height 7
drag, startPoint x: 348, startPoint y: 331, endPoint x: 262, endPoint y: 331, distance: 85.7
click at [262, 331] on link "Culverdocs Pricing, Cost & Reviews - Capterra [GEOGRAPHIC_DATA] 2025" at bounding box center [356, 331] width 195 height 7
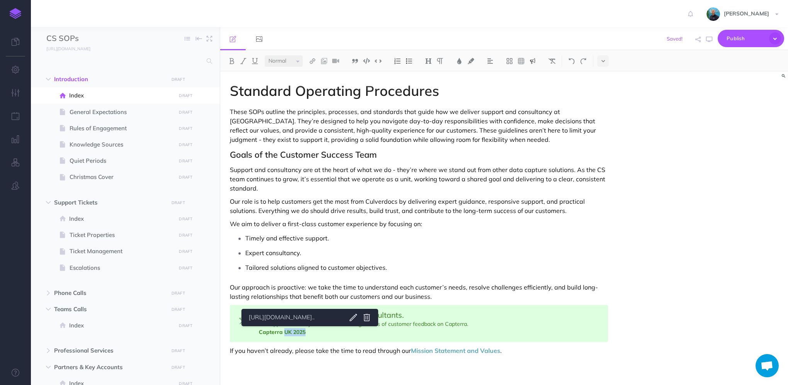
drag, startPoint x: 284, startPoint y: 332, endPoint x: 305, endPoint y: 330, distance: 20.9
click at [305, 330] on div "We’re not a call centre, we’re consultants. This approach is why we receive suc…" at bounding box center [419, 323] width 378 height 37
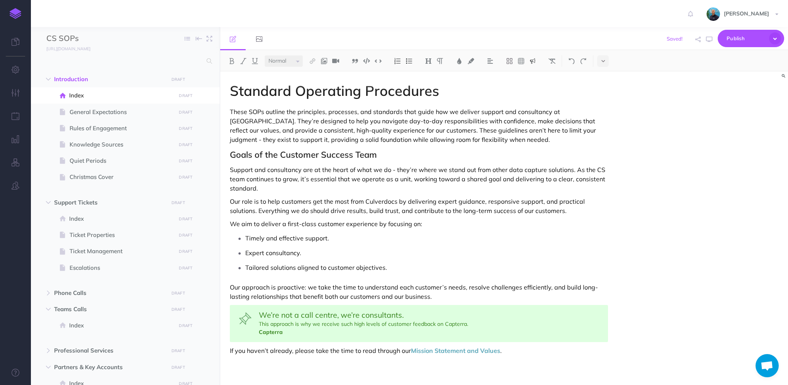
click at [505, 321] on span "We’re not a call centre, we’re consultants. This approach is why we receive suc…" at bounding box center [429, 319] width 341 height 17
click at [488, 324] on span "We’re not a call centre, we’re consultants. This approach is why we receive suc…" at bounding box center [429, 319] width 341 height 17
click at [492, 324] on span "We’re not a call centre, we’re consultants. This approach is why we receive suc…" at bounding box center [429, 319] width 341 height 17
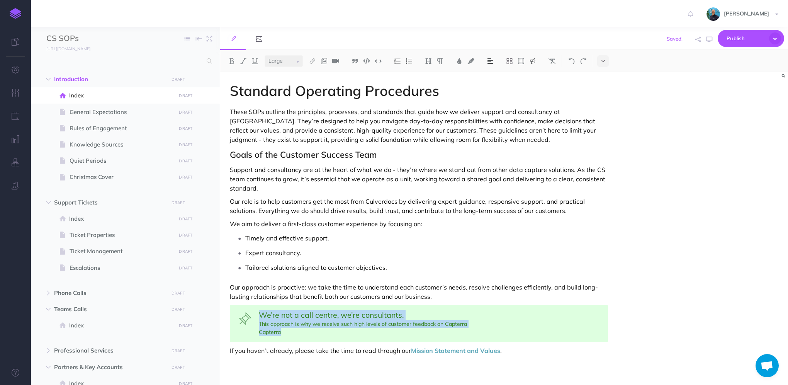
select select "null"
click at [599, 61] on button at bounding box center [603, 61] width 12 height 12
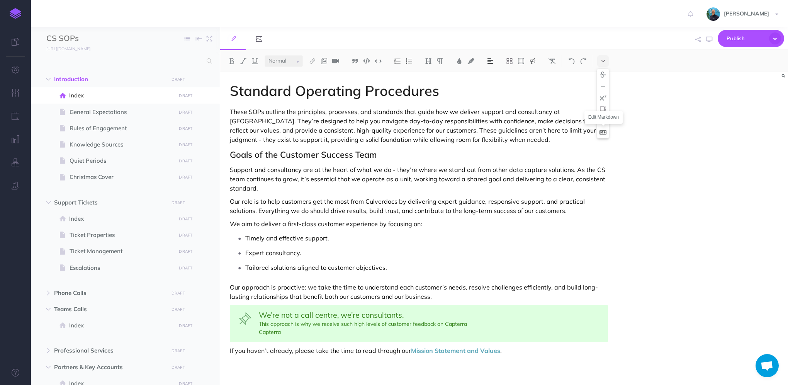
click at [602, 131] on img at bounding box center [602, 132] width 7 height 4
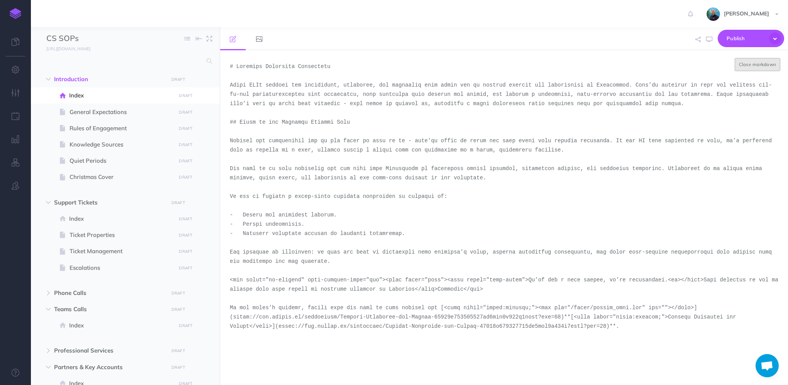
click at [743, 65] on button "Close markdown" at bounding box center [758, 64] width 46 height 13
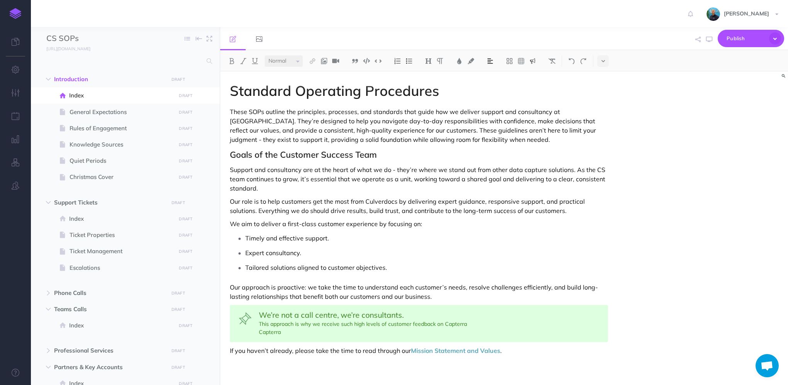
click at [491, 322] on span "We’re not a call centre, we’re consultants. This approach is why we receive suc…" at bounding box center [429, 319] width 341 height 17
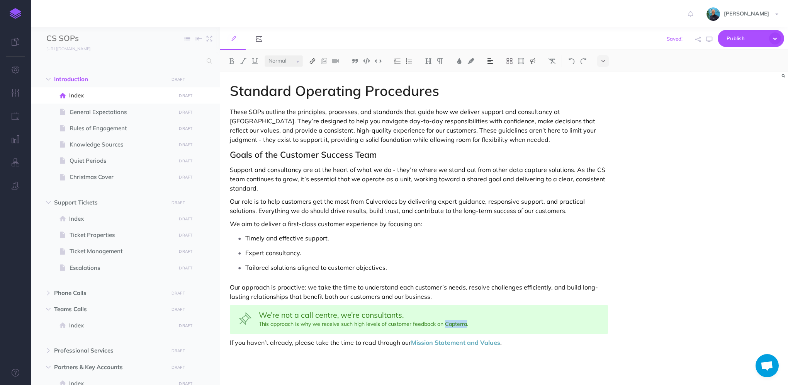
click at [309, 61] on button at bounding box center [313, 61] width 12 height 12
click at [314, 74] on icon at bounding box center [312, 74] width 6 height 5
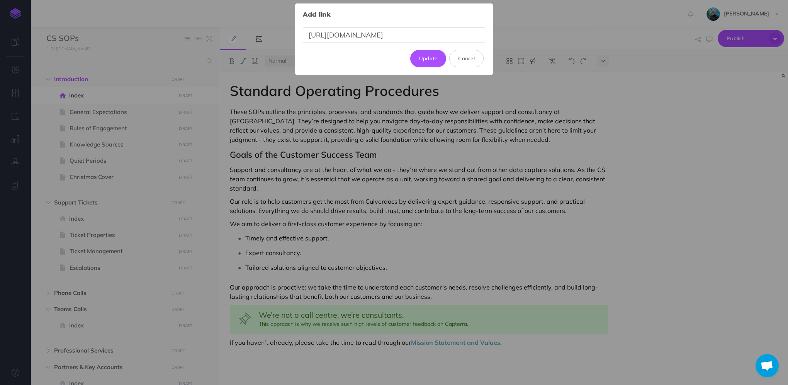
scroll to position [0, 37]
type input "[URL][DOMAIN_NAME]"
click at [424, 53] on button "Update" at bounding box center [428, 58] width 36 height 17
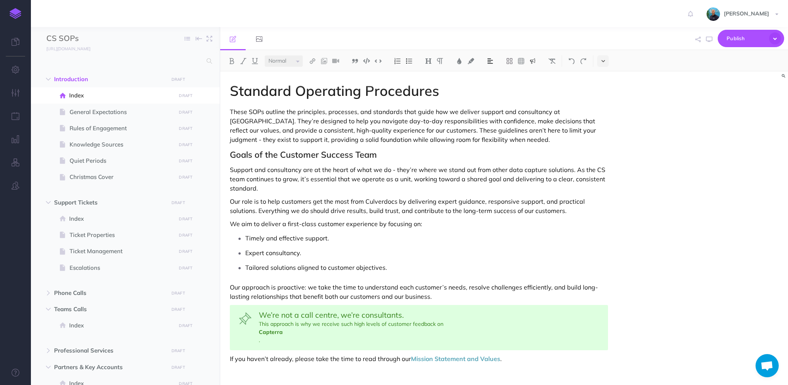
click at [604, 58] on icon at bounding box center [602, 60] width 3 height 5
click at [604, 134] on img at bounding box center [602, 132] width 7 height 4
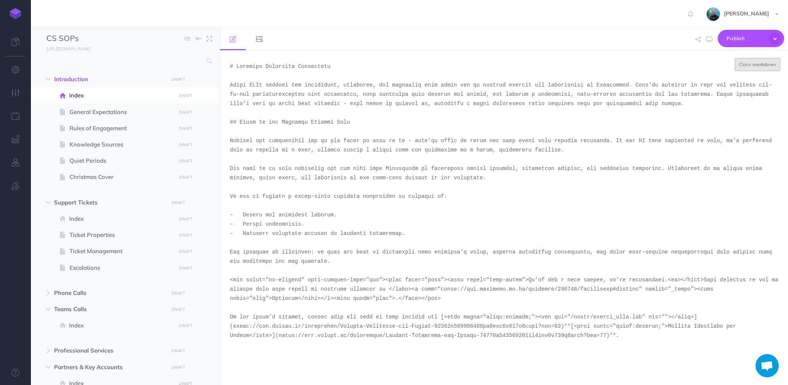
click at [772, 65] on button "Close markdown" at bounding box center [758, 64] width 46 height 13
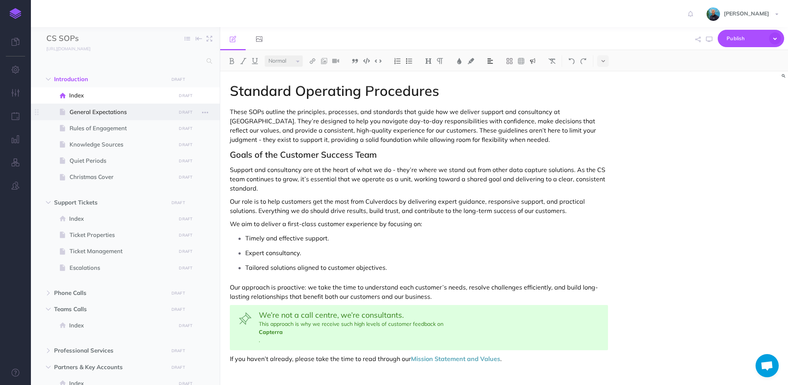
click at [129, 115] on span "General Expectations" at bounding box center [122, 111] width 104 height 9
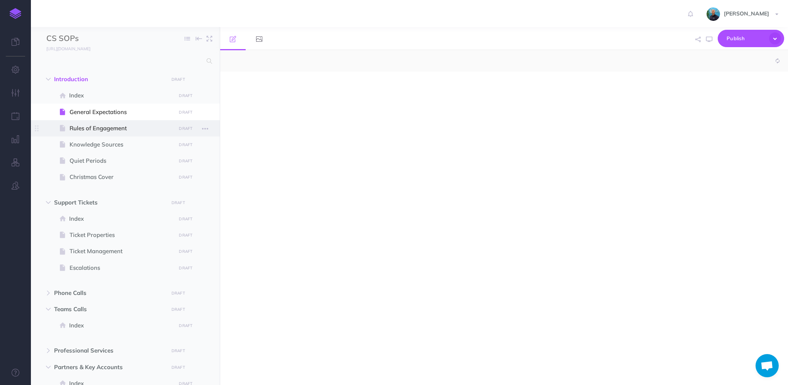
click at [131, 133] on span at bounding box center [125, 128] width 189 height 16
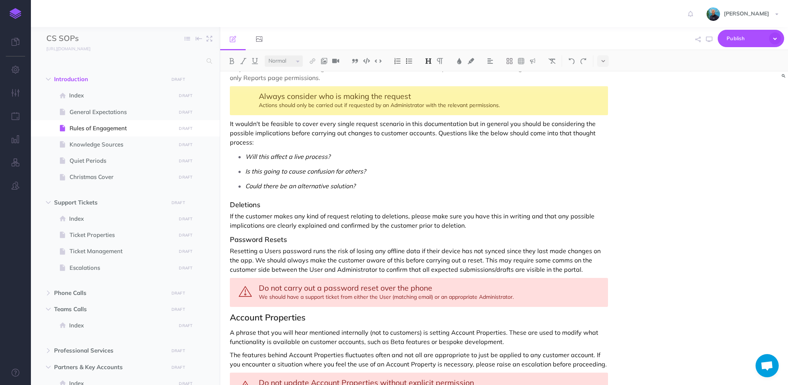
scroll to position [1069, 0]
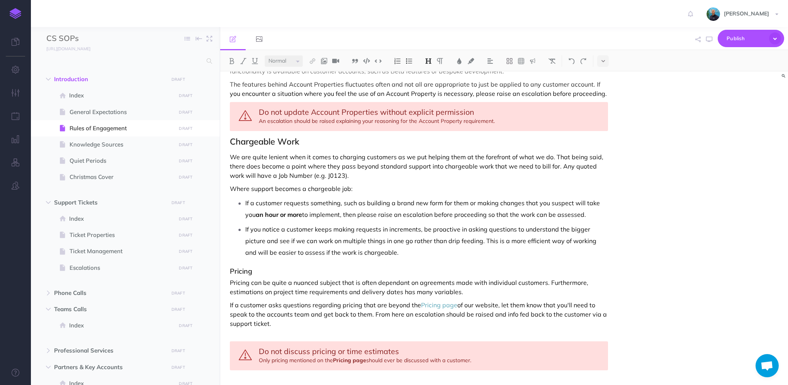
click at [372, 347] on div "Do not discuss pricing or time estimates Only pricing mentioned on the Pricing …" at bounding box center [419, 355] width 378 height 29
click at [601, 62] on button at bounding box center [603, 61] width 12 height 12
click at [599, 132] on img at bounding box center [602, 132] width 7 height 4
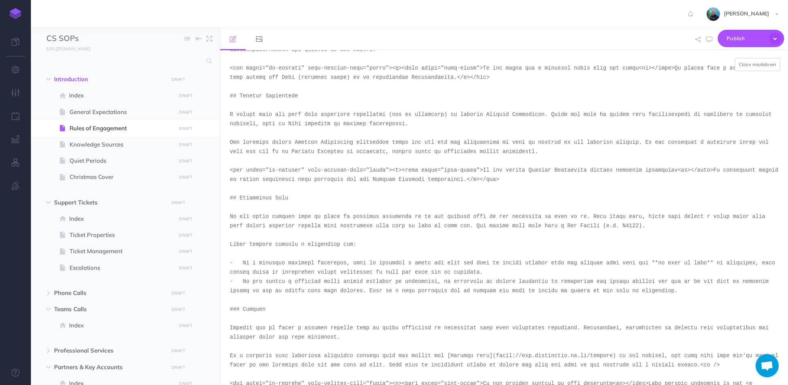
scroll to position [921, 0]
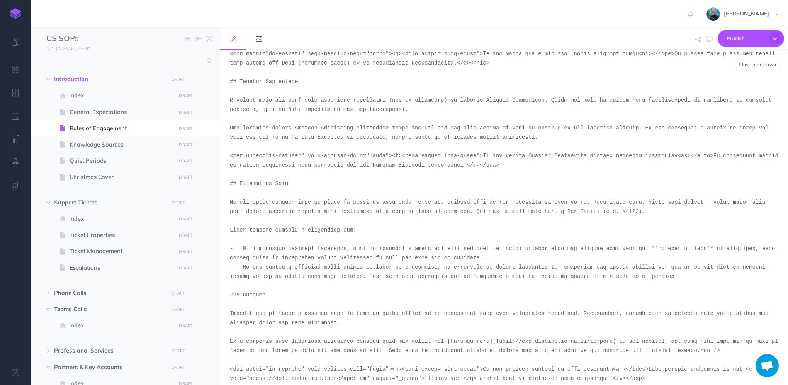
drag, startPoint x: 699, startPoint y: 341, endPoint x: 460, endPoint y: 349, distance: 239.6
click at [460, 349] on textarea at bounding box center [504, 217] width 568 height 334
click at [478, 222] on textarea at bounding box center [504, 217] width 568 height 334
click at [750, 66] on button "Close markdown" at bounding box center [758, 64] width 46 height 13
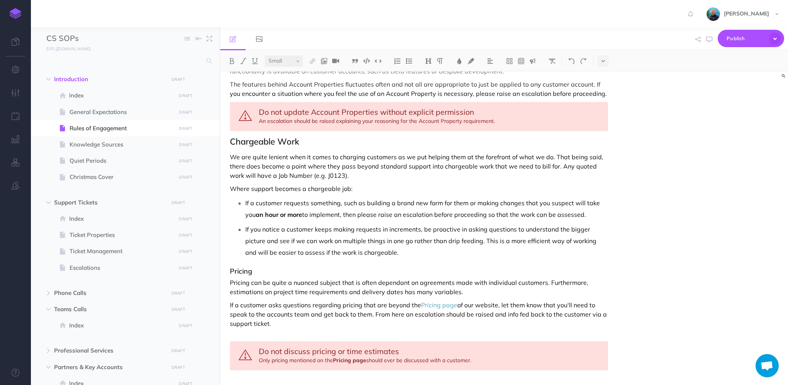
click at [241, 341] on div "Do not discuss pricing or time estimates Only pricing mentioned on the Pricing …" at bounding box center [419, 355] width 378 height 29
select select "large"
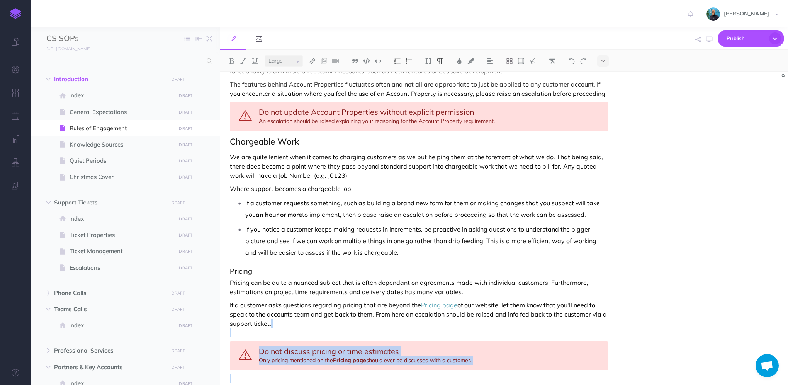
drag, startPoint x: 471, startPoint y: 367, endPoint x: 236, endPoint y: 316, distance: 239.9
copy div "Do not discuss pricing or time estimates Only pricing mentioned on the Pricing …"
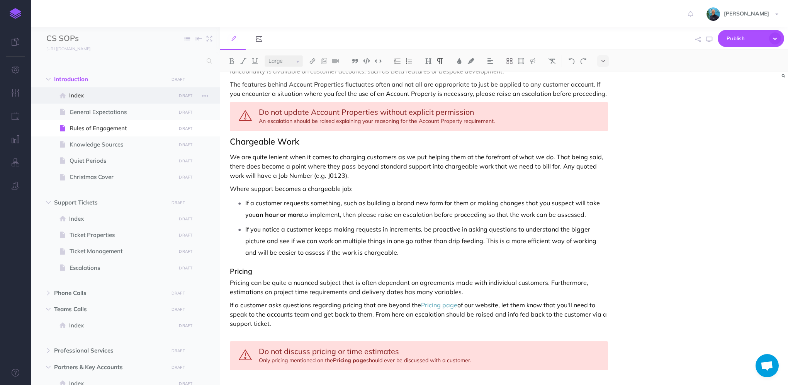
click at [108, 98] on span "Index" at bounding box center [121, 95] width 104 height 9
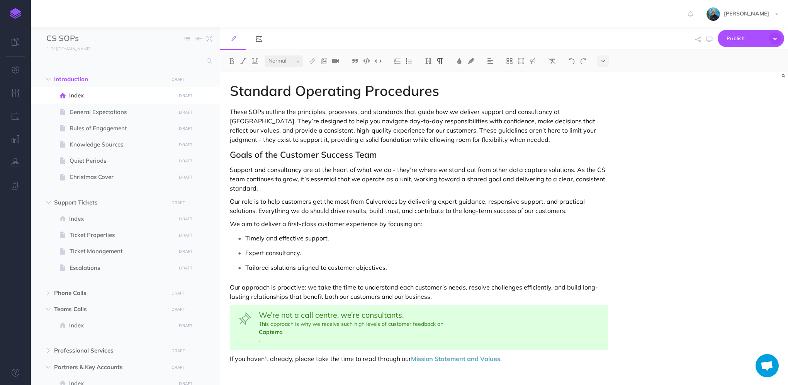
drag, startPoint x: 232, startPoint y: 360, endPoint x: 243, endPoint y: 361, distance: 10.5
click at [232, 360] on p "If you haven’t already, please take the time to read through our Mission Statem…" at bounding box center [419, 358] width 378 height 9
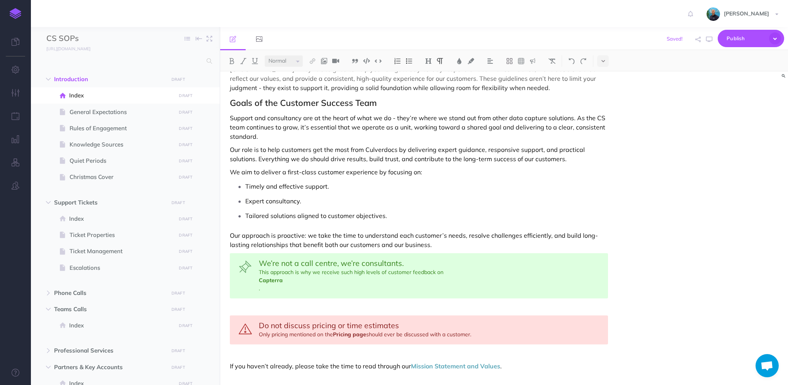
scroll to position [39, 0]
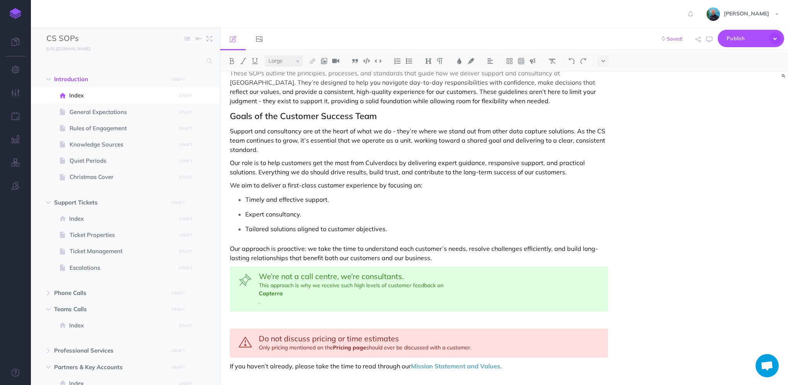
click at [281, 341] on span "Do not discuss pricing or time estimates" at bounding box center [329, 338] width 140 height 10
select select "null"
click at [337, 348] on link "Pricing page" at bounding box center [349, 347] width 33 height 7
click at [346, 347] on link "Pricing page" at bounding box center [349, 347] width 33 height 7
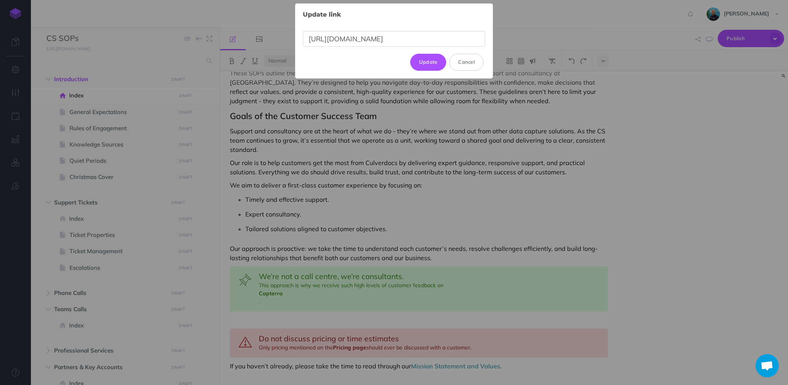
click at [387, 334] on body "Toggle Navigation [PERSON_NAME] Settings Account Settings Teams Create Team Cul…" at bounding box center [394, 192] width 788 height 385
click at [403, 32] on input "[URL][DOMAIN_NAME]" at bounding box center [394, 39] width 182 height 16
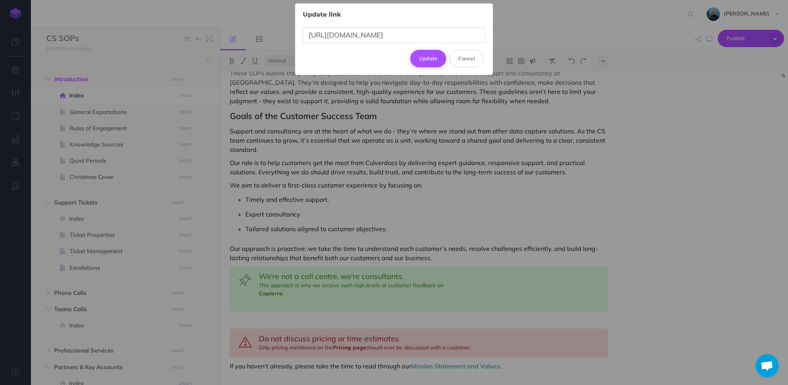
type input "[URL][DOMAIN_NAME]"
click at [435, 54] on button "Update" at bounding box center [428, 58] width 36 height 17
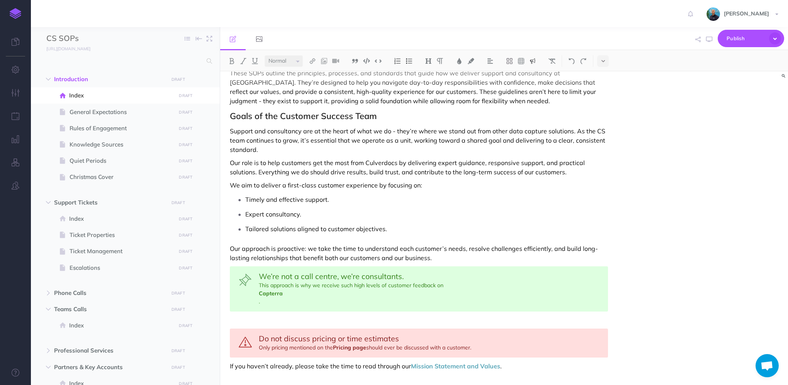
click at [535, 62] on img at bounding box center [532, 61] width 7 height 6
click at [535, 74] on img at bounding box center [532, 74] width 7 height 6
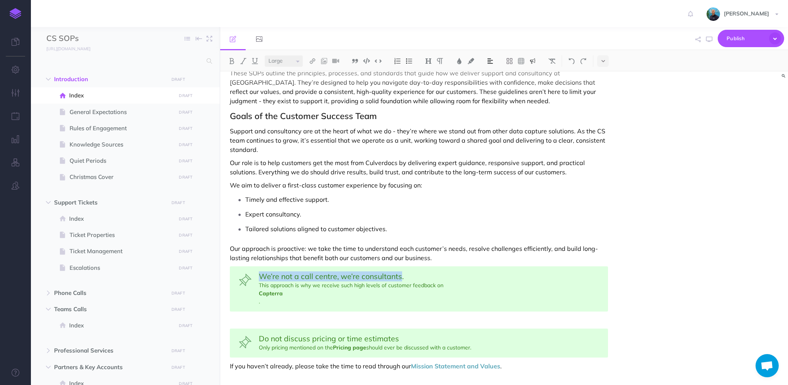
drag, startPoint x: 260, startPoint y: 277, endPoint x: 402, endPoint y: 273, distance: 142.2
click at [402, 273] on span "We’re not a call centre, we’re consultants." at bounding box center [331, 276] width 145 height 10
copy span "We’re not a call centre, we’re consultants"
click at [318, 343] on div "Do not discuss pricing or time estimates Only pricing mentioned on the Pricing …" at bounding box center [419, 342] width 378 height 29
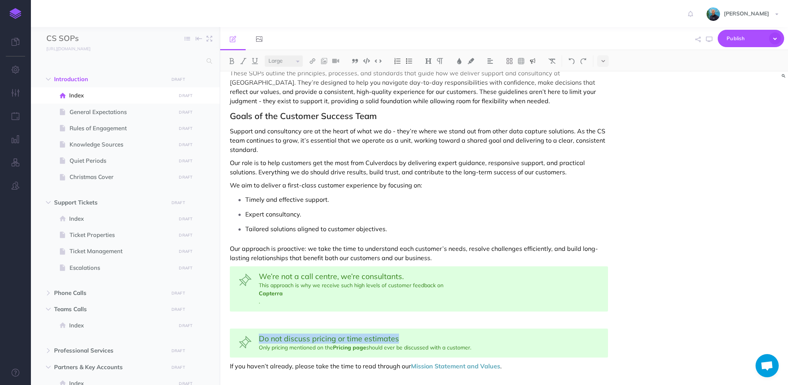
drag, startPoint x: 260, startPoint y: 338, endPoint x: 397, endPoint y: 337, distance: 136.7
click at [397, 337] on span "Do not discuss pricing or time estimates" at bounding box center [329, 338] width 140 height 10
paste div
select select "small"
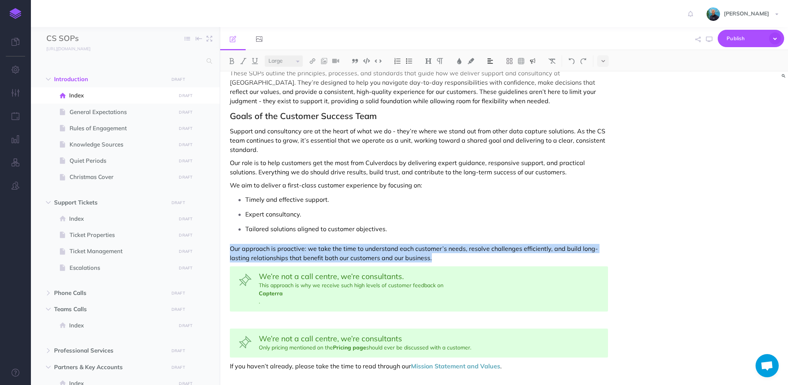
click at [281, 287] on span "We’re not a call centre, we’re consultants. This approach is why we receive suc…" at bounding box center [429, 280] width 341 height 17
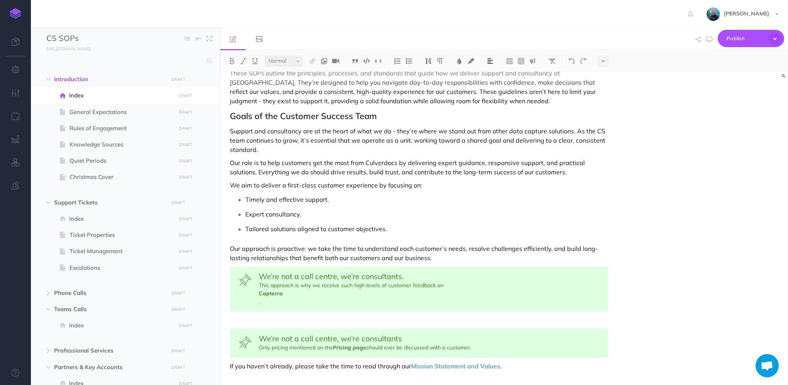
click at [261, 285] on span "We’re not a call centre, we’re consultants. This approach is why we receive suc…" at bounding box center [429, 280] width 341 height 17
drag, startPoint x: 260, startPoint y: 283, endPoint x: 442, endPoint y: 286, distance: 182.3
click at [442, 286] on span "We’re not a call centre, we’re consultants. This approach is why we receive suc…" at bounding box center [429, 280] width 341 height 17
copy span "This approach is why we receive such high levels of customer feedback on"
drag, startPoint x: 333, startPoint y: 346, endPoint x: 258, endPoint y: 344, distance: 75.7
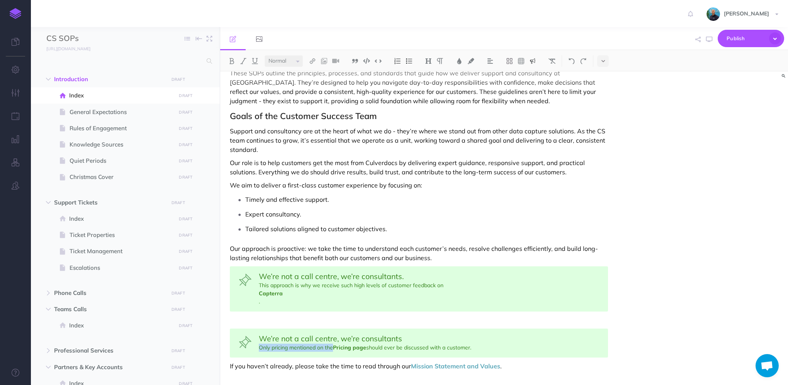
click at [258, 344] on div "We’re not a call centre, we’re consultants Only pricing mentioned on the Pricin…" at bounding box center [419, 342] width 378 height 29
drag, startPoint x: 468, startPoint y: 348, endPoint x: 499, endPoint y: 343, distance: 30.9
click at [468, 348] on div "We’re not a call centre, we’re consultants This approach is why we receive such…" at bounding box center [419, 342] width 378 height 29
click at [267, 277] on span "We’re not a call centre, we’re consultants." at bounding box center [331, 276] width 145 height 10
click at [268, 319] on p at bounding box center [419, 319] width 378 height 9
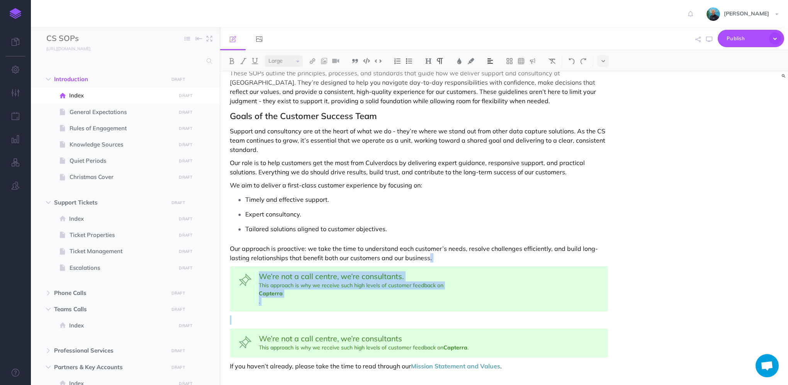
drag, startPoint x: 265, startPoint y: 320, endPoint x: 428, endPoint y: 257, distance: 174.6
click at [428, 257] on div "Standard Operating Procedures These SOPs outline the principles, processes, and…" at bounding box center [418, 209] width 397 height 353
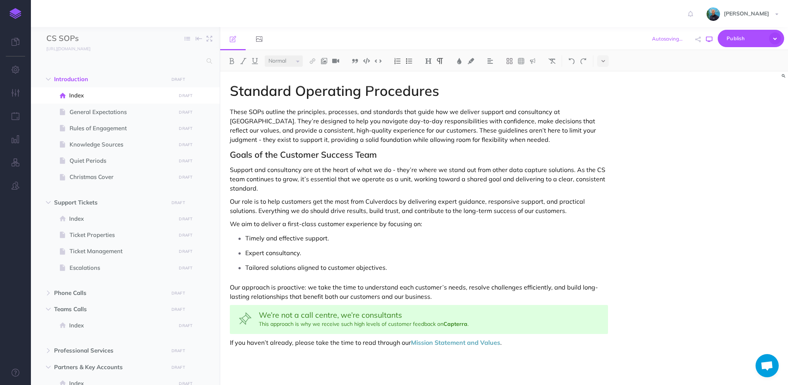
click at [708, 42] on button "button" at bounding box center [709, 39] width 10 height 22
click at [278, 311] on span "We’re not a call centre, we’re consultants" at bounding box center [330, 315] width 143 height 10
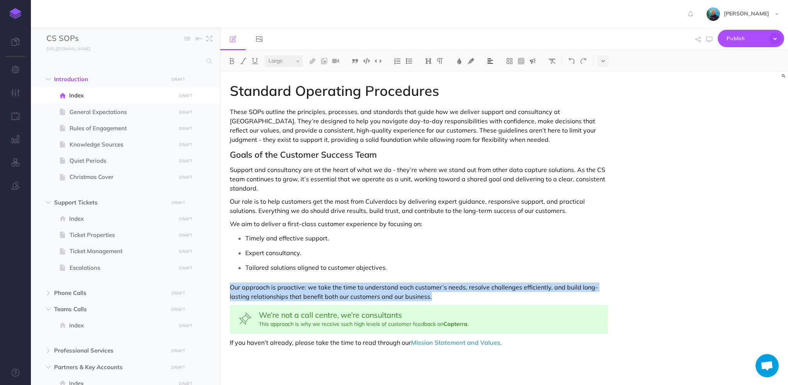
click at [479, 315] on span "We’re not a call centre, we’re consultants" at bounding box center [429, 315] width 341 height 9
click at [392, 316] on span "We’re not a call centre, we’re consultants" at bounding box center [330, 315] width 143 height 10
click at [462, 321] on link "Capterra" at bounding box center [455, 323] width 24 height 7
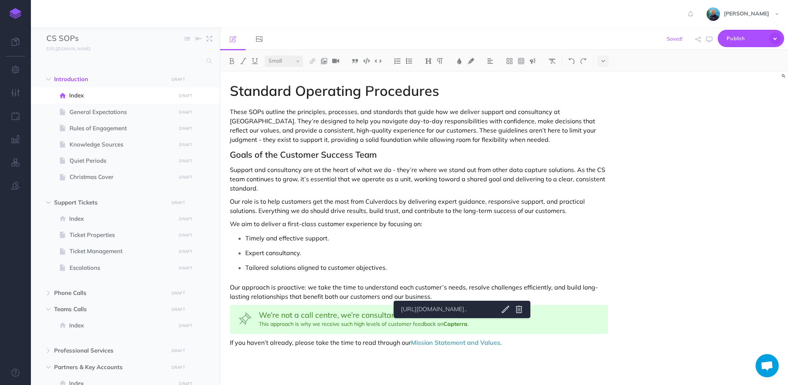
select select "large"
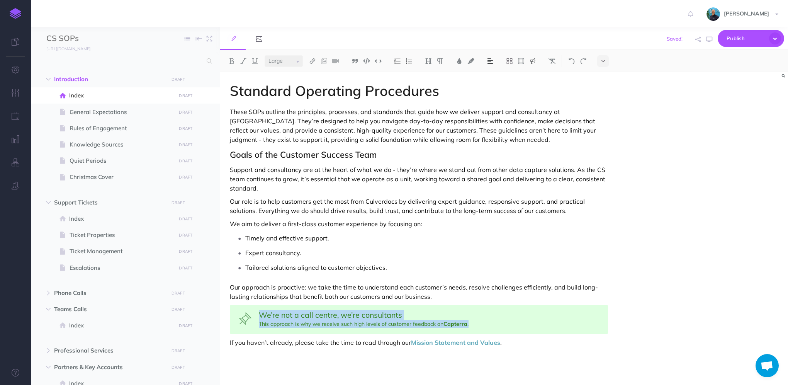
drag, startPoint x: 260, startPoint y: 314, endPoint x: 473, endPoint y: 321, distance: 213.3
click at [473, 321] on div "We’re not a call centre, we’re consultants This approach is why we receive such…" at bounding box center [419, 319] width 378 height 29
copy div "We’re not a call centre, we’re consultants This approach is why we receive such…"
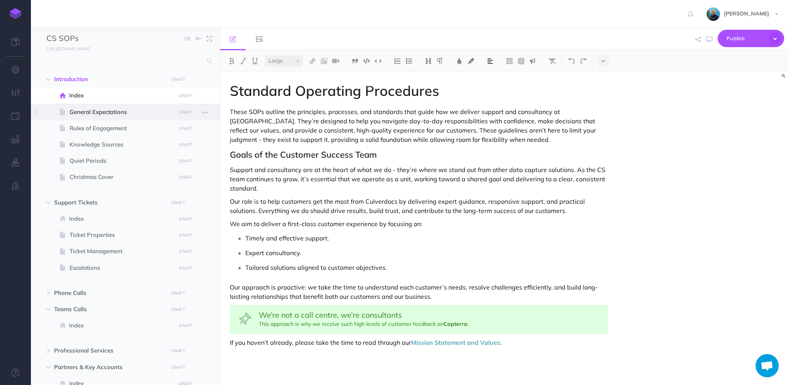
click at [127, 114] on span "General Expectations" at bounding box center [122, 111] width 104 height 9
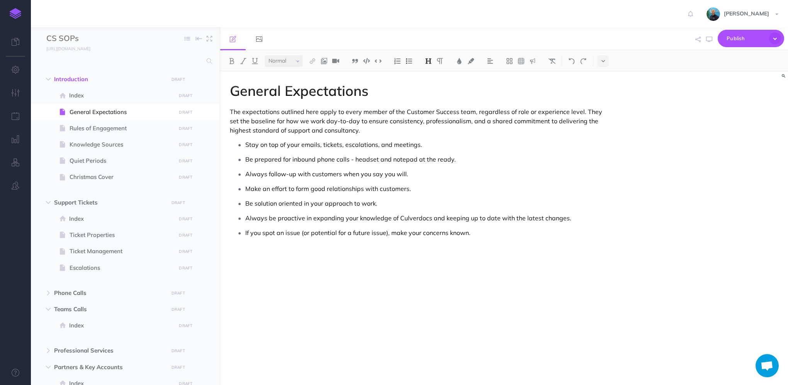
click at [288, 251] on p at bounding box center [419, 252] width 378 height 9
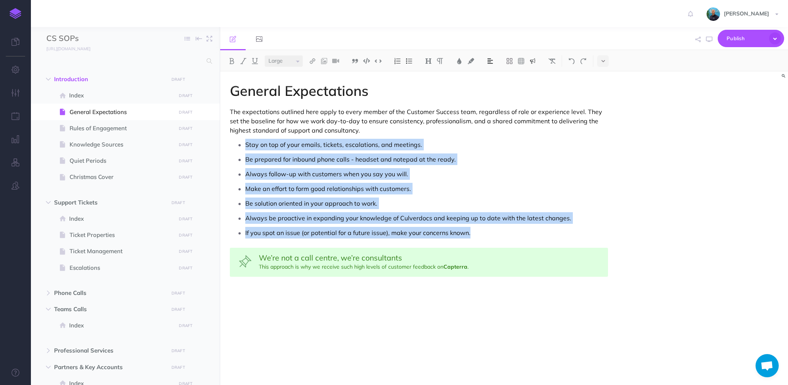
click at [272, 257] on span "We’re not a call centre, we’re consultants" at bounding box center [330, 258] width 143 height 10
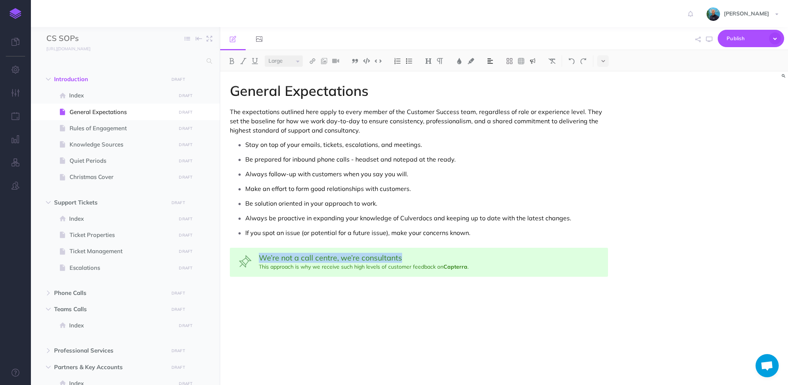
drag, startPoint x: 266, startPoint y: 256, endPoint x: 402, endPoint y: 256, distance: 135.6
click at [402, 256] on span "We’re not a call centre, we’re consultants" at bounding box center [429, 257] width 341 height 9
click at [626, 195] on div "General Expectations The expectations outlined here apply to every member of th…" at bounding box center [504, 227] width 568 height 313
click at [481, 180] on ul "Stay on top of your emails, tickets, escalations, and meetings. Be prepared for…" at bounding box center [421, 189] width 374 height 100
select select "null"
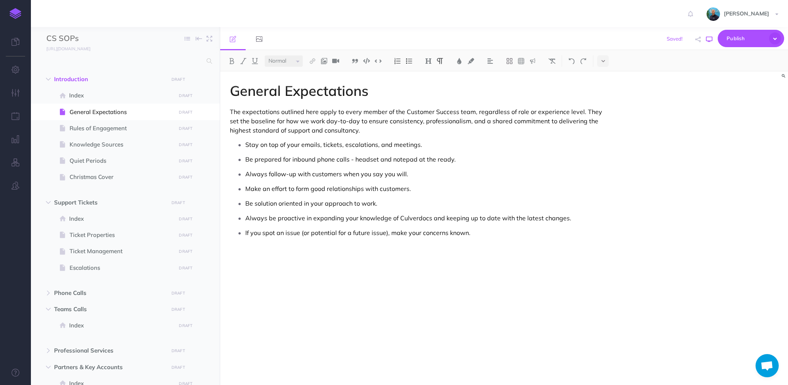
click at [711, 39] on icon "button" at bounding box center [709, 39] width 6 height 6
click at [96, 127] on span "Rules of Engagement" at bounding box center [122, 128] width 104 height 9
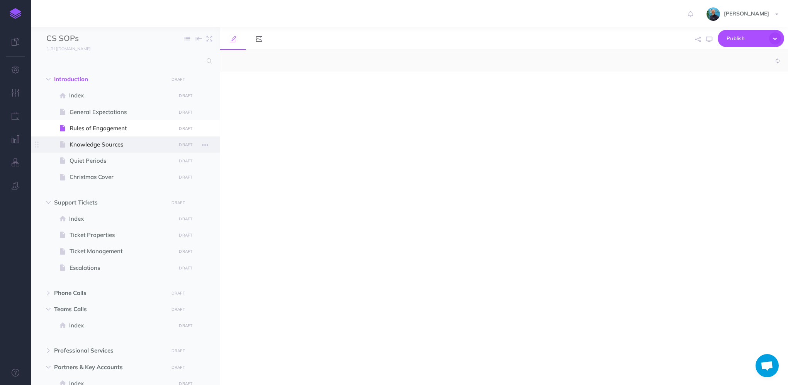
select select "null"
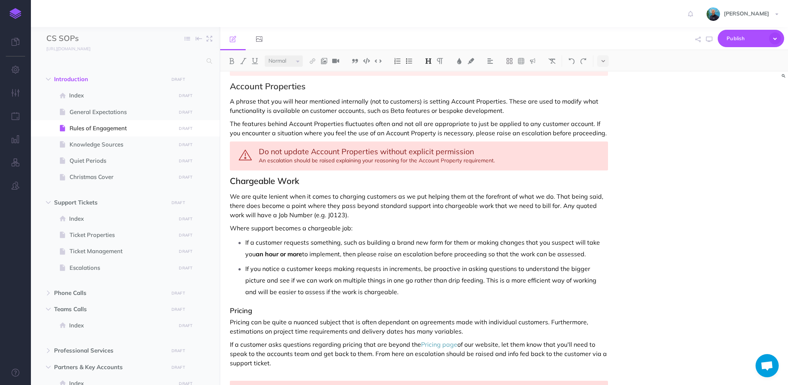
scroll to position [1069, 0]
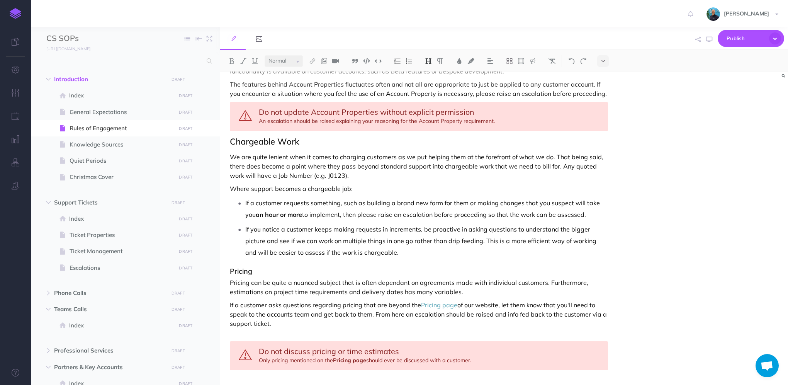
click at [311, 323] on p "If a customer asks questions regarding pricing that are beyond the Pricing page…" at bounding box center [419, 318] width 378 height 37
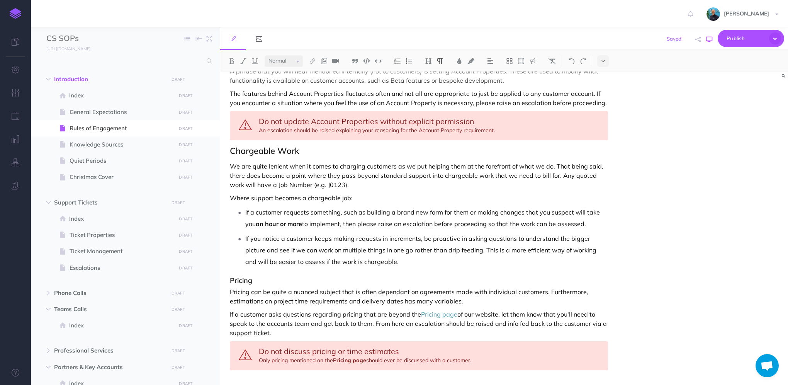
click at [707, 42] on icon "button" at bounding box center [709, 39] width 6 height 6
drag, startPoint x: 397, startPoint y: 346, endPoint x: 370, endPoint y: 346, distance: 27.0
click at [370, 346] on div "Do not discuss pricing or time estimates Only pricing mentioned on the Pricing …" at bounding box center [419, 355] width 378 height 29
click at [467, 341] on div "Do not discuss pricing or time estimates Only pricing mentioned on the Pricing …" at bounding box center [419, 355] width 378 height 29
select select "null"
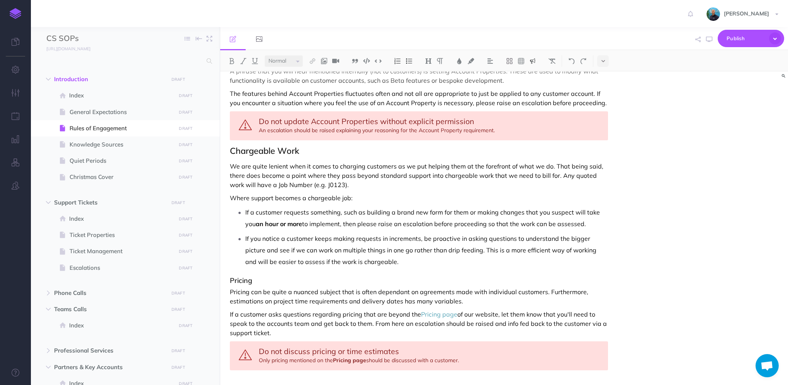
click at [470, 347] on div "Do not discuss pricing or time estimates Only pricing mentioned on the Pricing …" at bounding box center [419, 355] width 378 height 29
click at [708, 41] on icon "button" at bounding box center [709, 39] width 6 height 6
click at [709, 41] on icon "button" at bounding box center [709, 39] width 6 height 6
click at [409, 348] on div "Do not discuss pricing or time estimates Only pricing mentioned on the Pricing …" at bounding box center [419, 355] width 378 height 29
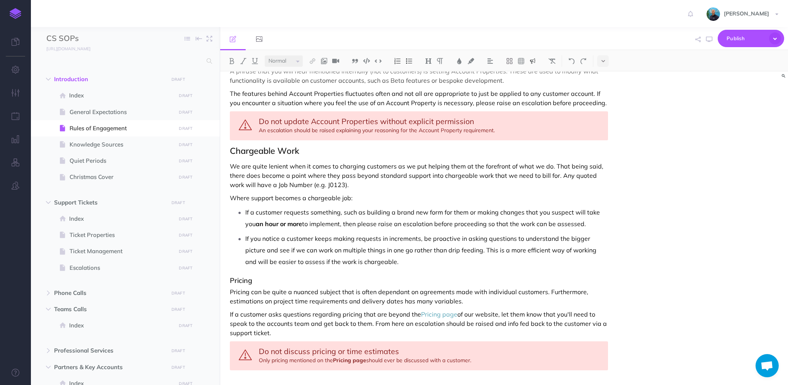
click at [272, 346] on div "Do not discuss pricing or time estimates Only pricing mentioned on the Pricing …" at bounding box center [419, 355] width 378 height 29
click at [708, 42] on button "button" at bounding box center [709, 39] width 10 height 22
click at [287, 347] on div "Do not discuss pricing or time estimates Only the pricing figures mentioned on …" at bounding box center [419, 355] width 378 height 29
click at [473, 346] on div "Do not discuss pricing or time estimates Only the figures mentioned on the Pric…" at bounding box center [419, 355] width 378 height 29
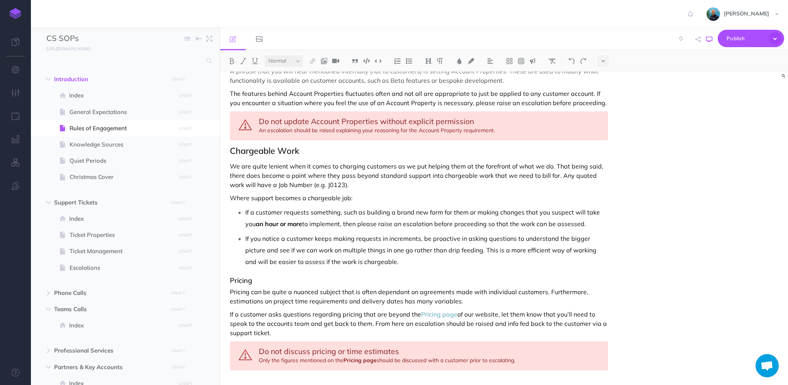
click at [709, 41] on icon "button" at bounding box center [709, 39] width 6 height 6
click at [319, 349] on div "Do not discuss pricing or time estimates Only the figures mentioned on the Pric…" at bounding box center [419, 355] width 378 height 29
click at [526, 345] on div "Do not discuss pricing or time estimates Only the figures mentioned on the Pric…" at bounding box center [419, 355] width 378 height 29
click at [709, 39] on icon "button" at bounding box center [709, 39] width 6 height 6
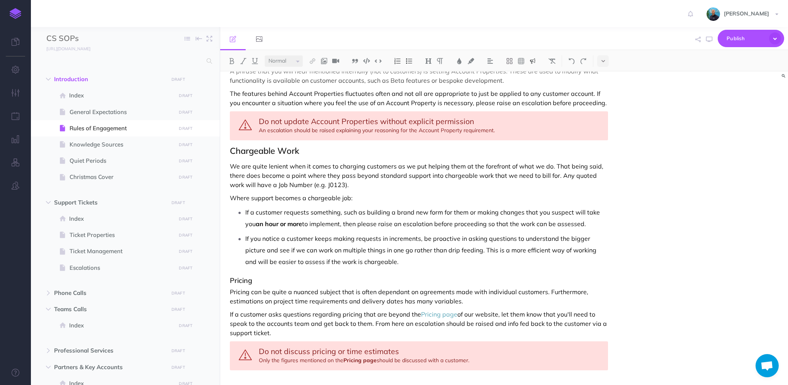
click at [283, 348] on div "Do not discuss pricing or time estimates Only the figures mentioned on the Pric…" at bounding box center [419, 355] width 378 height 29
click at [708, 42] on icon "button" at bounding box center [709, 39] width 6 height 6
click at [694, 252] on div "Rules of Engagement These Rules of Engagement define how we interact with custo…" at bounding box center [504, 227] width 568 height 313
click at [283, 347] on div "Do not discuss pricing or time estimates Only the public figures mentioned on t…" at bounding box center [419, 355] width 378 height 29
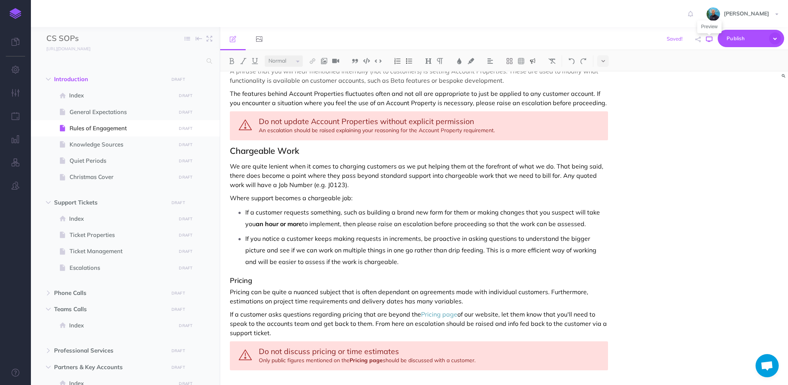
click at [709, 42] on icon "button" at bounding box center [709, 39] width 6 height 6
click at [279, 348] on div "Do not discuss pricing or time estimates Only public figures mentioned on the P…" at bounding box center [419, 355] width 378 height 29
click at [705, 40] on button "button" at bounding box center [709, 39] width 10 height 22
click at [129, 145] on span "Knowledge Sources" at bounding box center [122, 144] width 104 height 9
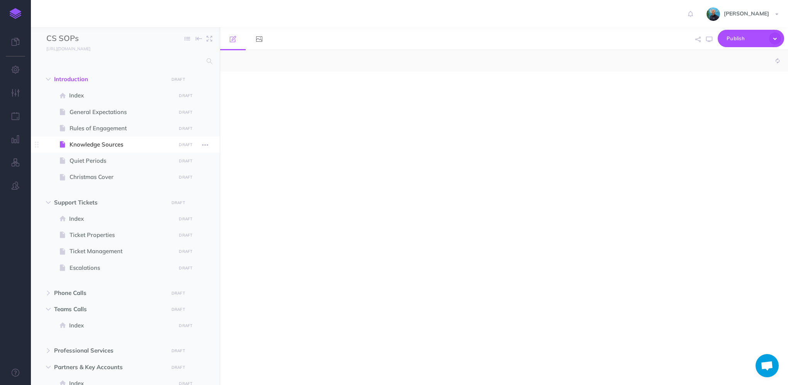
select select "null"
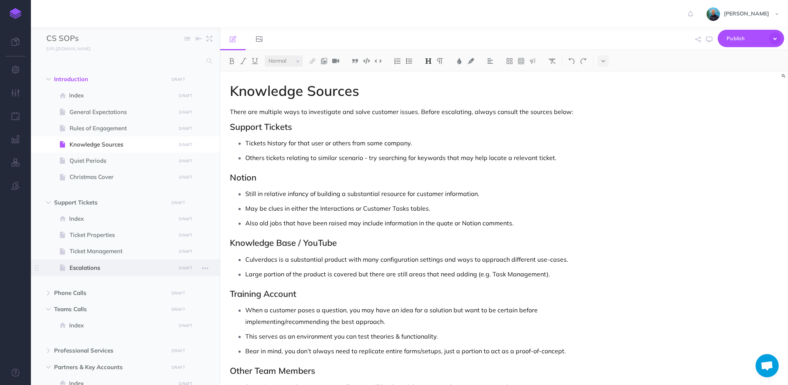
click at [96, 267] on span "Escalations" at bounding box center [122, 267] width 104 height 9
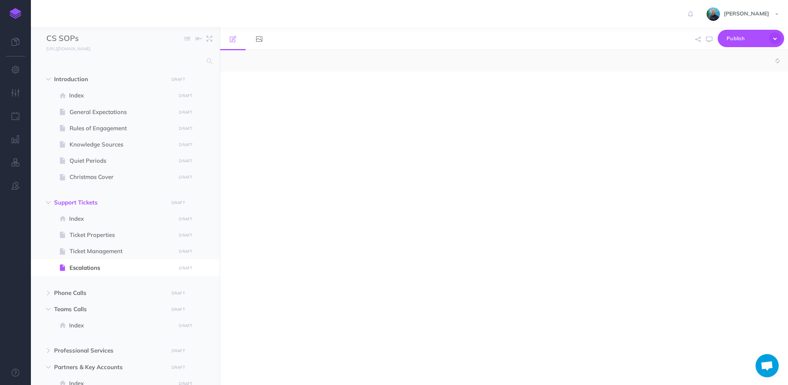
select select "null"
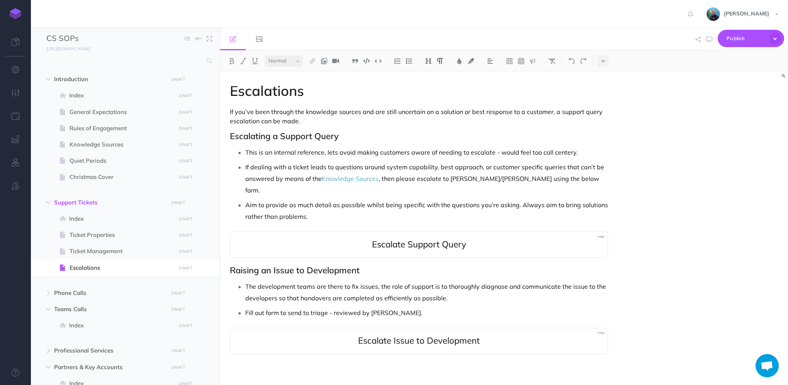
click at [230, 114] on p "If you’ve been through the knowledge sources and are still uncertain on a solut…" at bounding box center [419, 116] width 378 height 19
click at [331, 119] on p "If you’ve been through the knowledge sources and are still uncertain on a solut…" at bounding box center [419, 116] width 378 height 19
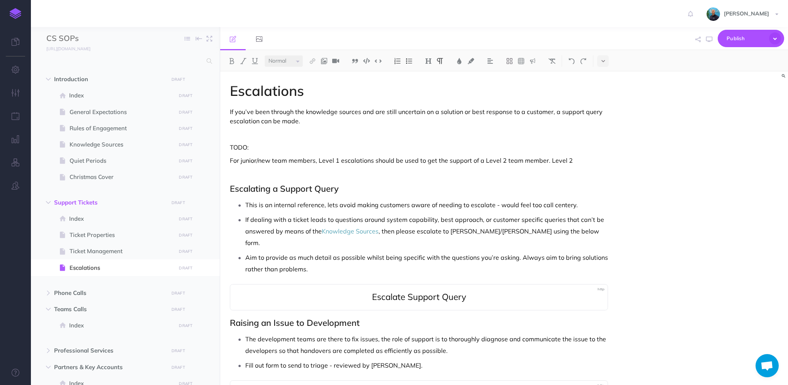
click at [547, 161] on p "For junior/new team members, Level 1 escalations should be used to get the supp…" at bounding box center [419, 160] width 378 height 9
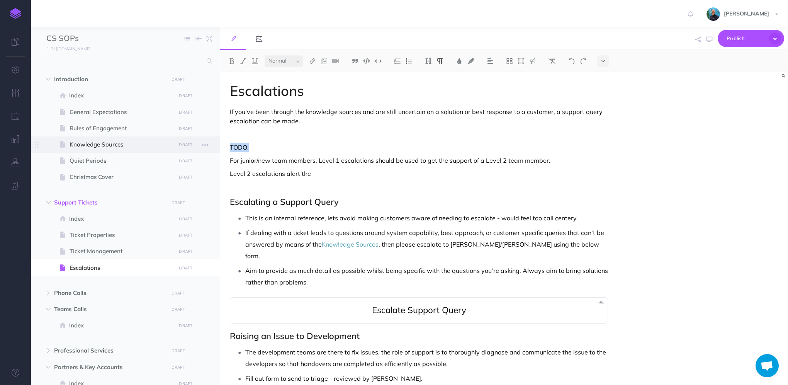
drag, startPoint x: 273, startPoint y: 146, endPoint x: 213, endPoint y: 148, distance: 59.9
click at [213, 148] on div "CS SOPs Collapse all Expand all Expand to root folders [URL][DOMAIN_NAME] Intro…" at bounding box center [409, 206] width 757 height 358
click at [374, 171] on p "Level 2 escalations alert the" at bounding box center [419, 173] width 378 height 9
click at [419, 173] on p "Level 2 escalations alert the" at bounding box center [419, 173] width 378 height 9
click at [473, 172] on p "Level 2 escalations alert the Senior Leadership Team to either schedule" at bounding box center [419, 173] width 378 height 9
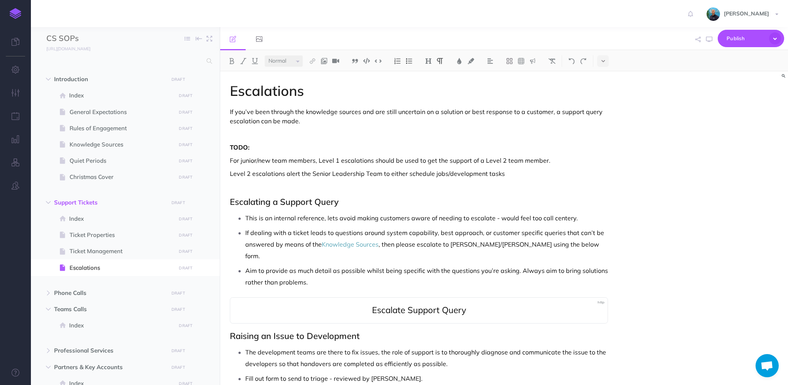
click at [513, 173] on p "Level 2 escalations alert the Senior Leadership Team to either schedule jobs/de…" at bounding box center [419, 173] width 378 height 9
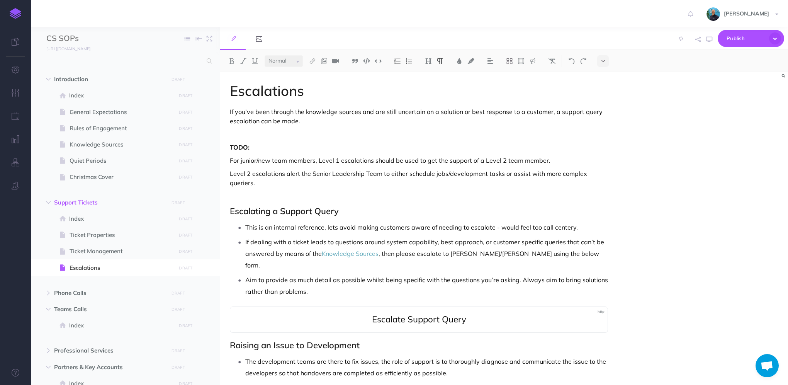
click at [602, 172] on p "Level 2 escalations alert the Senior Leadership Team to either schedule jobs/de…" at bounding box center [419, 178] width 378 height 19
click at [628, 171] on div "Escalations If you’ve been through the knowledge sources and are still uncertai…" at bounding box center [504, 227] width 568 height 313
click at [610, 176] on div "Escalations If you’ve been through the knowledge sources and are still uncertai…" at bounding box center [418, 266] width 397 height 390
click at [713, 41] on button "button" at bounding box center [709, 39] width 10 height 22
click at [107, 144] on span "Knowledge Sources" at bounding box center [122, 144] width 104 height 9
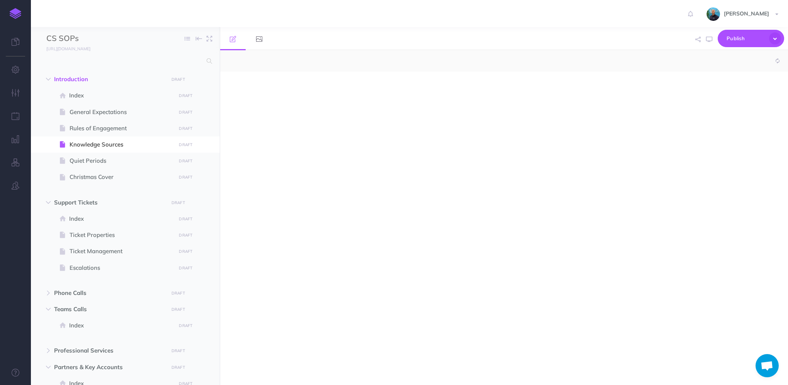
select select "null"
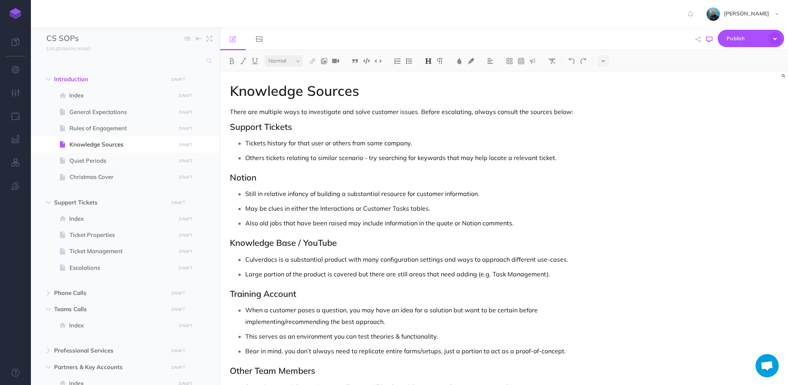
click at [709, 42] on button "button" at bounding box center [709, 39] width 10 height 22
click at [361, 158] on p "Others tickets relating to similar scenario - try searching for keywords that m…" at bounding box center [426, 158] width 363 height 12
drag, startPoint x: 315, startPoint y: 158, endPoint x: 348, endPoint y: 150, distance: 33.7
click at [317, 156] on p "Others tickets relating to similar scenario - try searching for keywords that m…" at bounding box center [426, 158] width 363 height 12
click at [707, 42] on button "button" at bounding box center [709, 39] width 10 height 22
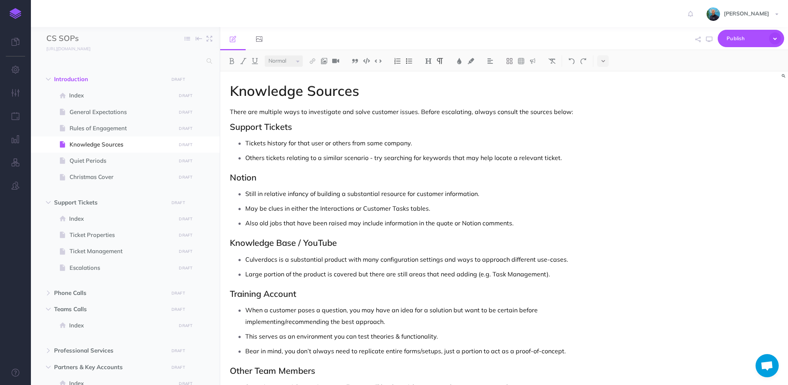
click at [411, 110] on p "There are multiple ways to investigate and solve customer issues. Before escala…" at bounding box center [419, 111] width 378 height 9
click at [707, 39] on icon "button" at bounding box center [709, 39] width 6 height 6
click at [482, 111] on p "There are multiple ways to investigate and solve customer queries. Before escal…" at bounding box center [419, 111] width 378 height 9
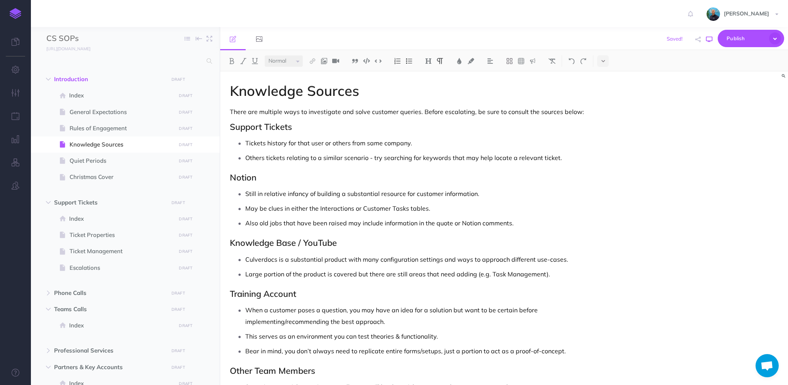
click at [709, 42] on icon "button" at bounding box center [709, 39] width 6 height 6
click at [580, 113] on p "There are multiple ways to investigate and solve customer queries. Before escal…" at bounding box center [419, 111] width 378 height 9
click at [710, 40] on icon "button" at bounding box center [709, 39] width 6 height 6
click at [324, 144] on p "Tickets history for that user or others from same company." at bounding box center [426, 143] width 363 height 12
click at [382, 142] on p "Tickets history for that user or others from same company." at bounding box center [426, 143] width 363 height 12
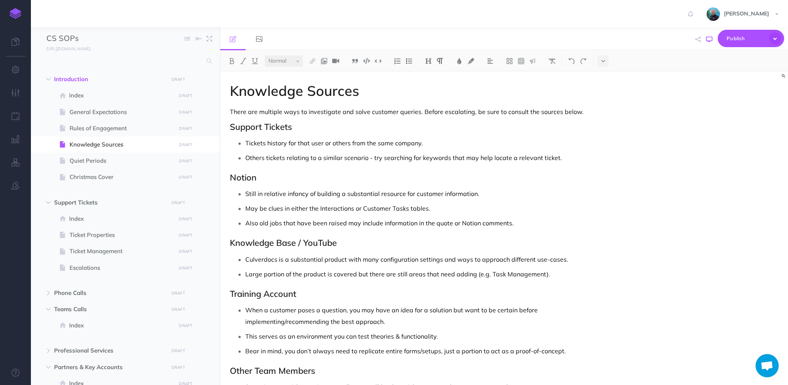
click at [709, 41] on icon "button" at bounding box center [709, 39] width 6 height 6
click at [232, 179] on h2 "Notion" at bounding box center [419, 177] width 378 height 9
click at [245, 192] on p "Still in relative infancy of building a substantial resource for customer infor…" at bounding box center [426, 194] width 363 height 12
drag, startPoint x: 303, startPoint y: 176, endPoint x: 230, endPoint y: 177, distance: 73.0
click at [230, 177] on h2 "Customer Page in Notion" at bounding box center [419, 177] width 378 height 9
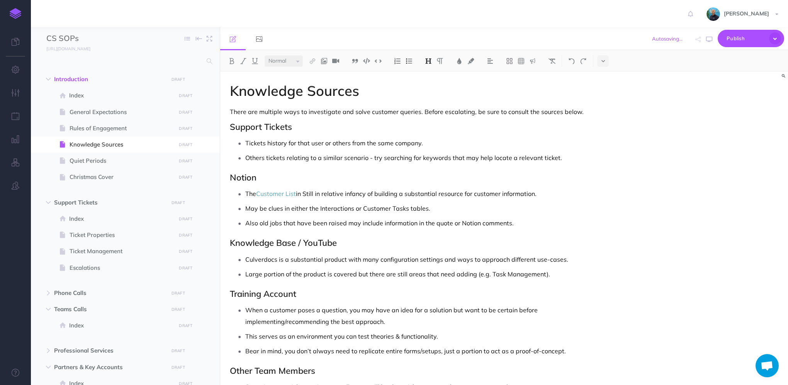
click at [305, 193] on p "The Customer List in Still in relative infancy of building a substantial resour…" at bounding box center [426, 194] width 363 height 12
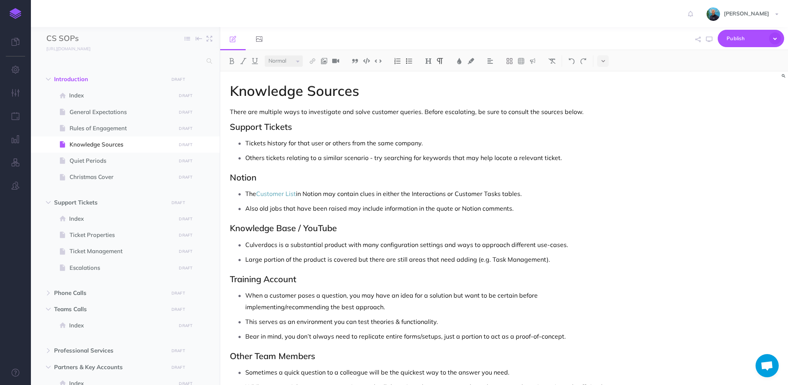
click at [518, 209] on p "Also old jobs that have been raised may include information in the quote or Not…" at bounding box center [426, 208] width 363 height 12
click at [710, 39] on icon "button" at bounding box center [709, 39] width 6 height 6
